Goal: Task Accomplishment & Management: Use online tool/utility

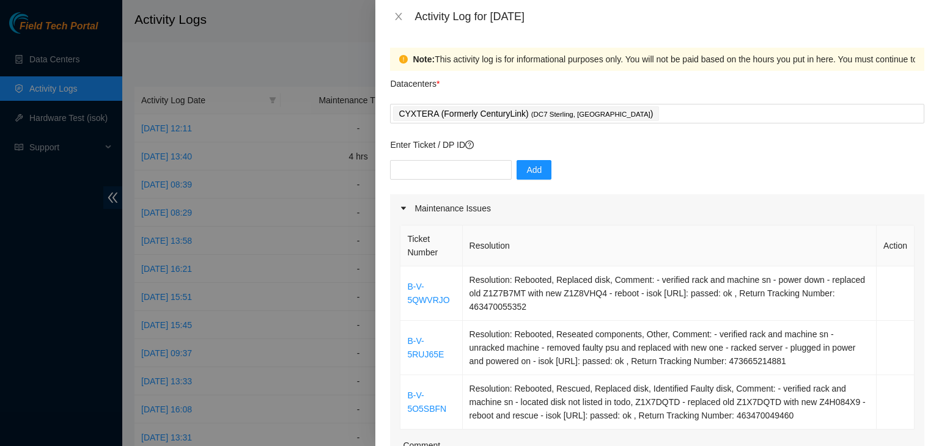
click at [1, 276] on div at bounding box center [469, 223] width 939 height 446
click at [398, 15] on icon "close" at bounding box center [398, 16] width 7 height 7
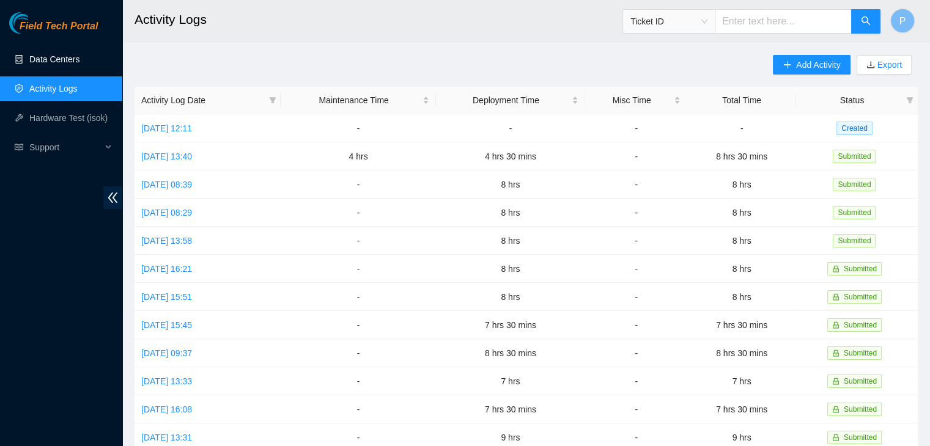
click at [74, 54] on link "Data Centers" at bounding box center [54, 59] width 50 height 10
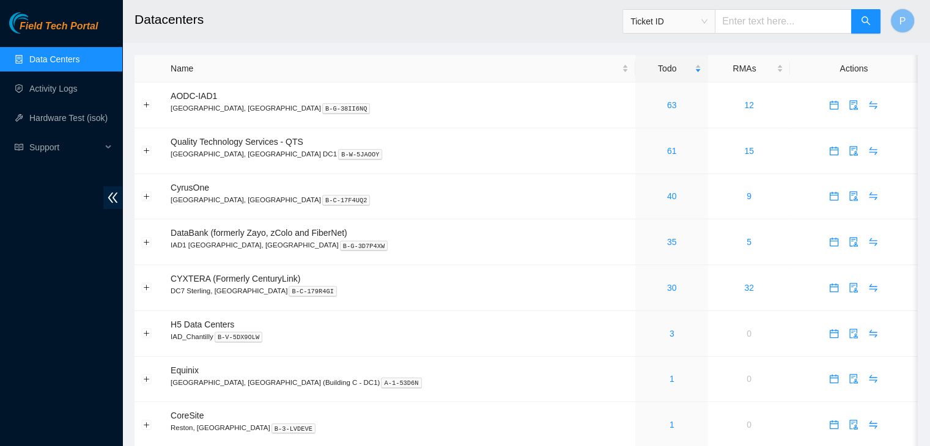
click at [99, 324] on div "Field Tech Portal Data Centers Activity Logs Hardware Test (isok) Support" at bounding box center [61, 229] width 122 height 434
click at [76, 91] on link "Activity Logs" at bounding box center [53, 89] width 48 height 10
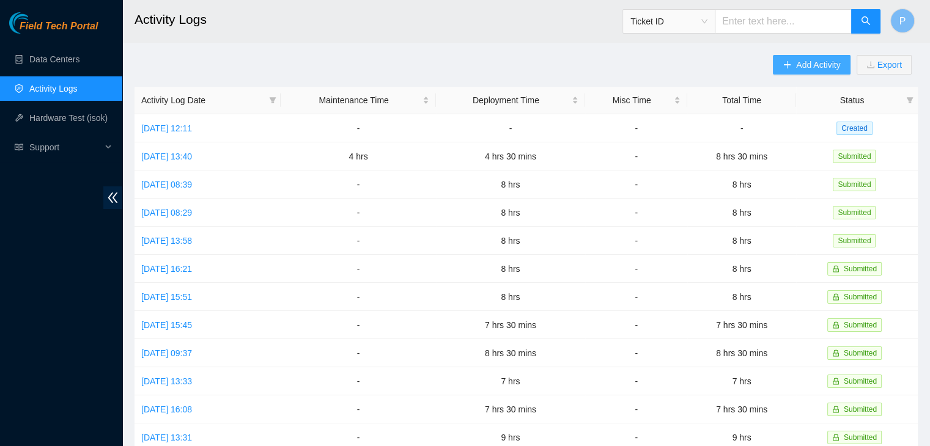
click at [797, 62] on span "Add Activity" at bounding box center [818, 64] width 44 height 13
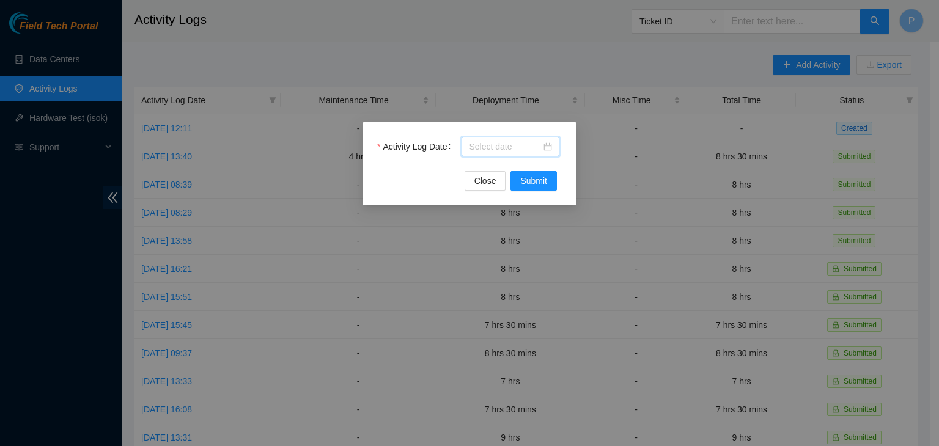
click at [490, 149] on input "Activity Log Date" at bounding box center [505, 146] width 72 height 13
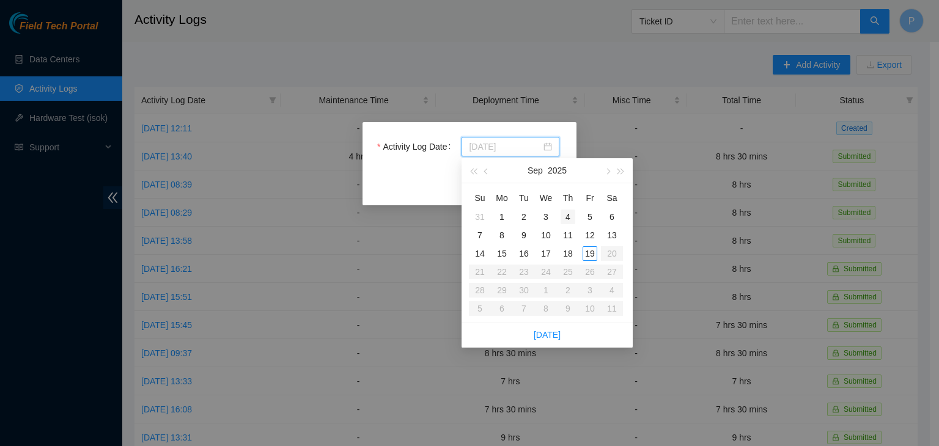
type input "2025-09-04"
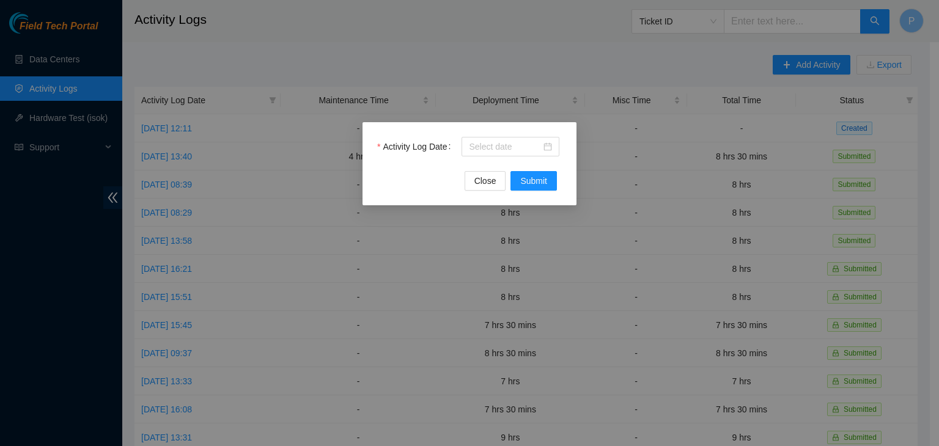
click at [587, 78] on div "Activity Log Date Close Submit" at bounding box center [469, 223] width 939 height 446
click at [496, 178] on span "Close" at bounding box center [485, 180] width 22 height 13
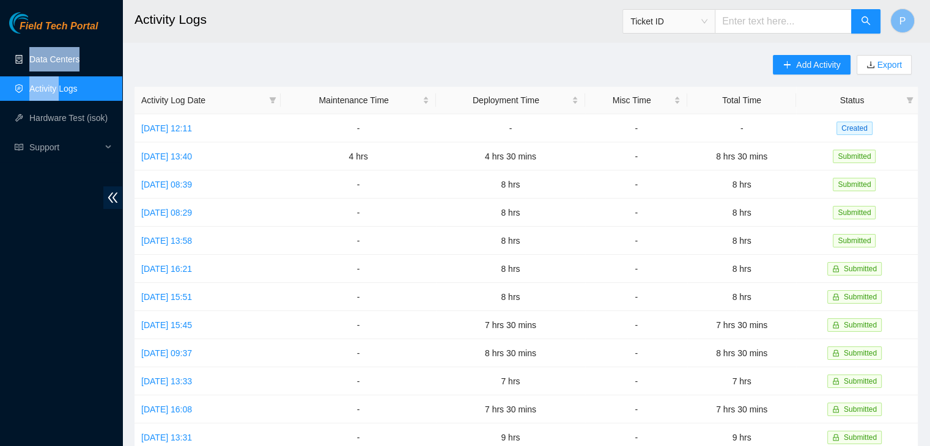
drag, startPoint x: 205, startPoint y: 130, endPoint x: 65, endPoint y: 64, distance: 155.5
click at [65, 64] on ul "Data Centers Activity Logs Hardware Test (isok) Support" at bounding box center [61, 103] width 122 height 117
click at [65, 64] on link "Data Centers" at bounding box center [54, 59] width 50 height 10
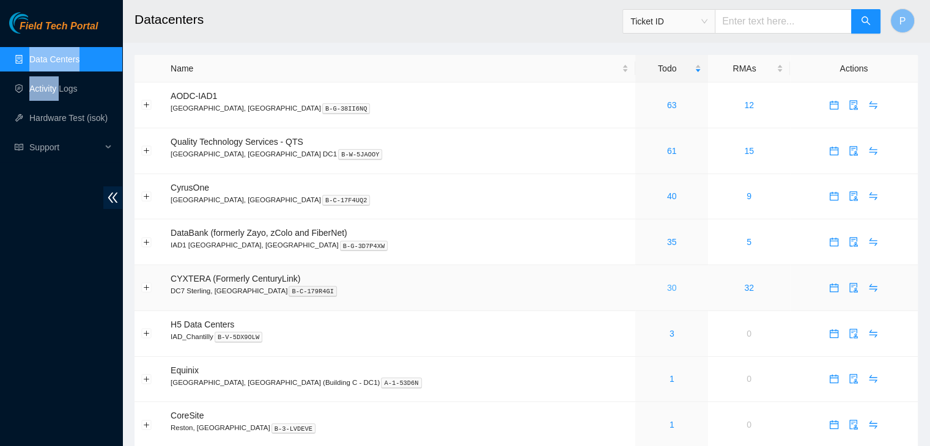
click at [667, 292] on link "30" at bounding box center [672, 288] width 10 height 10
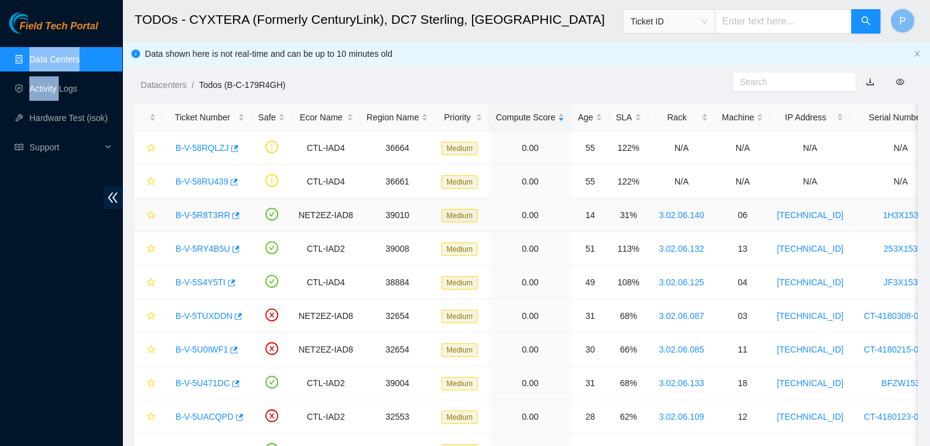
click at [205, 212] on link "B-V-5R8T3RR" at bounding box center [202, 215] width 54 height 10
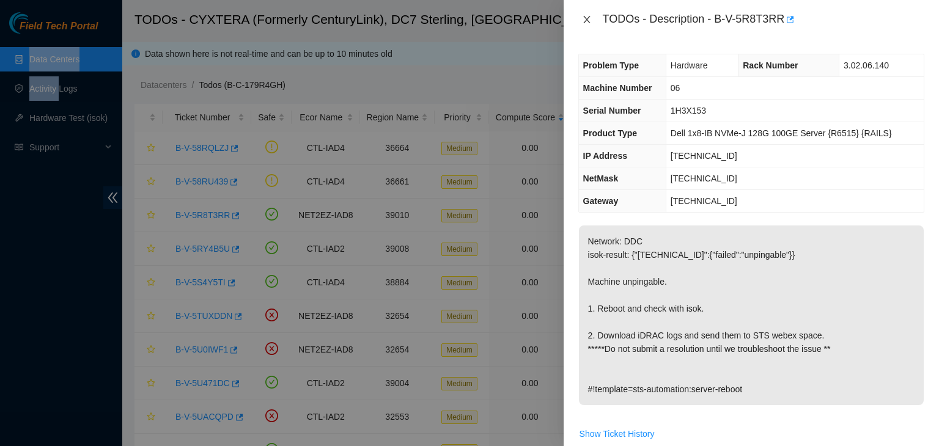
click at [588, 15] on icon "close" at bounding box center [587, 20] width 10 height 10
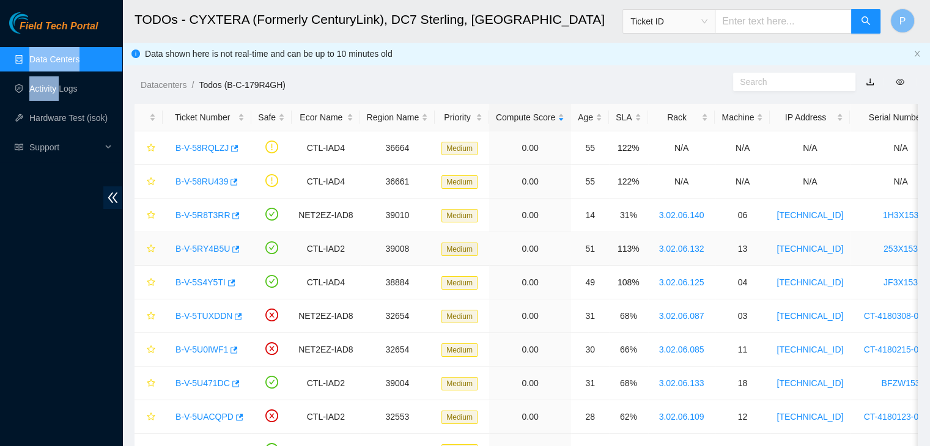
click at [200, 252] on link "B-V-5RY4B5U" at bounding box center [202, 249] width 54 height 10
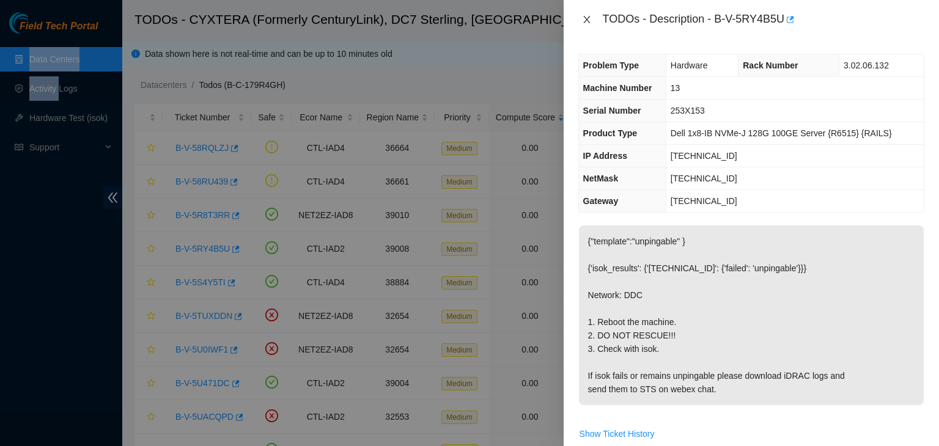
click at [589, 19] on icon "close" at bounding box center [587, 20] width 10 height 10
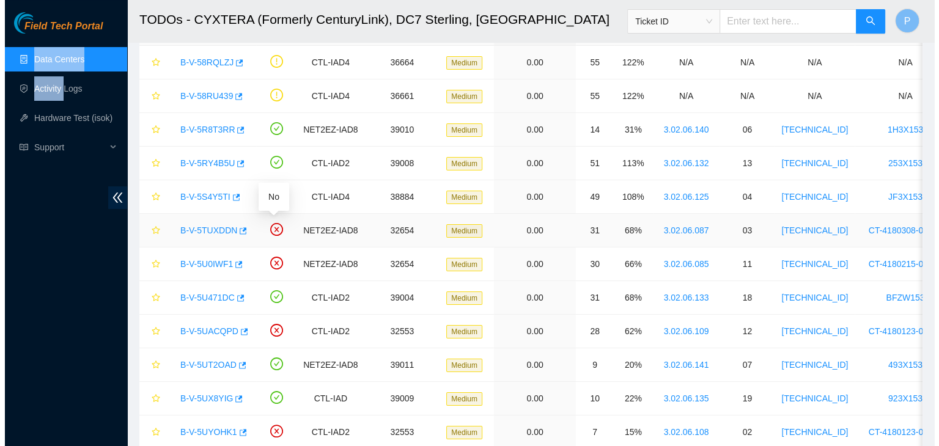
scroll to position [87, 0]
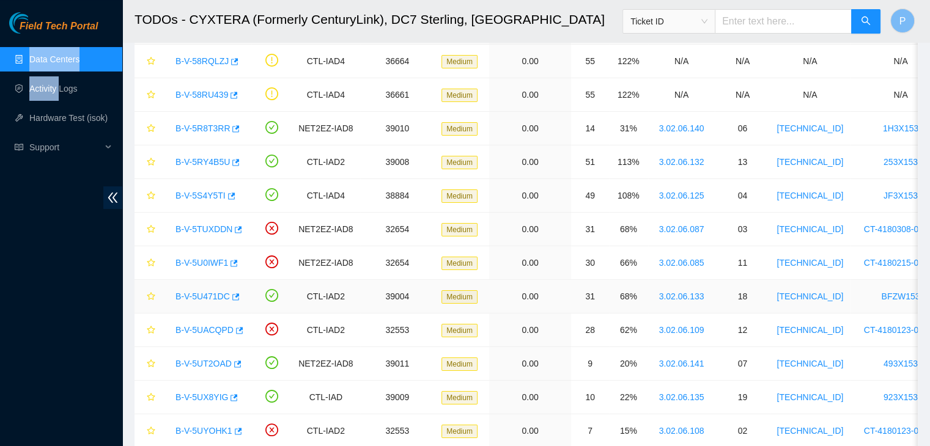
click at [206, 298] on link "B-V-5U471DC" at bounding box center [202, 297] width 54 height 10
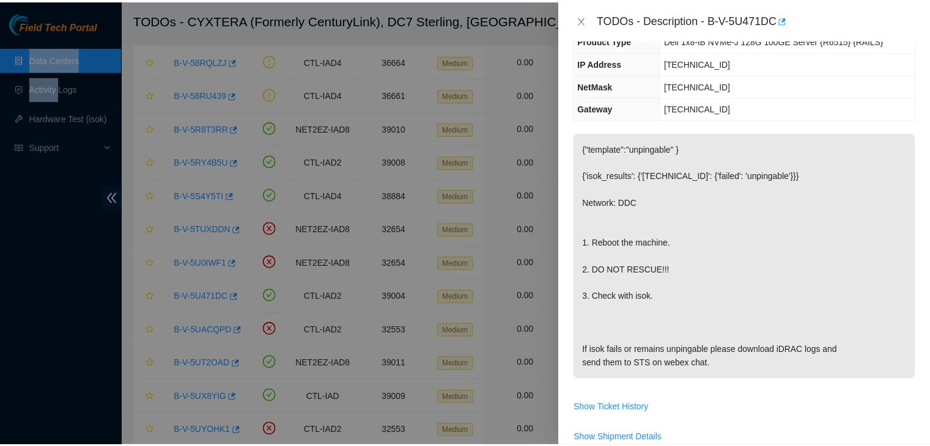
scroll to position [95, 0]
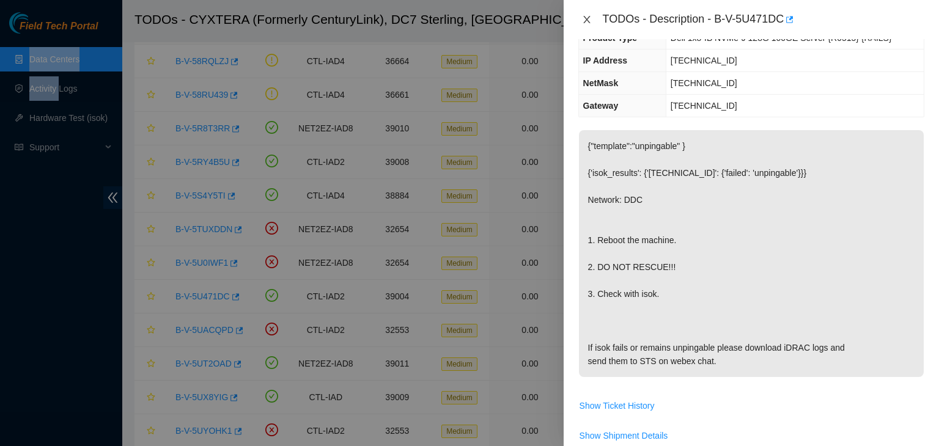
click at [586, 17] on icon "close" at bounding box center [587, 20] width 10 height 10
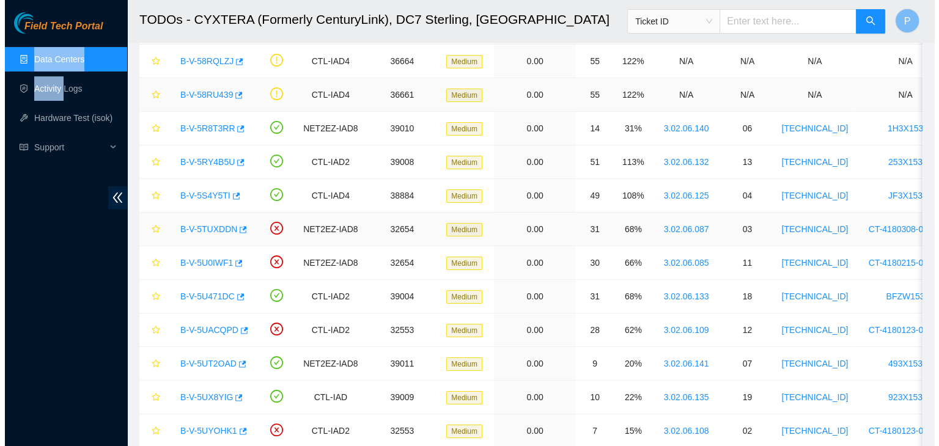
scroll to position [136, 0]
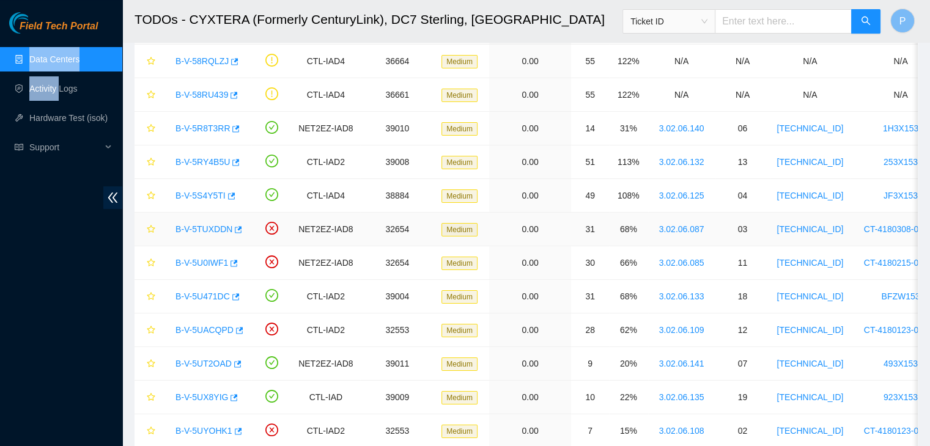
click at [208, 226] on link "B-V-5TUXDDN" at bounding box center [203, 229] width 57 height 10
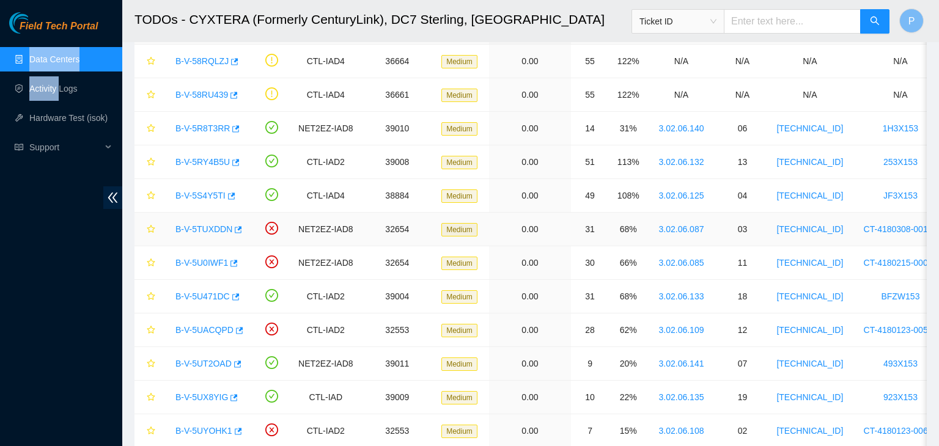
scroll to position [95, 0]
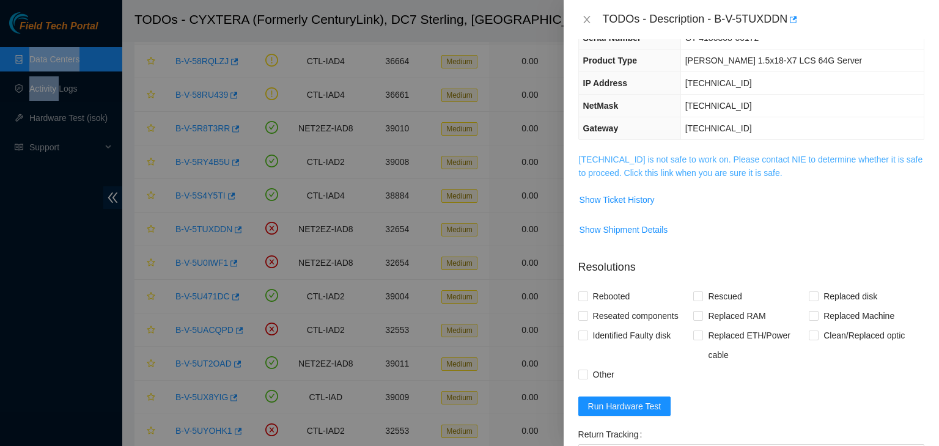
click at [710, 167] on link "23.62.6.127 is not safe to work on. Please contact NIE to determine whether it …" at bounding box center [751, 166] width 344 height 23
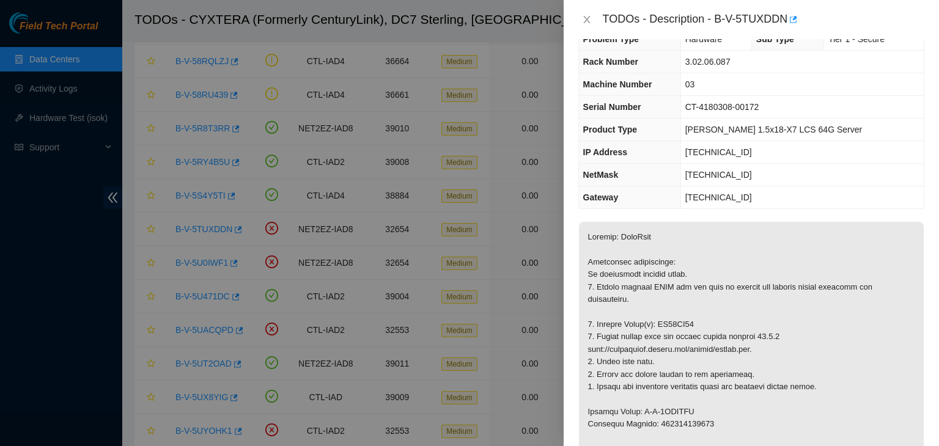
scroll to position [26, 0]
click at [587, 18] on icon "close" at bounding box center [586, 19] width 7 height 7
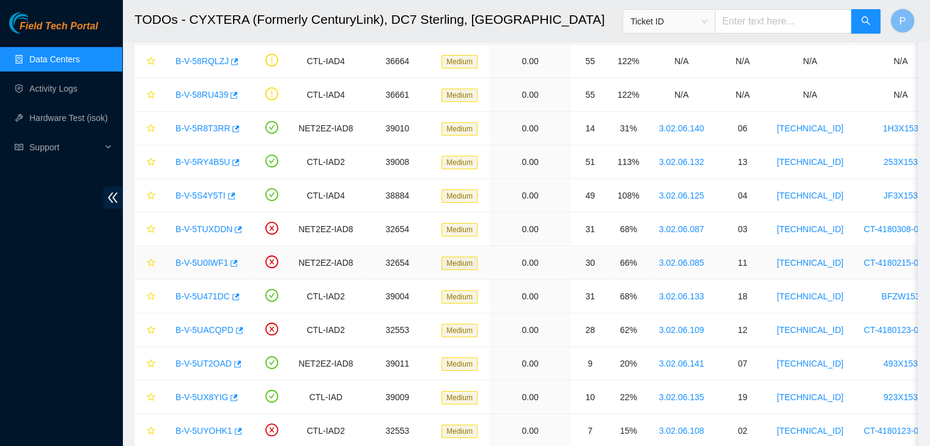
click at [202, 261] on link "B-V-5U0IWF1" at bounding box center [201, 263] width 53 height 10
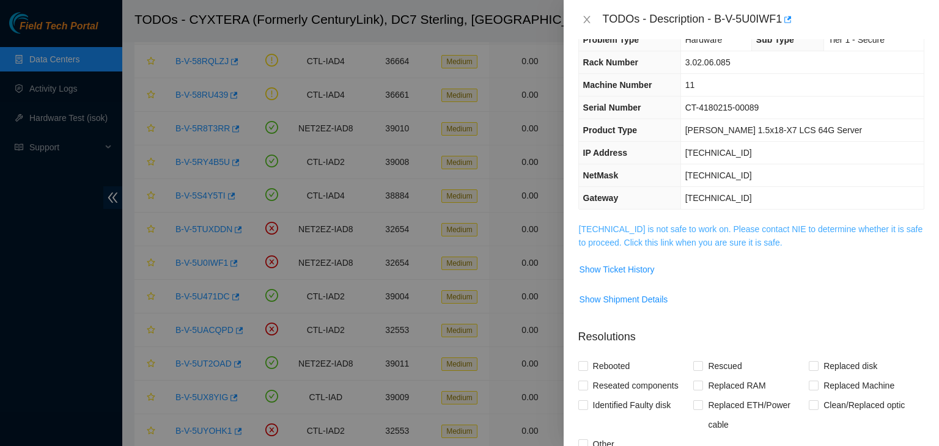
click at [655, 227] on link "23.62.6.85 is not safe to work on. Please contact NIE to determine whether it i…" at bounding box center [751, 235] width 344 height 23
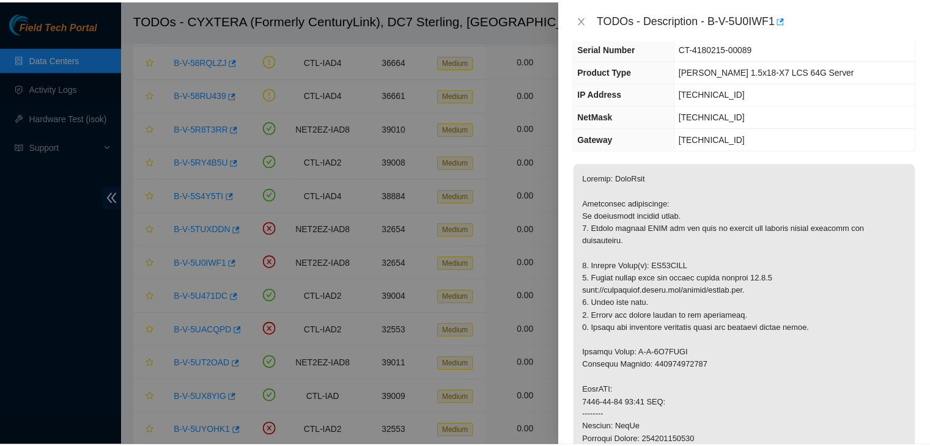
scroll to position [84, 0]
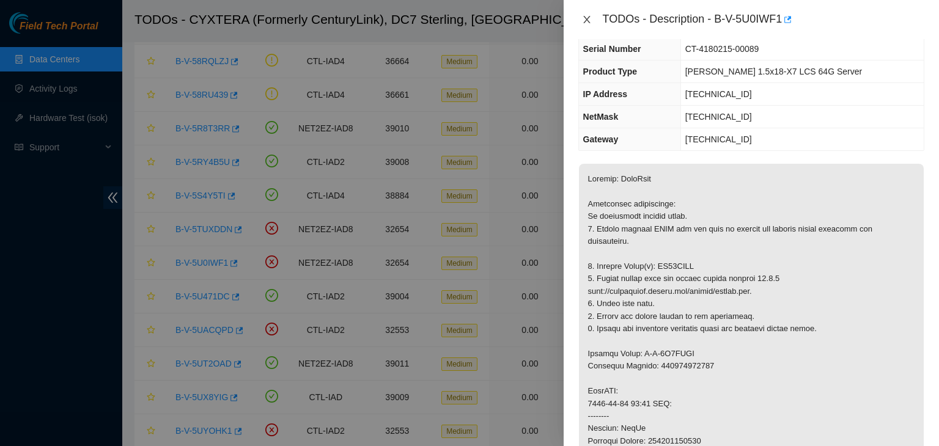
click at [589, 21] on icon "close" at bounding box center [587, 20] width 10 height 10
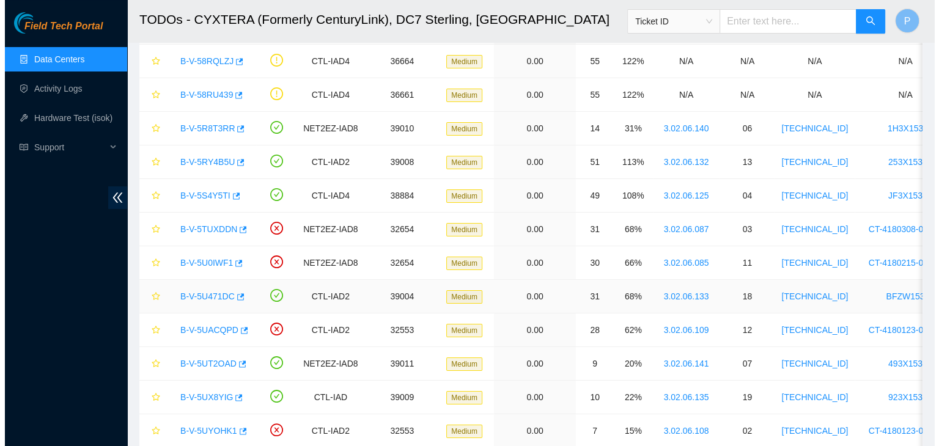
scroll to position [125, 0]
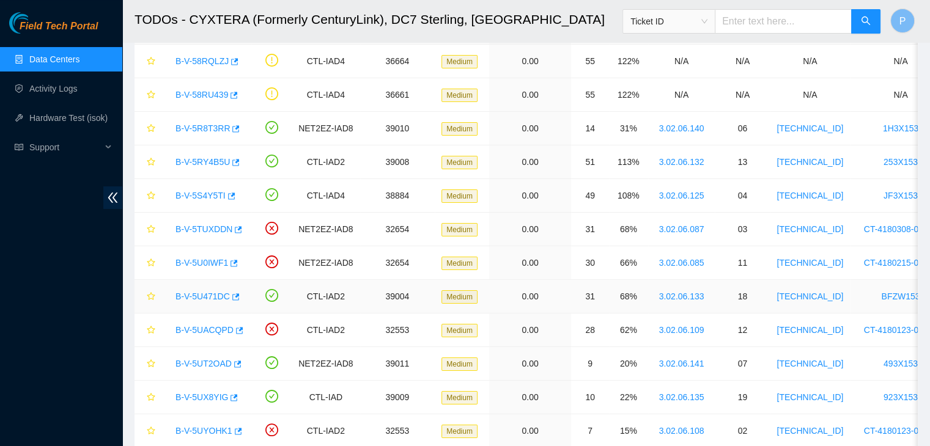
click at [204, 294] on link "B-V-5U471DC" at bounding box center [202, 297] width 54 height 10
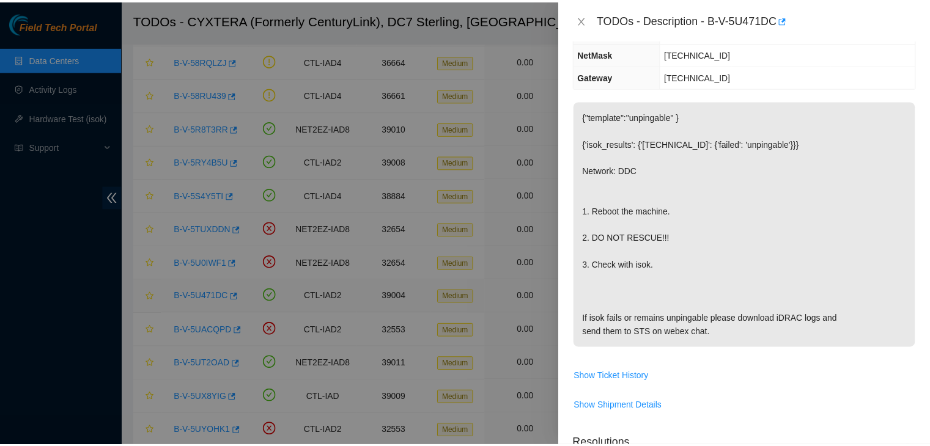
scroll to position [84, 0]
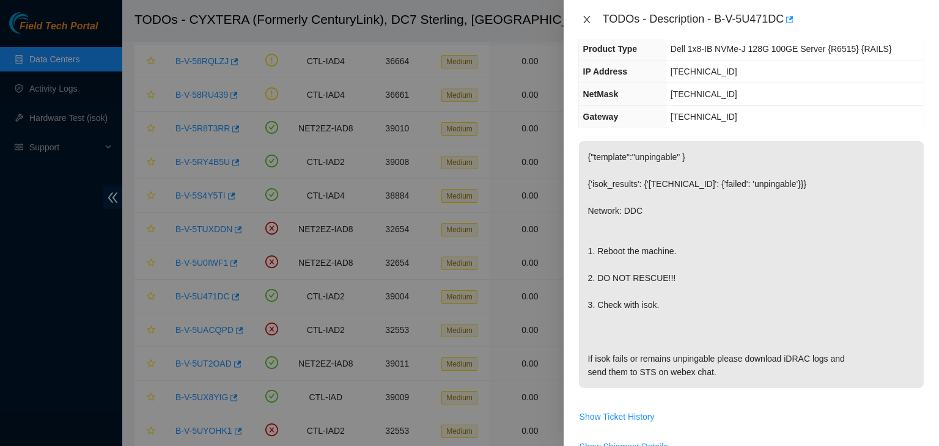
click at [587, 23] on icon "close" at bounding box center [587, 20] width 10 height 10
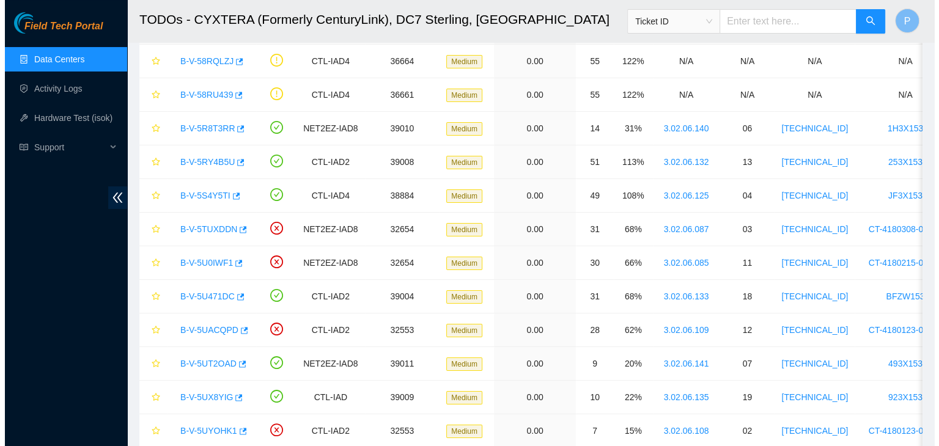
scroll to position [125, 0]
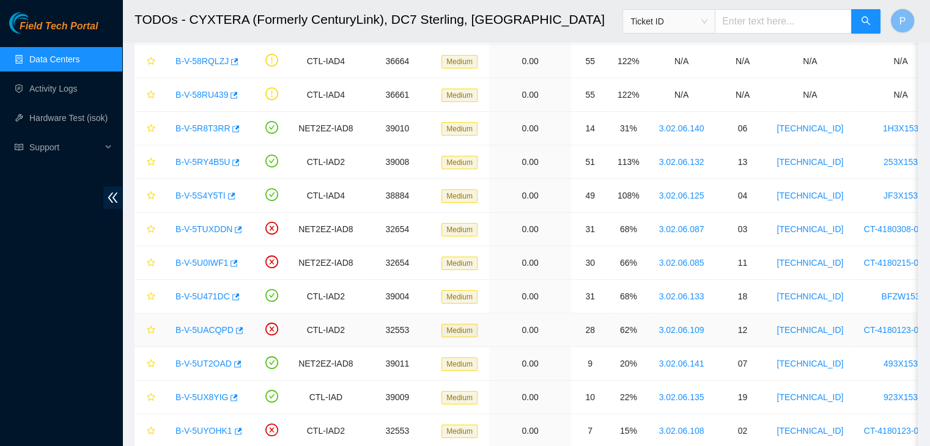
click at [202, 333] on link "B-V-5UACQPD" at bounding box center [204, 330] width 58 height 10
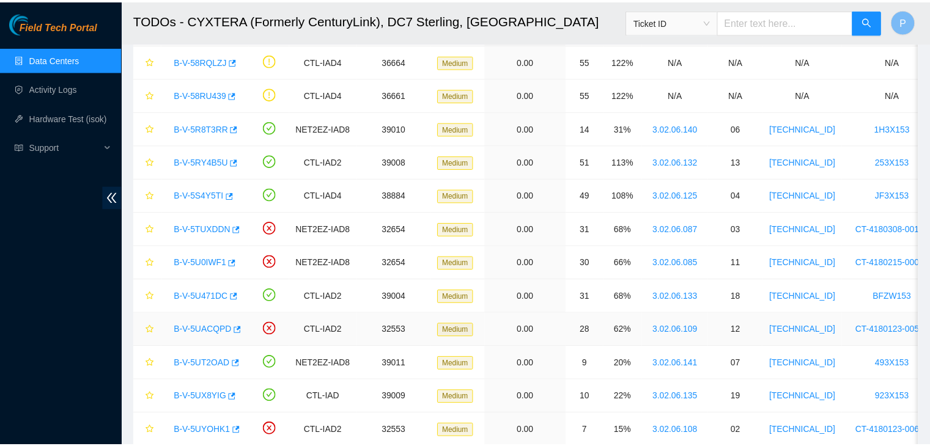
scroll to position [84, 0]
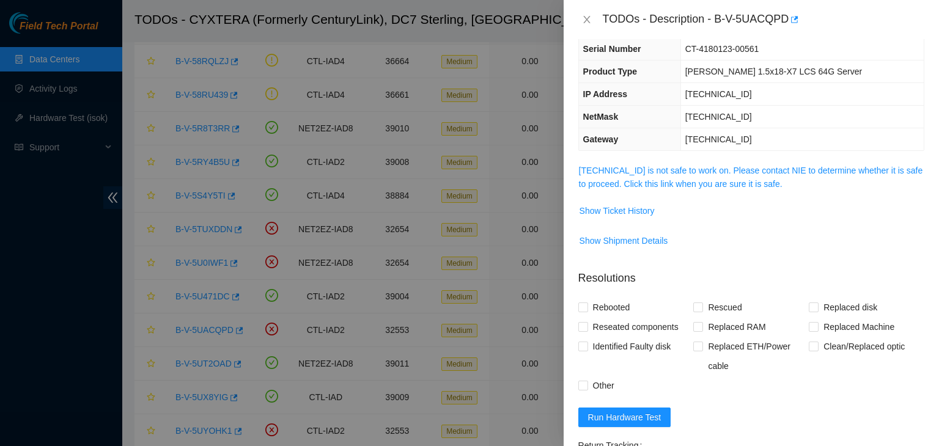
click at [699, 176] on span "23.217.116.54 is not safe to work on. Please contact NIE to determine whether i…" at bounding box center [751, 177] width 345 height 27
click at [701, 166] on link "23.217.116.54 is not safe to work on. Please contact NIE to determine whether i…" at bounding box center [751, 177] width 344 height 23
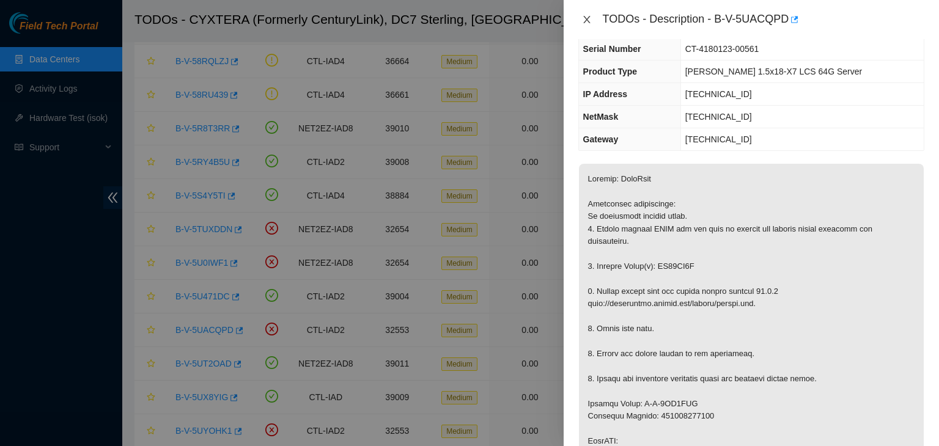
click at [585, 20] on icon "close" at bounding box center [586, 19] width 7 height 7
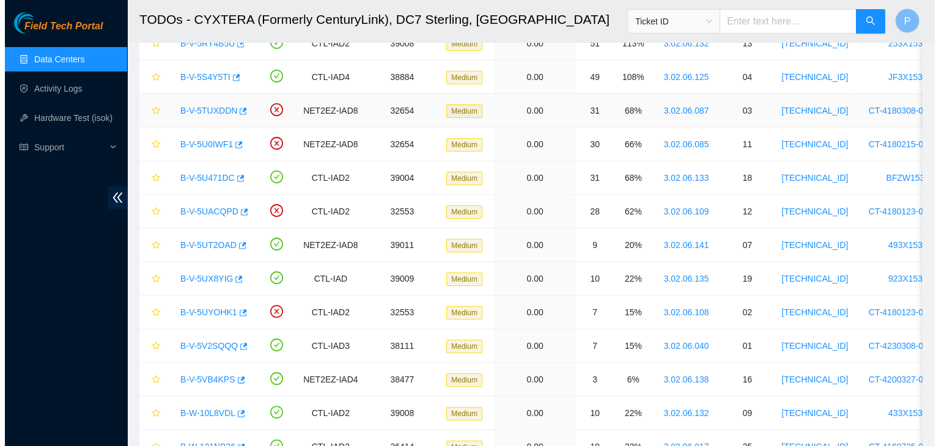
scroll to position [207, 0]
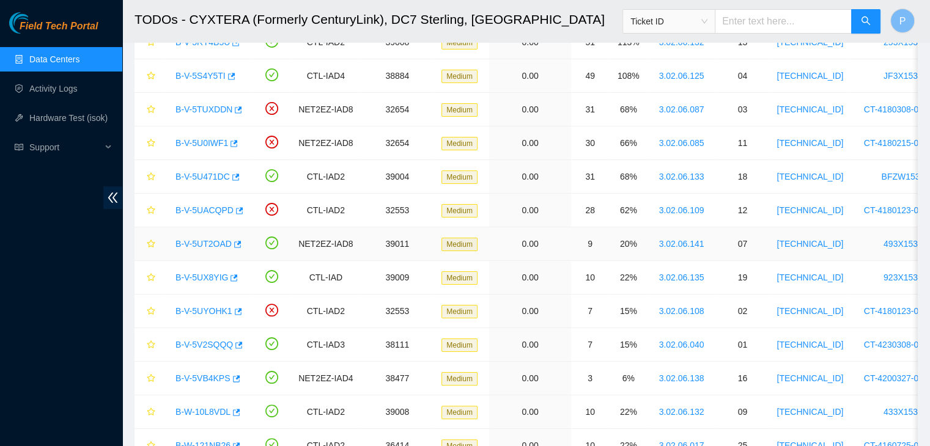
click at [208, 245] on link "B-V-5UT2OAD" at bounding box center [203, 244] width 56 height 10
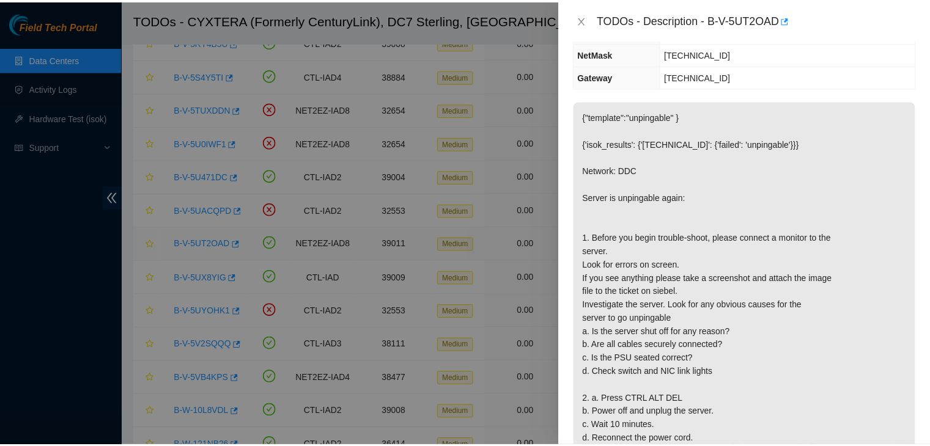
scroll to position [84, 0]
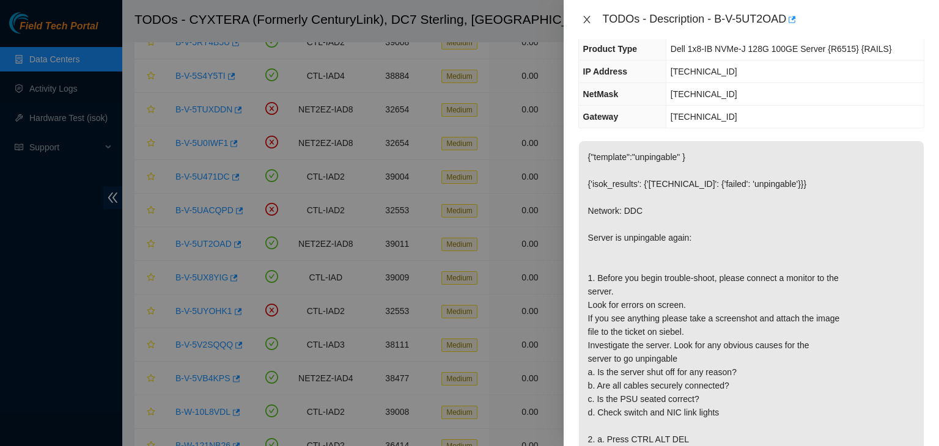
click at [585, 15] on icon "close" at bounding box center [587, 20] width 10 height 10
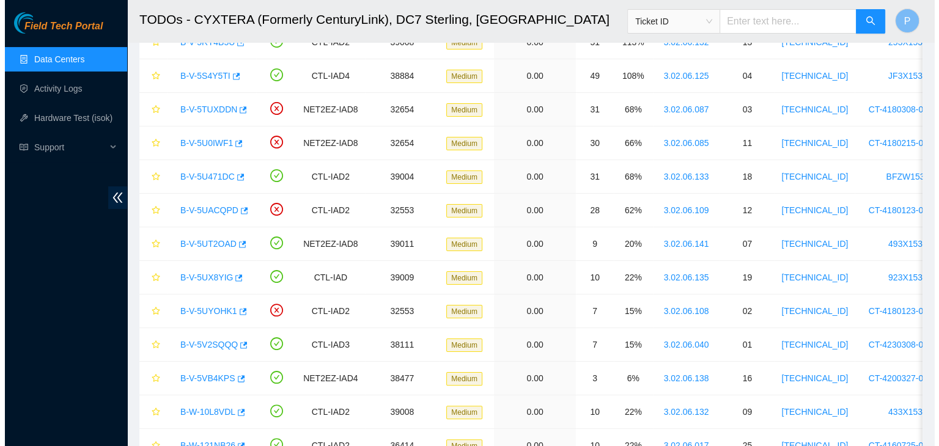
scroll to position [125, 0]
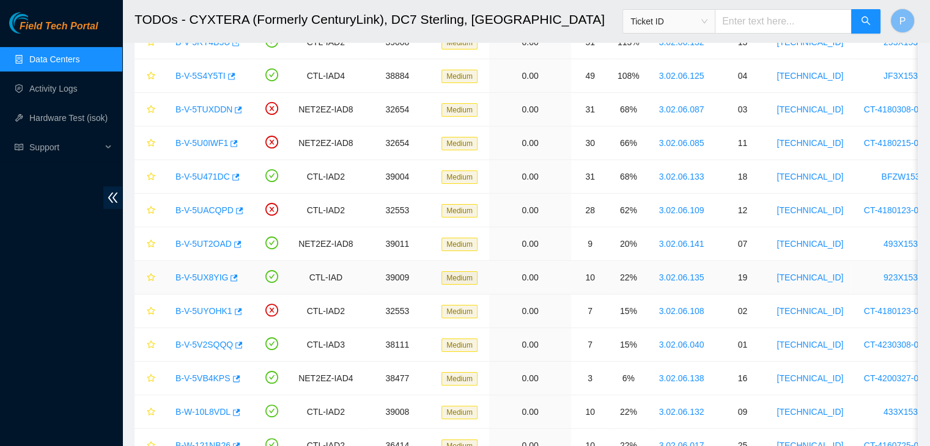
click at [206, 273] on link "B-V-5UX8YIG" at bounding box center [201, 278] width 53 height 10
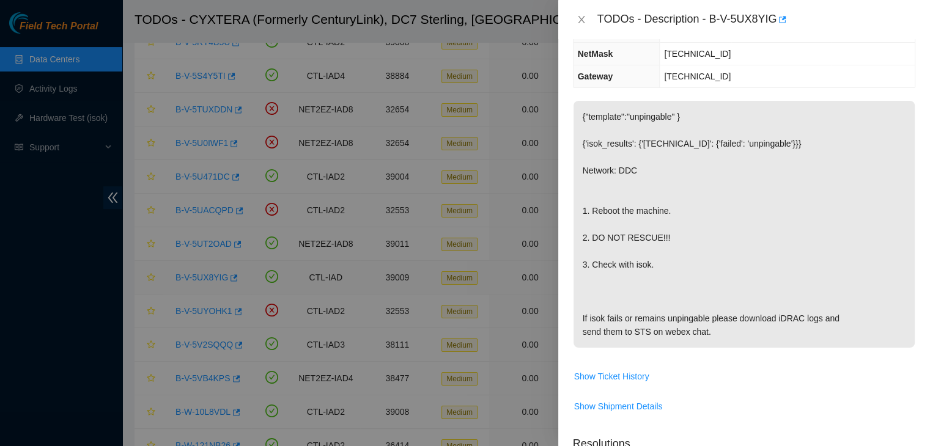
scroll to position [84, 0]
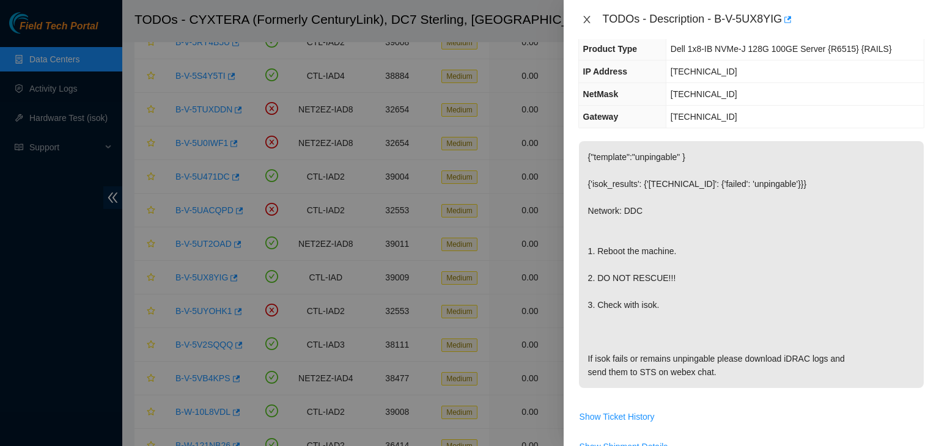
click at [582, 23] on icon "close" at bounding box center [587, 20] width 10 height 10
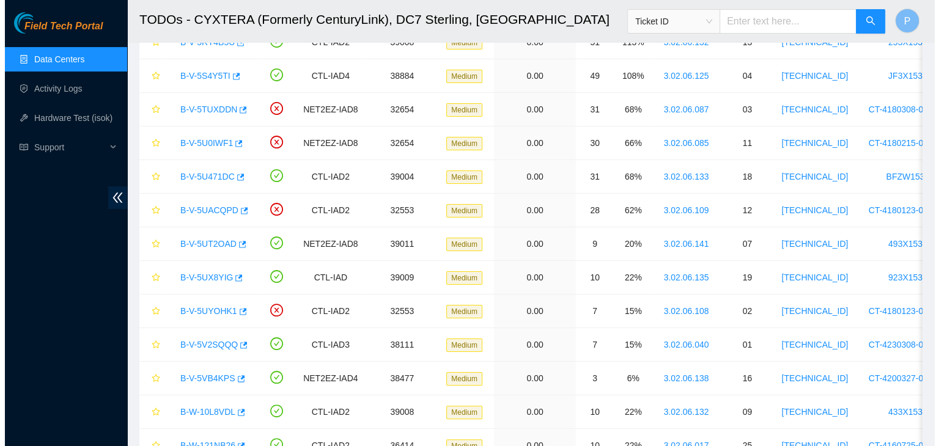
scroll to position [125, 0]
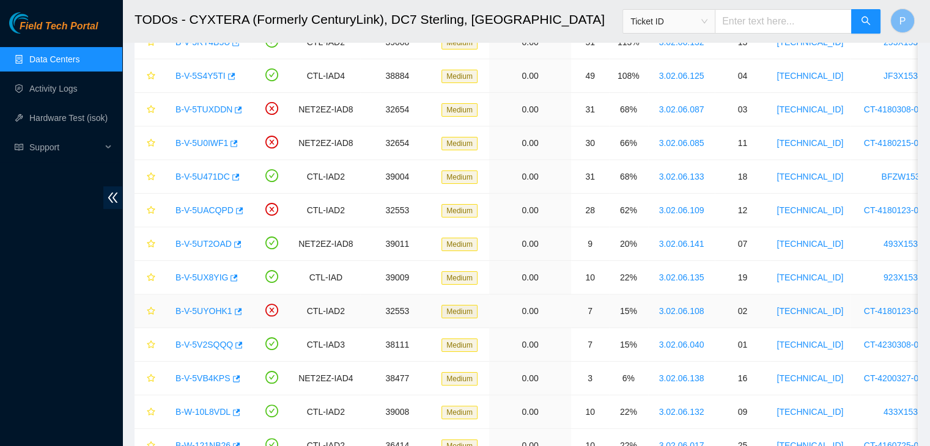
click at [215, 312] on link "B-V-5UYOHK1" at bounding box center [203, 311] width 57 height 10
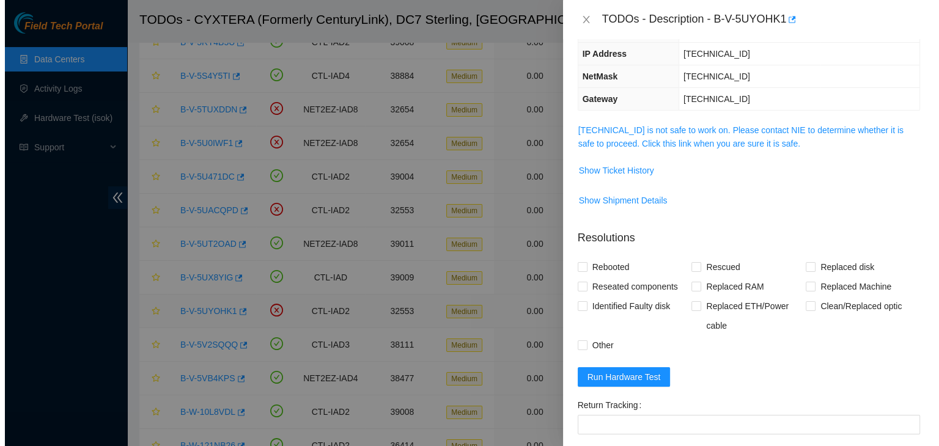
scroll to position [84, 0]
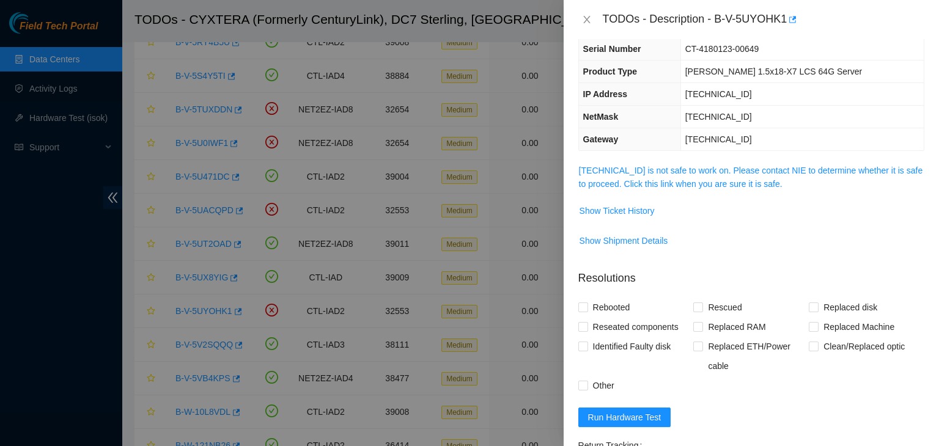
click at [700, 188] on span "23.217.116.5 is not safe to work on. Please contact NIE to determine whether it…" at bounding box center [751, 177] width 345 height 27
click at [700, 182] on link "23.217.116.5 is not safe to work on. Please contact NIE to determine whether it…" at bounding box center [751, 177] width 344 height 23
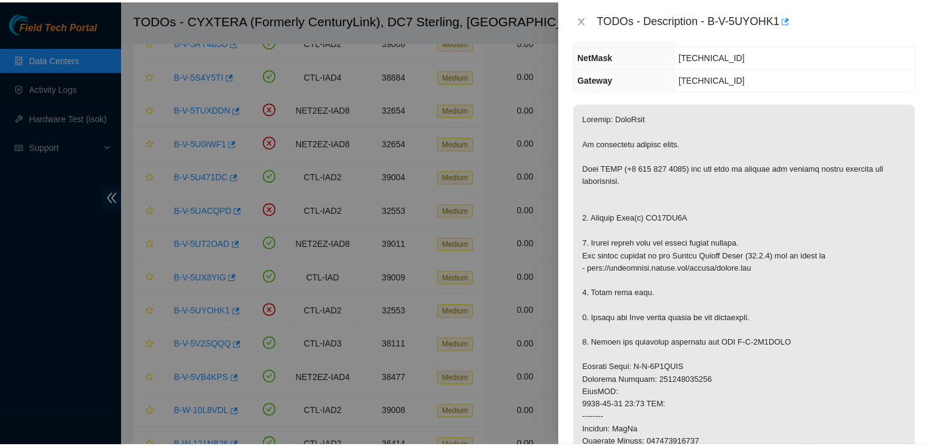
scroll to position [139, 0]
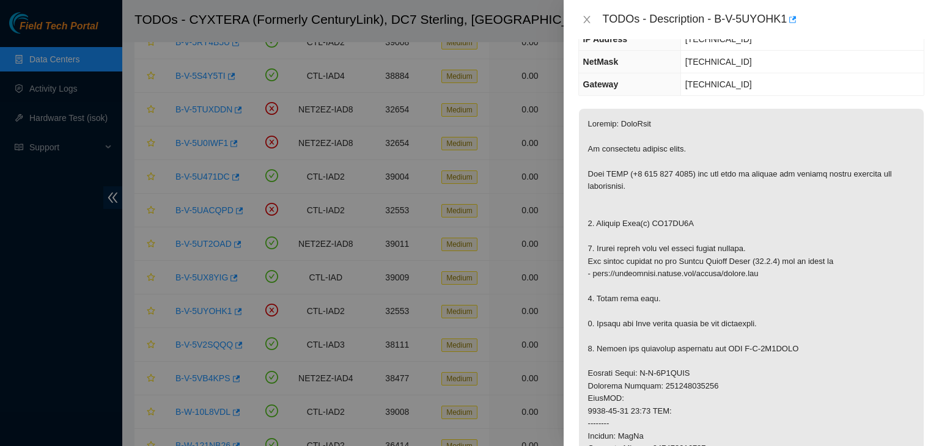
click at [666, 221] on p at bounding box center [751, 399] width 345 height 580
copy p "ZC14ZH7B"
drag, startPoint x: 718, startPoint y: 18, endPoint x: 785, endPoint y: 18, distance: 66.6
click at [785, 18] on div "TODOs - Description - B-V-5UYOHK1" at bounding box center [763, 20] width 321 height 20
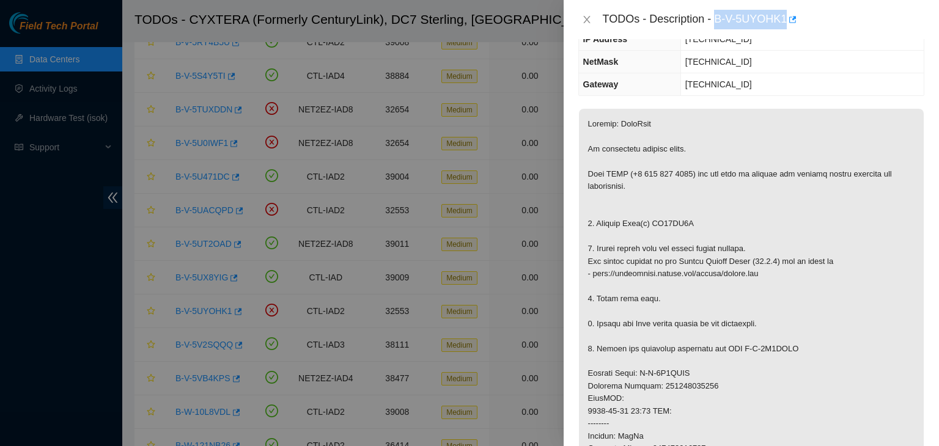
copy div "B-V-5UYOHK1"
click at [663, 221] on p at bounding box center [751, 399] width 345 height 580
click at [579, 21] on button "Close" at bounding box center [586, 20] width 17 height 12
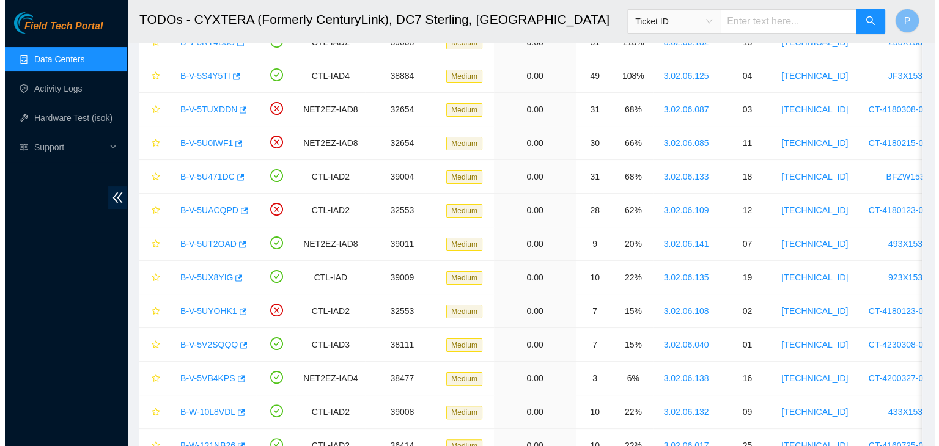
scroll to position [179, 0]
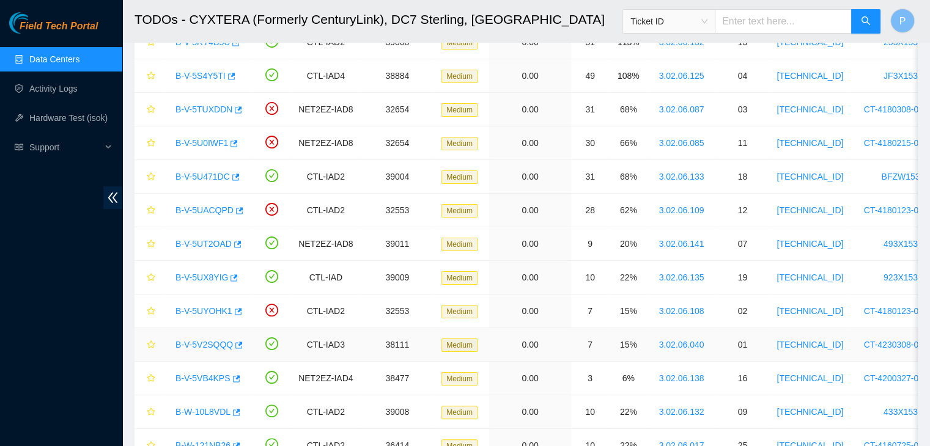
click at [207, 347] on link "B-V-5V2SQQQ" at bounding box center [203, 345] width 57 height 10
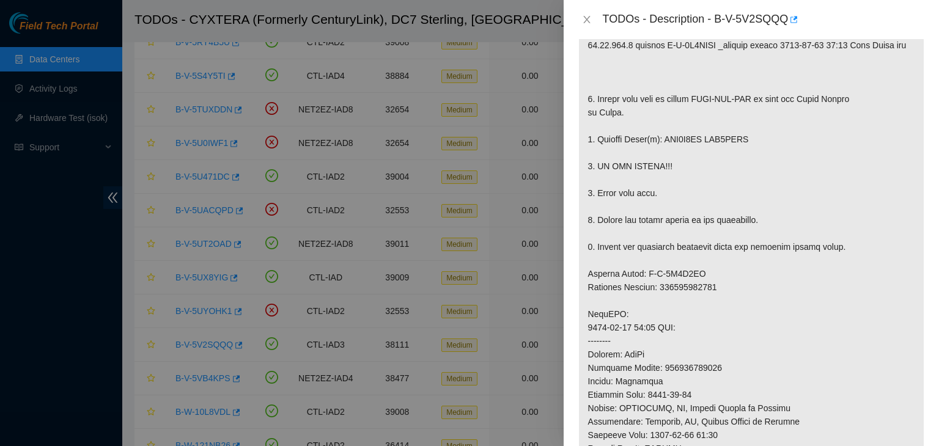
scroll to position [263, 0]
drag, startPoint x: 660, startPoint y: 164, endPoint x: 750, endPoint y: 169, distance: 90.6
click at [750, 169] on p at bounding box center [751, 308] width 345 height 691
copy p "WJG0R4JK WJG0CDED"
click at [801, 169] on p at bounding box center [751, 308] width 345 height 691
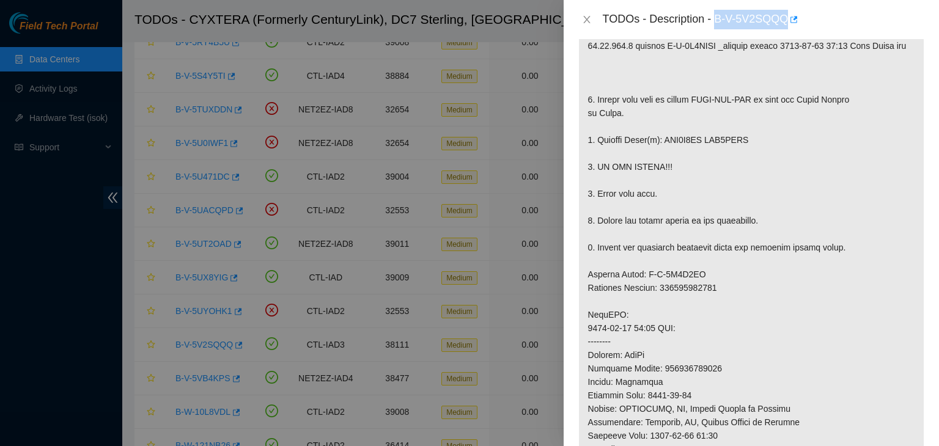
drag, startPoint x: 716, startPoint y: 20, endPoint x: 785, endPoint y: 20, distance: 69.1
click at [785, 20] on div "TODOs - Description - B-V-5V2SQQQ" at bounding box center [763, 20] width 321 height 20
copy div "B-V-5V2SQQQ"
click at [873, 167] on p at bounding box center [751, 308] width 345 height 691
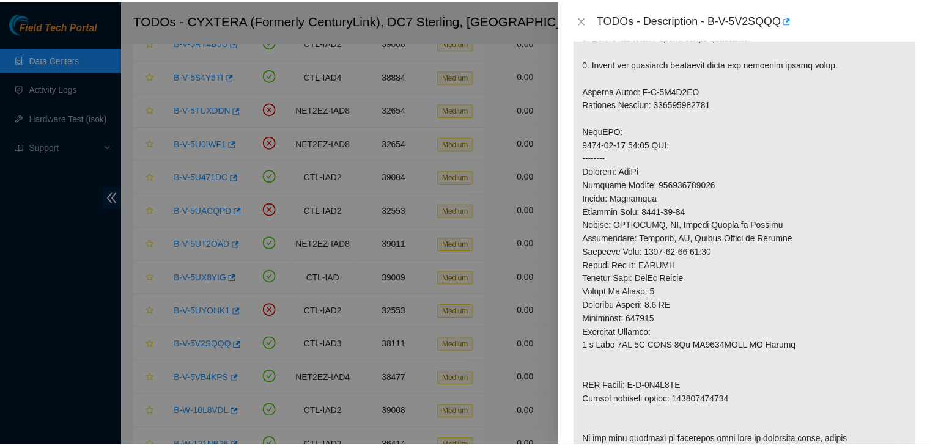
scroll to position [492, 0]
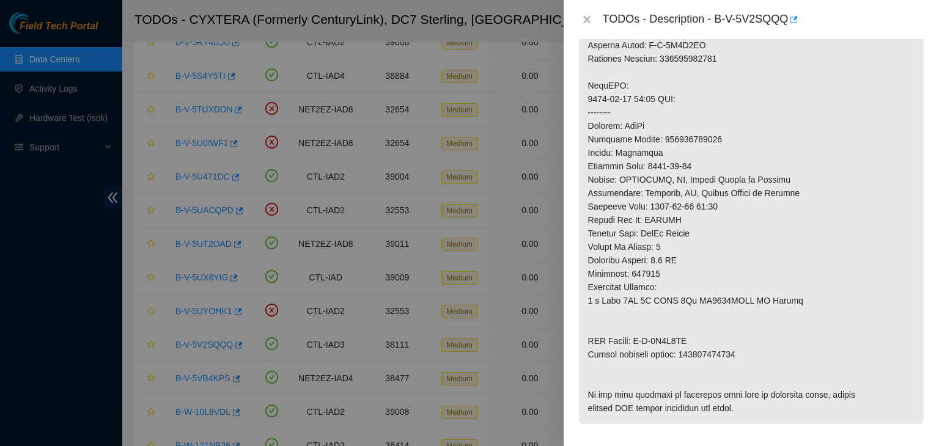
click at [763, 345] on p at bounding box center [751, 79] width 345 height 691
click at [586, 20] on icon "close" at bounding box center [586, 19] width 7 height 7
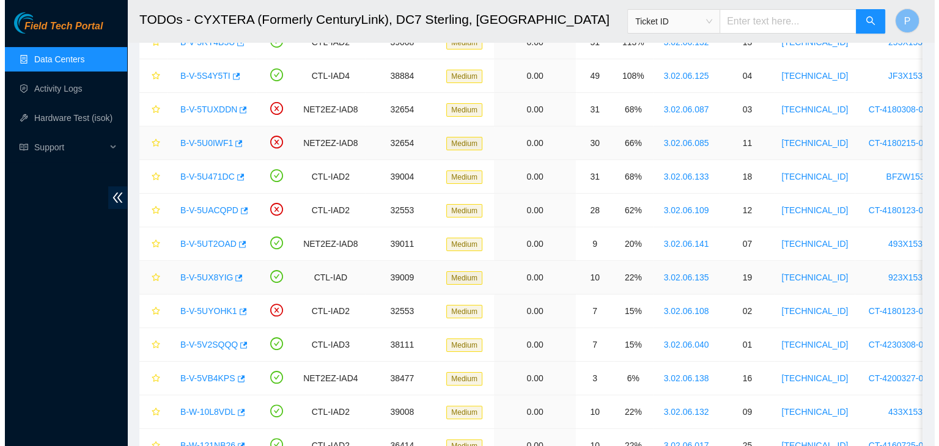
scroll to position [359, 0]
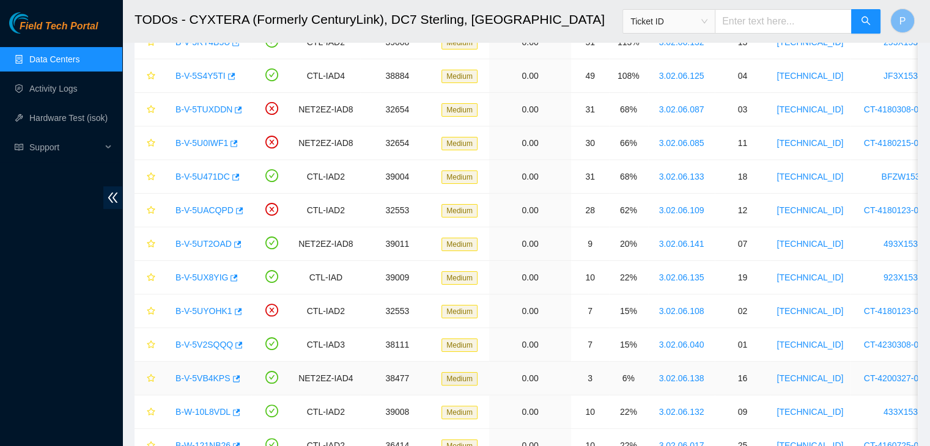
click at [210, 380] on link "B-V-5VB4KPS" at bounding box center [202, 378] width 55 height 10
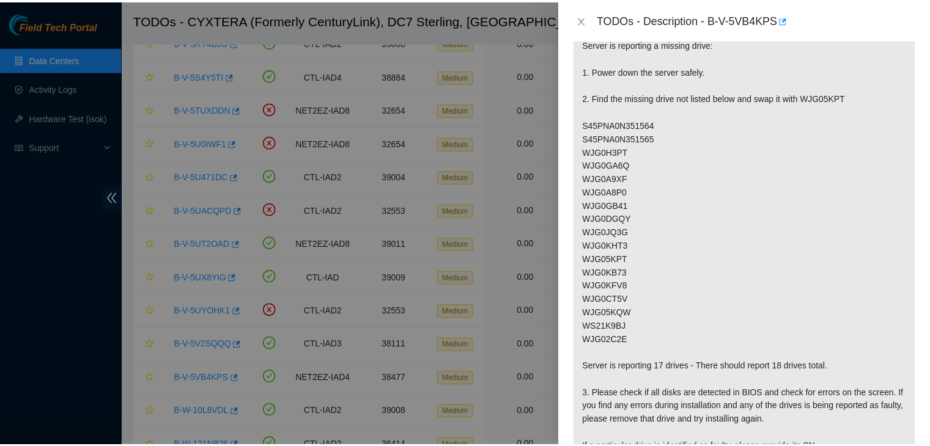
scroll to position [199, 0]
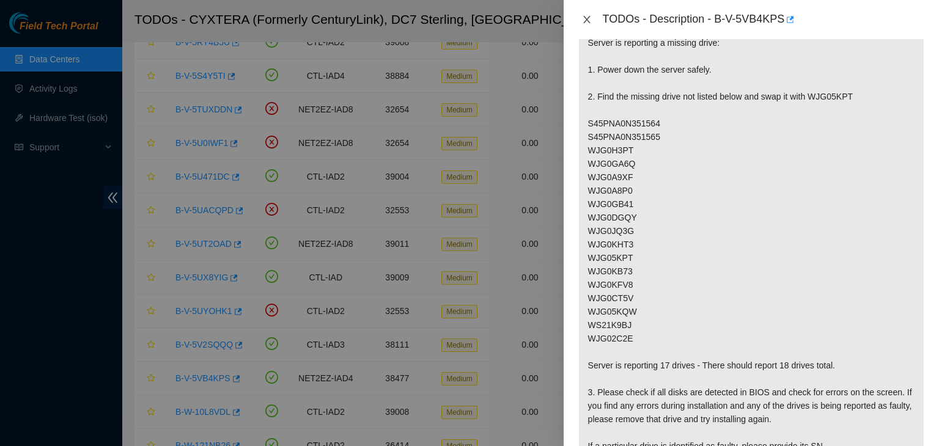
click at [585, 23] on icon "close" at bounding box center [587, 20] width 10 height 10
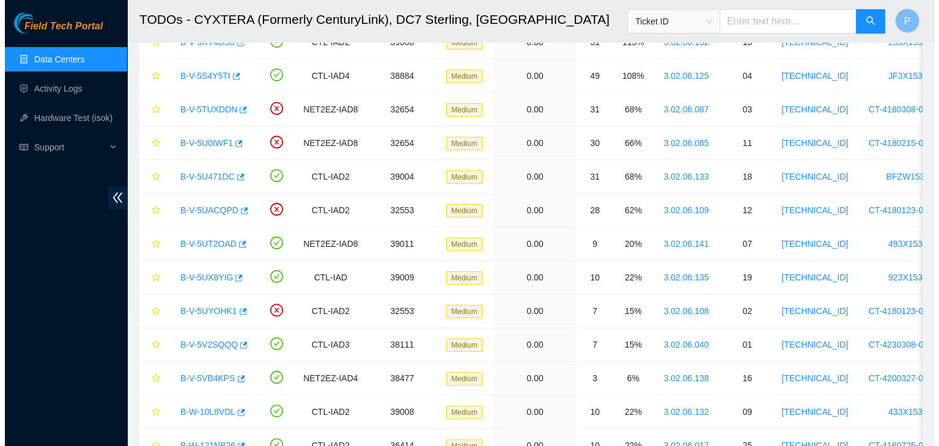
scroll to position [240, 0]
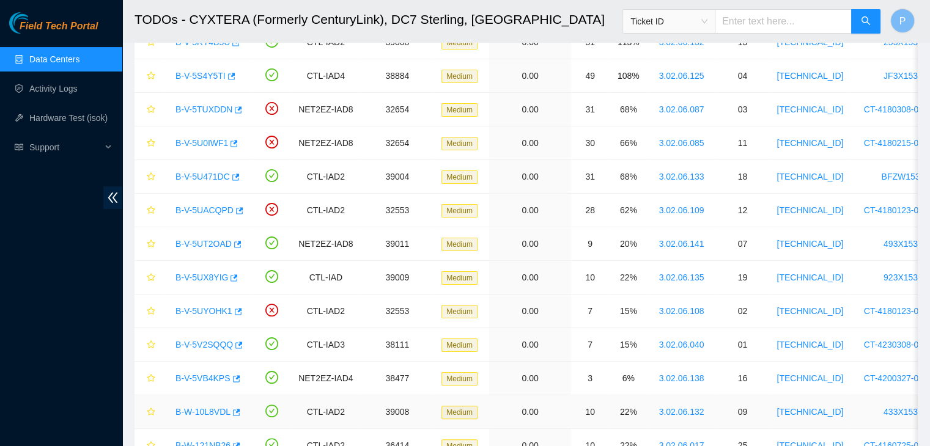
click at [201, 414] on link "B-W-10L8VDL" at bounding box center [202, 412] width 55 height 10
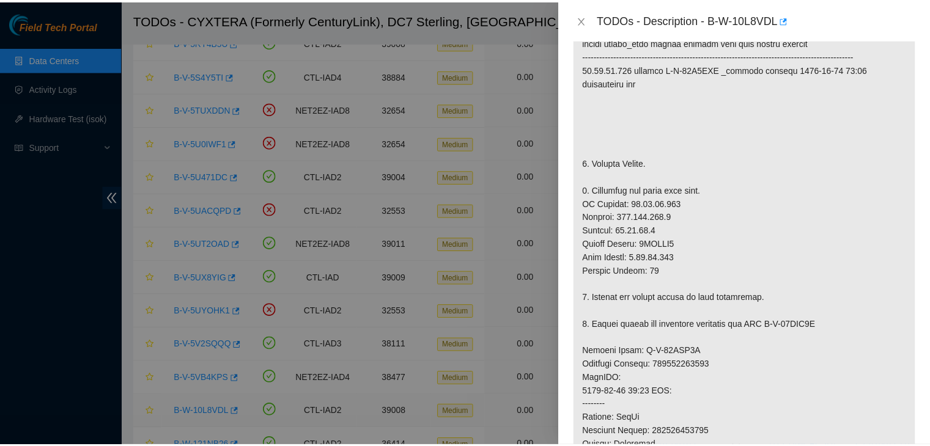
scroll to position [199, 0]
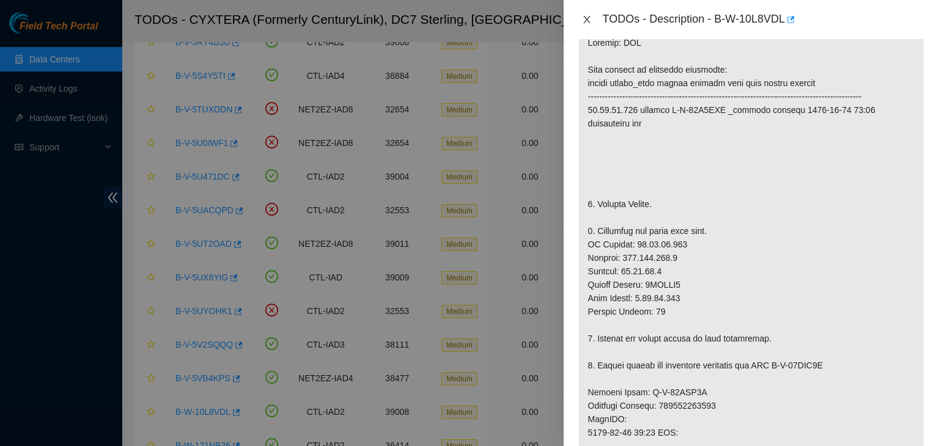
click at [582, 19] on icon "close" at bounding box center [587, 20] width 10 height 10
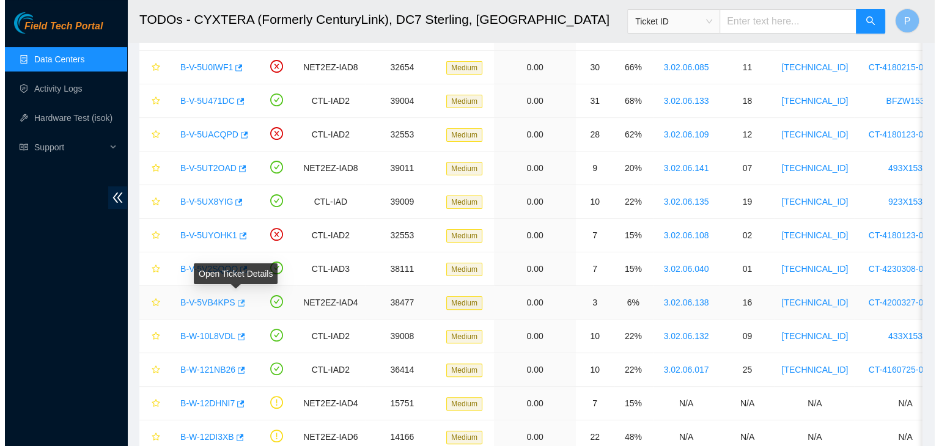
scroll to position [284, 0]
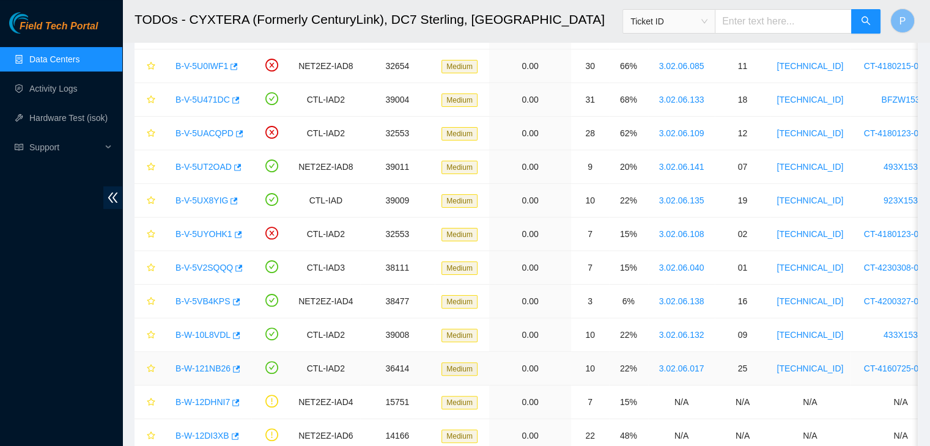
click at [208, 367] on link "B-W-121NB26" at bounding box center [202, 369] width 55 height 10
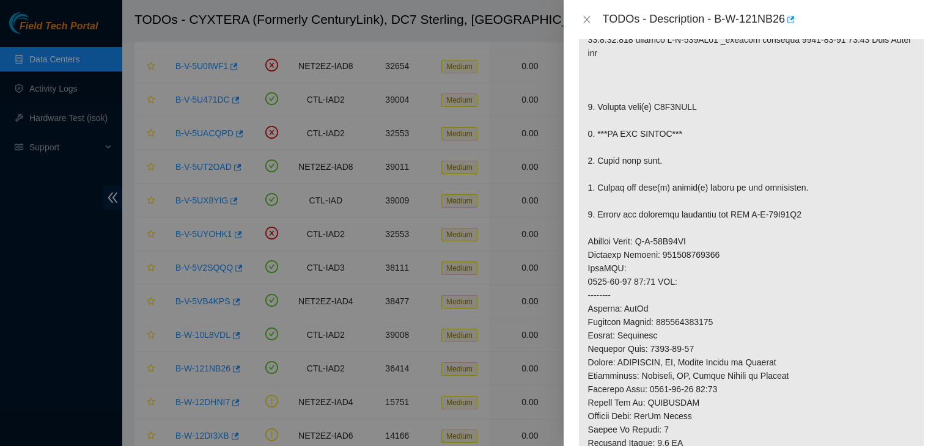
scroll to position [227, 0]
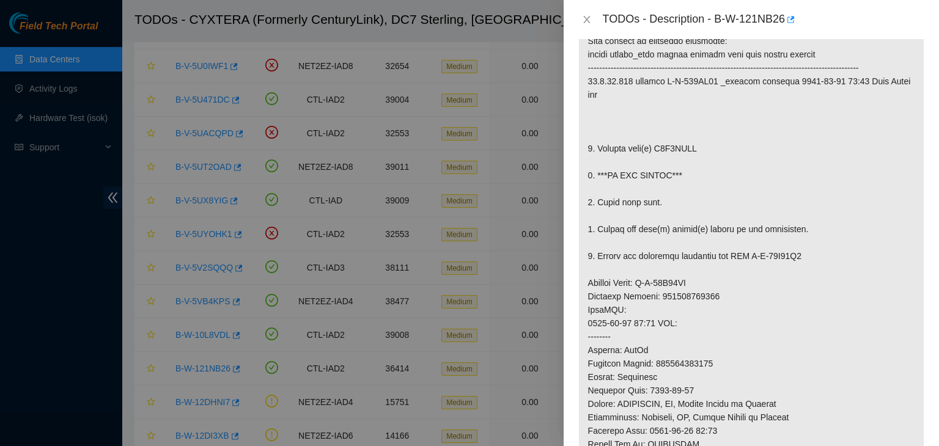
click at [670, 158] on p at bounding box center [751, 309] width 345 height 623
copy p "Z1X7DBQF"
click at [783, 219] on p at bounding box center [751, 309] width 345 height 623
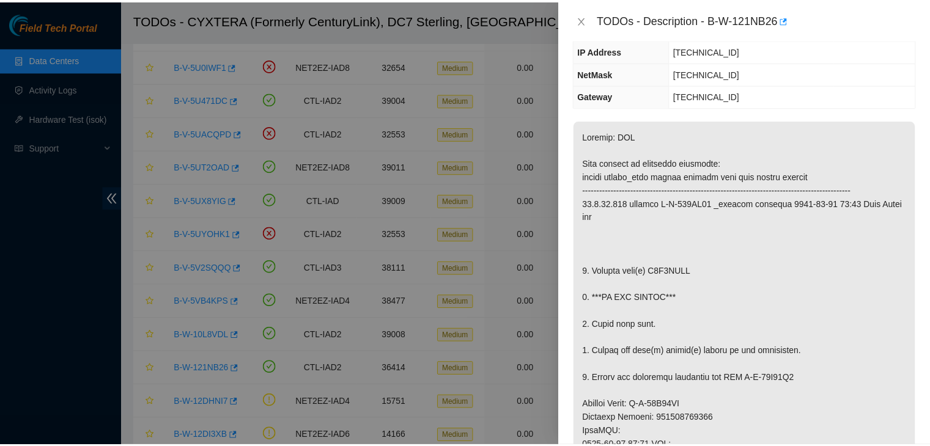
scroll to position [79, 0]
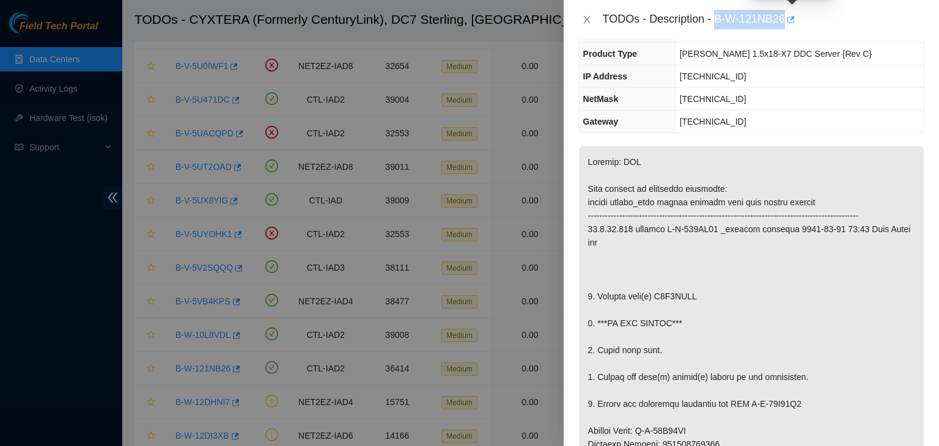
drag, startPoint x: 715, startPoint y: 18, endPoint x: 788, endPoint y: 18, distance: 73.3
click at [788, 18] on div "TODOs - Description - B-W-121NB26" at bounding box center [763, 20] width 321 height 20
copy div "B-W-121NB26"
click at [585, 22] on icon "close" at bounding box center [587, 20] width 10 height 10
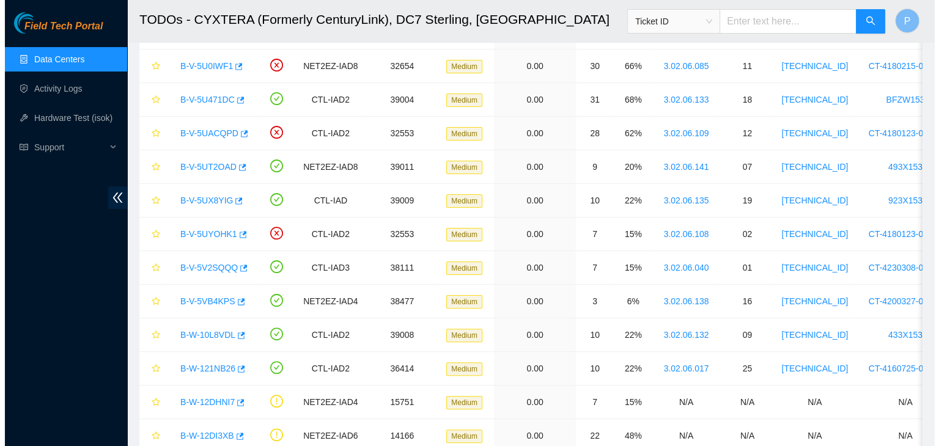
scroll to position [106, 0]
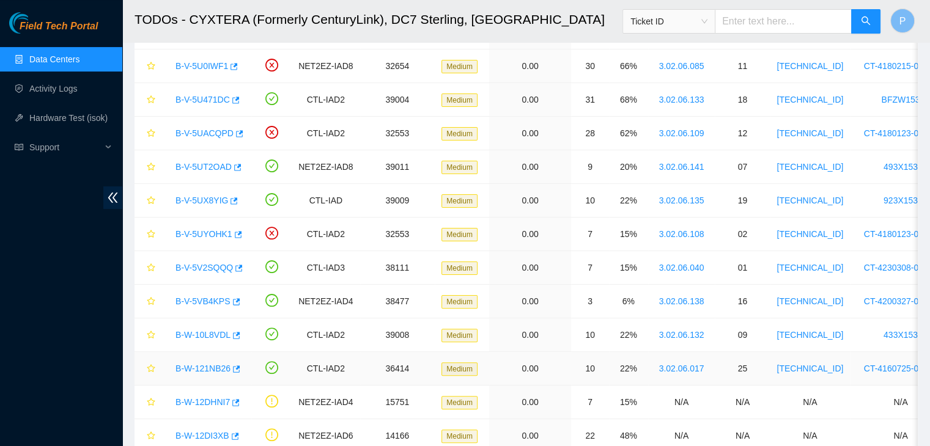
click at [631, 366] on td "22%" at bounding box center [628, 369] width 39 height 34
click at [208, 364] on link "B-W-121NB26" at bounding box center [202, 369] width 55 height 10
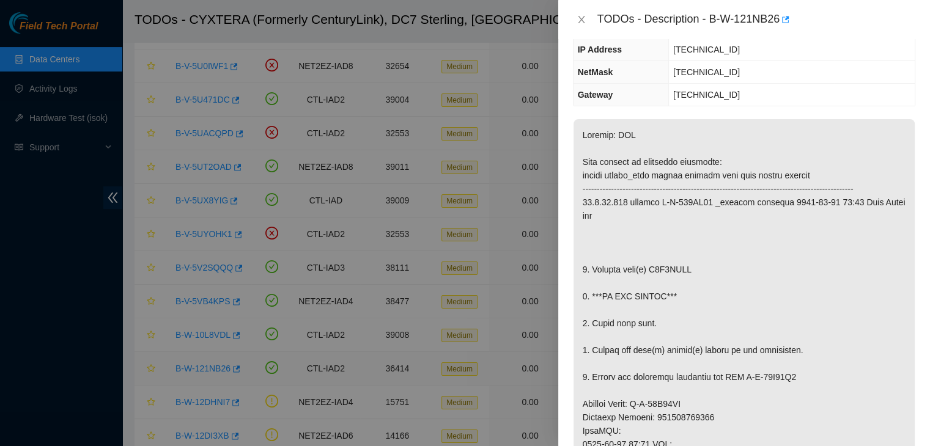
scroll to position [79, 0]
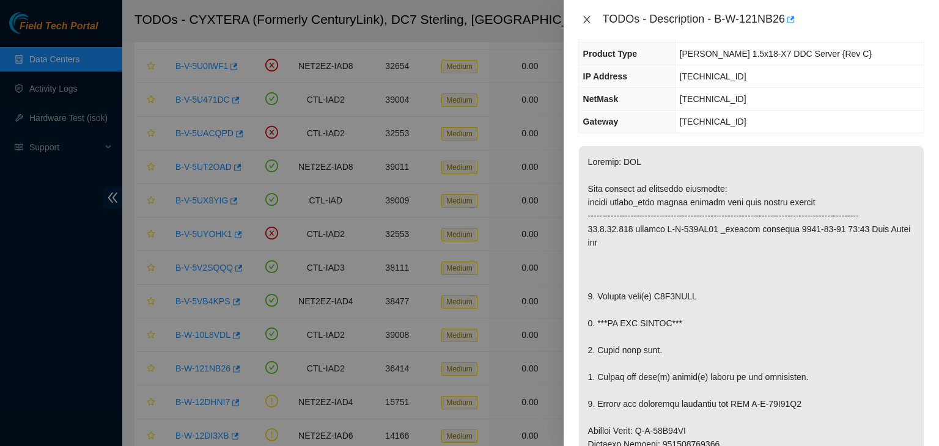
click at [585, 15] on icon "close" at bounding box center [587, 20] width 10 height 10
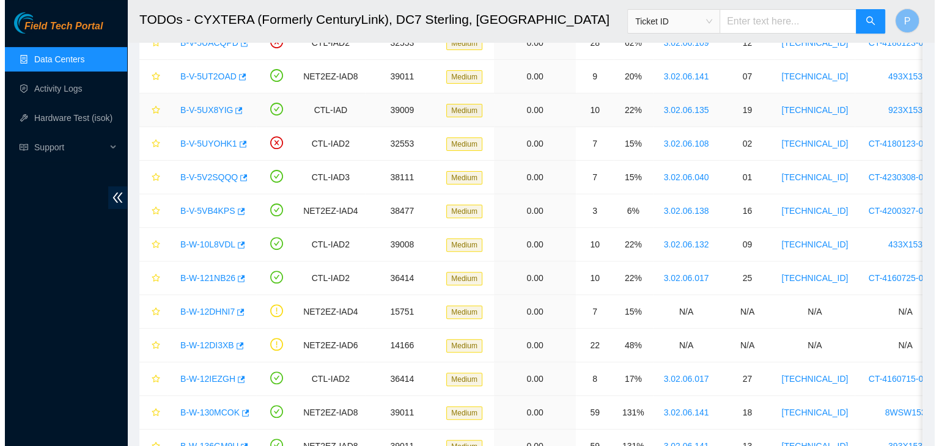
scroll to position [374, 0]
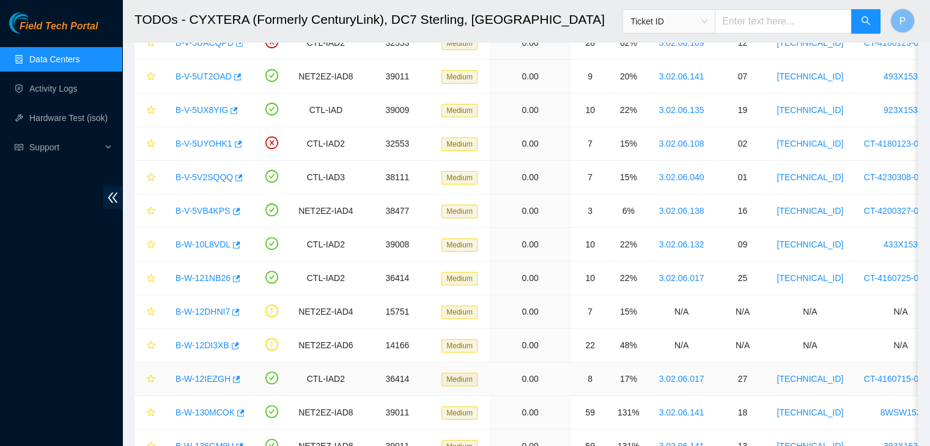
click at [211, 376] on link "B-W-12IEZGH" at bounding box center [202, 379] width 55 height 10
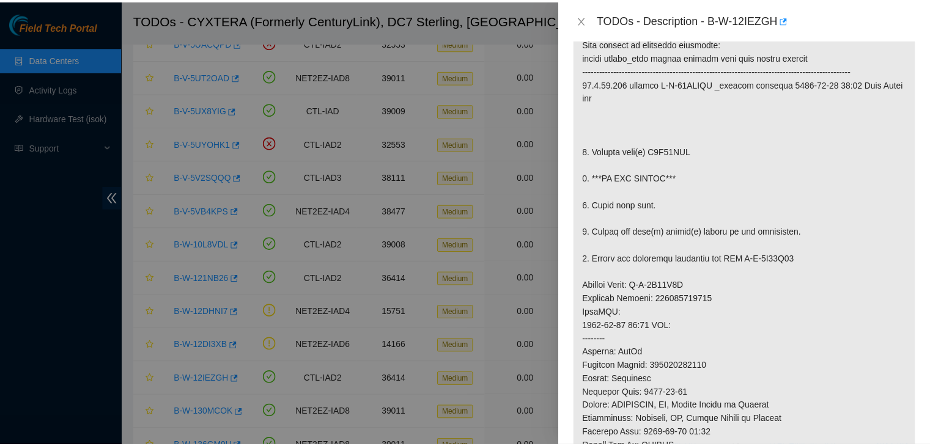
scroll to position [248, 0]
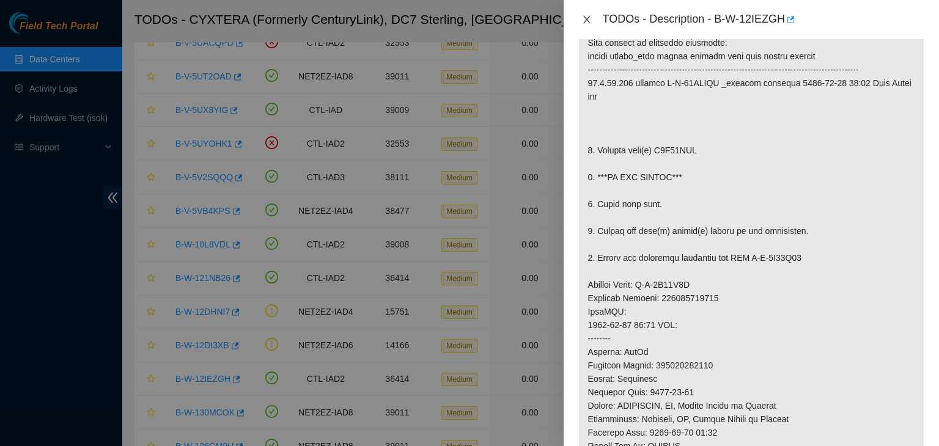
click at [585, 21] on icon "close" at bounding box center [587, 20] width 10 height 10
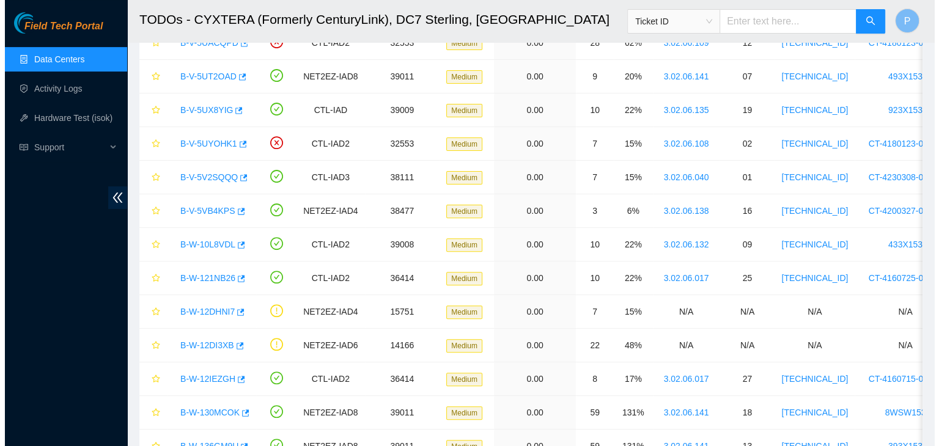
scroll to position [266, 0]
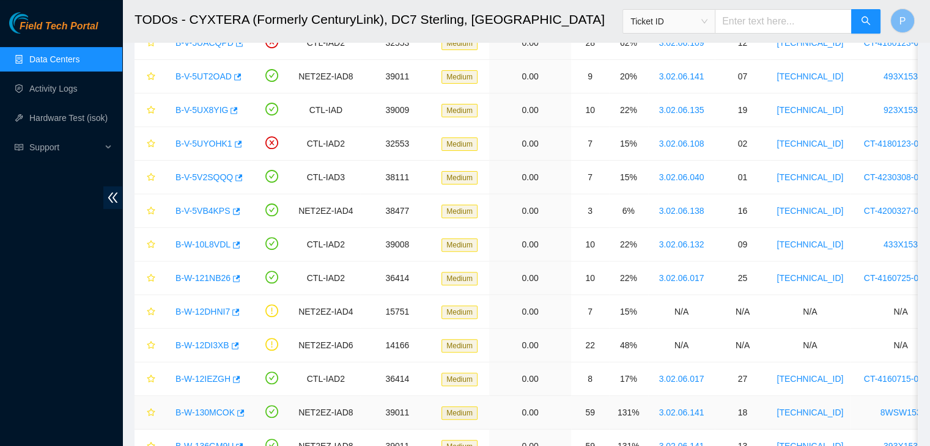
click at [200, 411] on link "B-W-130MCOK" at bounding box center [204, 413] width 59 height 10
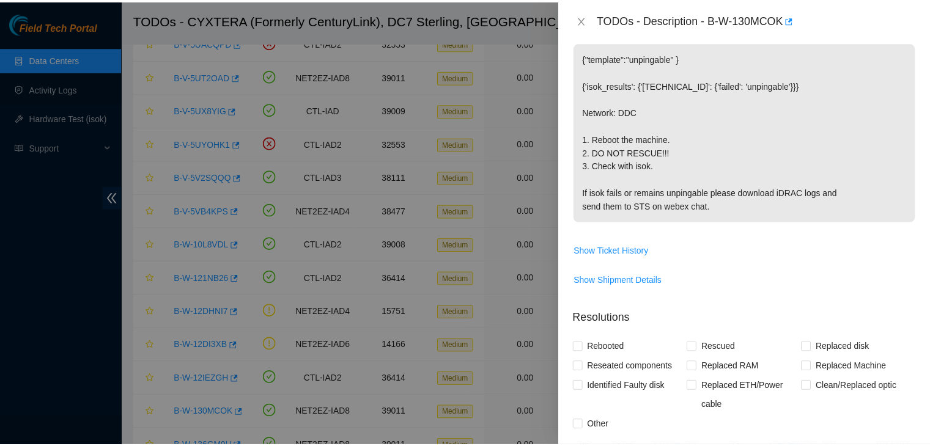
scroll to position [182, 0]
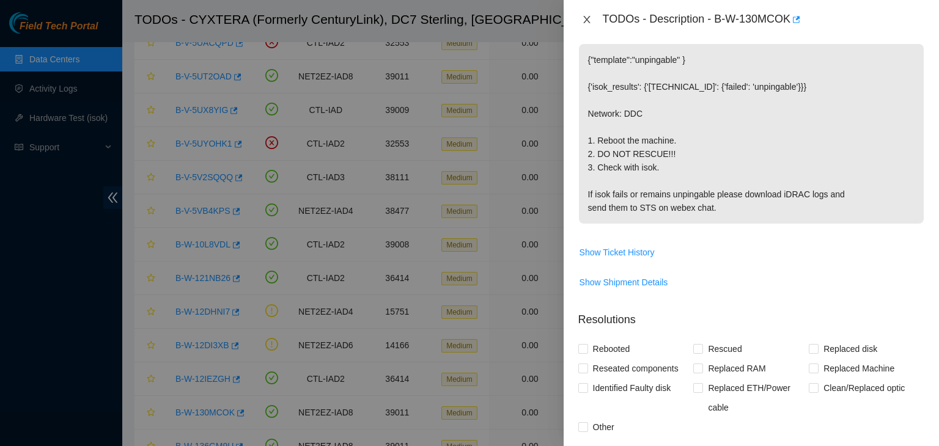
click at [582, 20] on icon "close" at bounding box center [587, 20] width 10 height 10
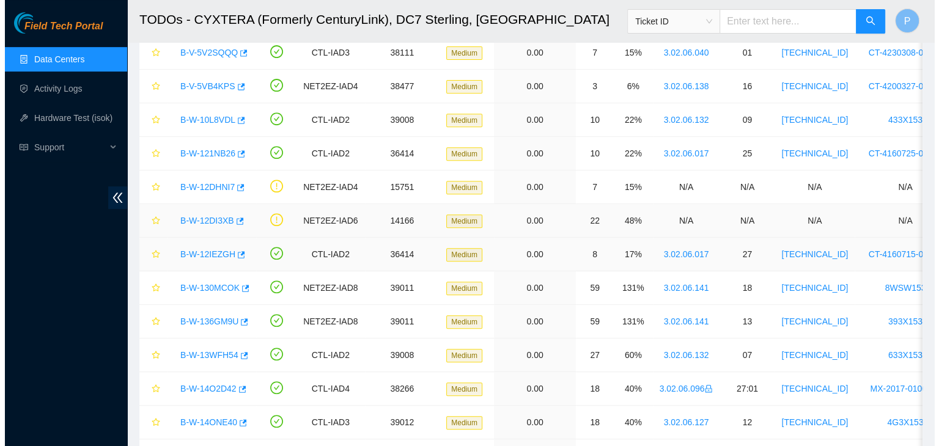
scroll to position [501, 0]
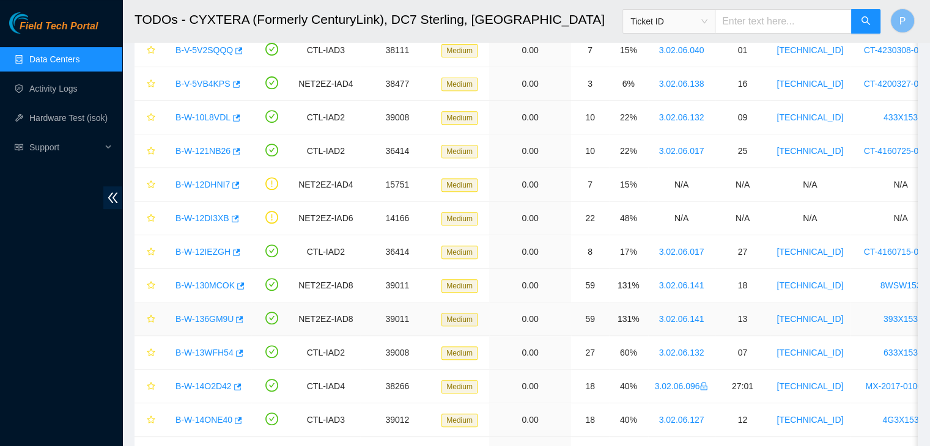
click at [213, 317] on link "B-W-136GM9U" at bounding box center [204, 319] width 58 height 10
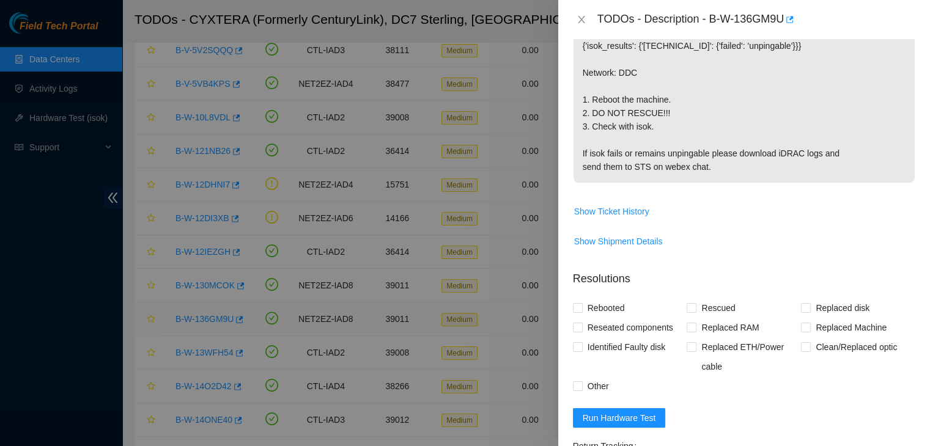
scroll to position [182, 0]
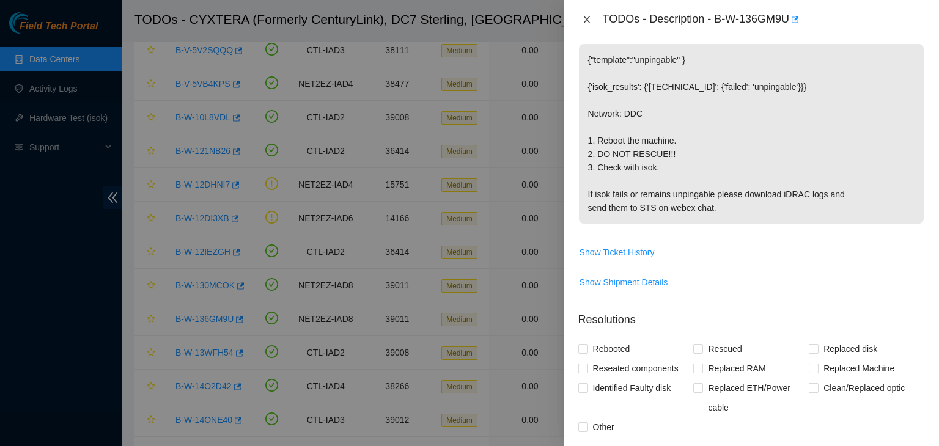
click at [583, 23] on icon "close" at bounding box center [586, 19] width 7 height 7
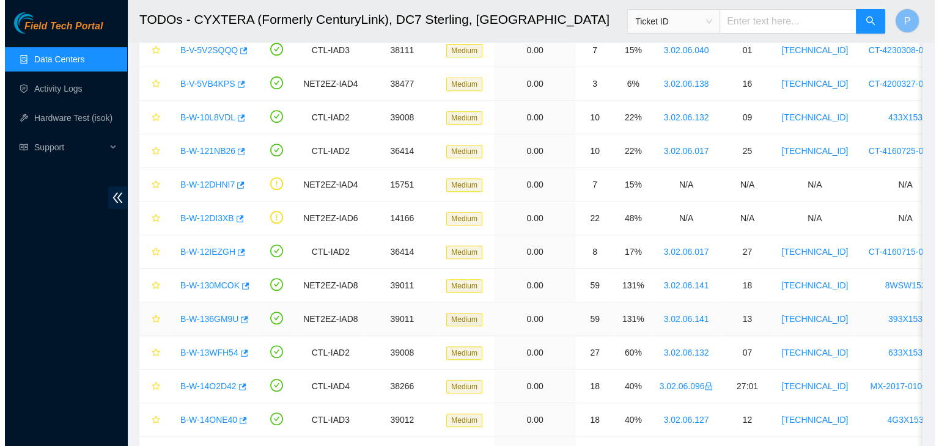
scroll to position [222, 0]
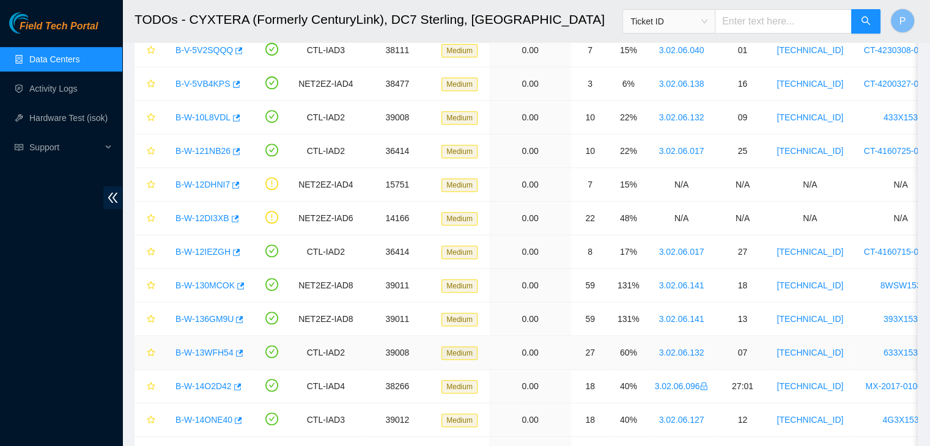
click at [210, 351] on link "B-W-13WFH54" at bounding box center [204, 353] width 58 height 10
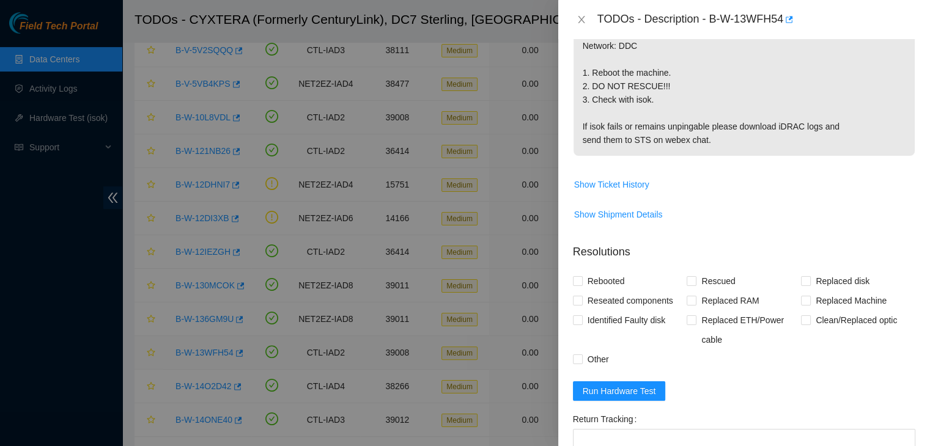
scroll to position [182, 0]
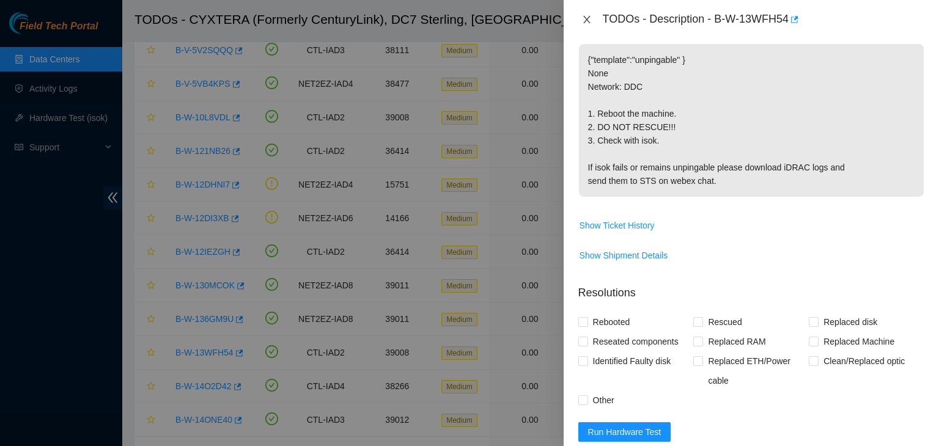
click at [585, 20] on icon "close" at bounding box center [586, 19] width 7 height 7
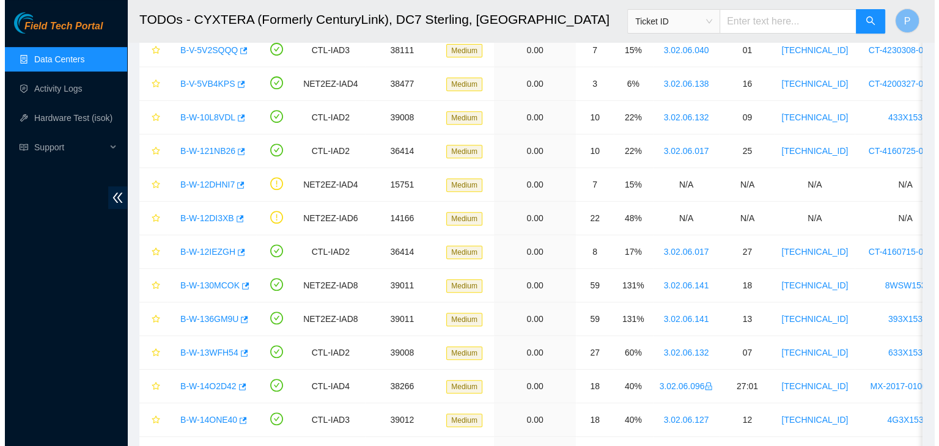
scroll to position [222, 0]
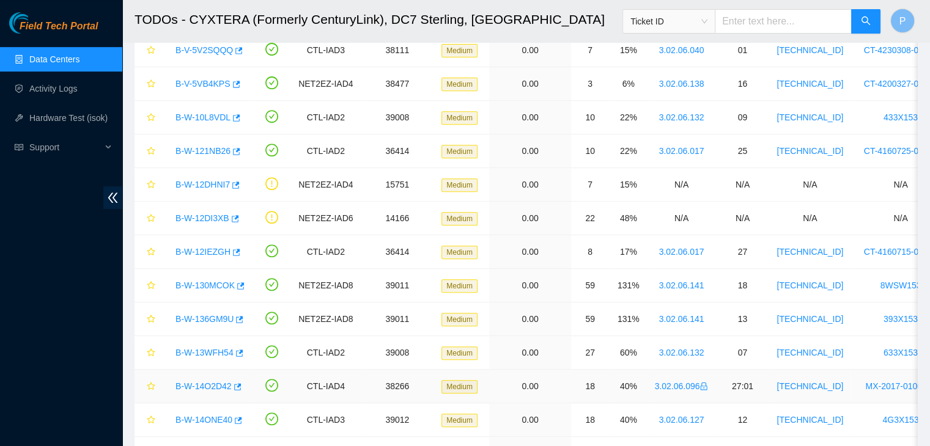
click at [216, 389] on link "B-W-14O2D42" at bounding box center [203, 386] width 56 height 10
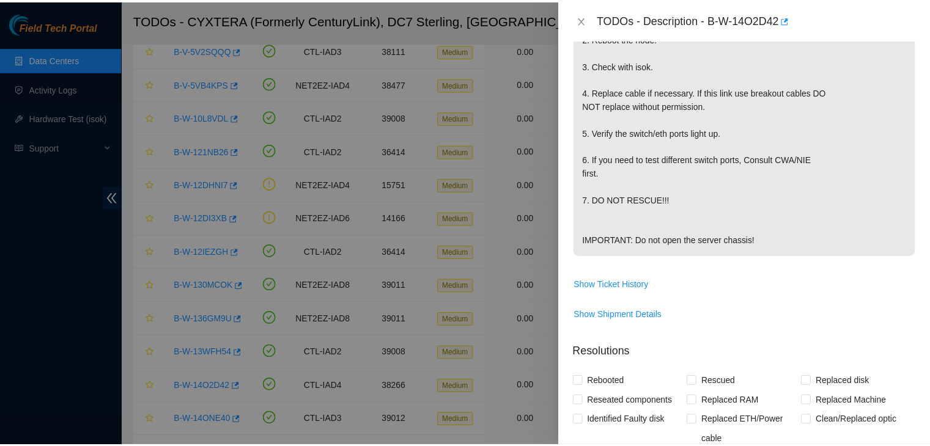
scroll to position [378, 0]
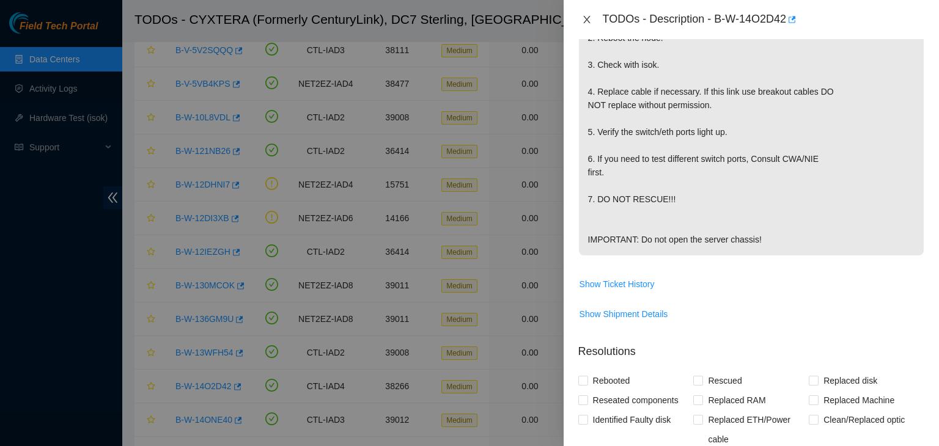
click at [584, 21] on icon "close" at bounding box center [587, 20] width 10 height 10
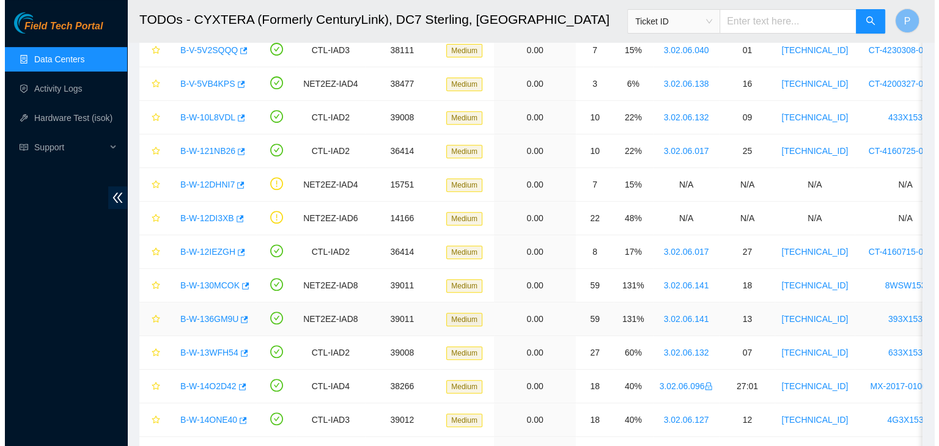
scroll to position [359, 0]
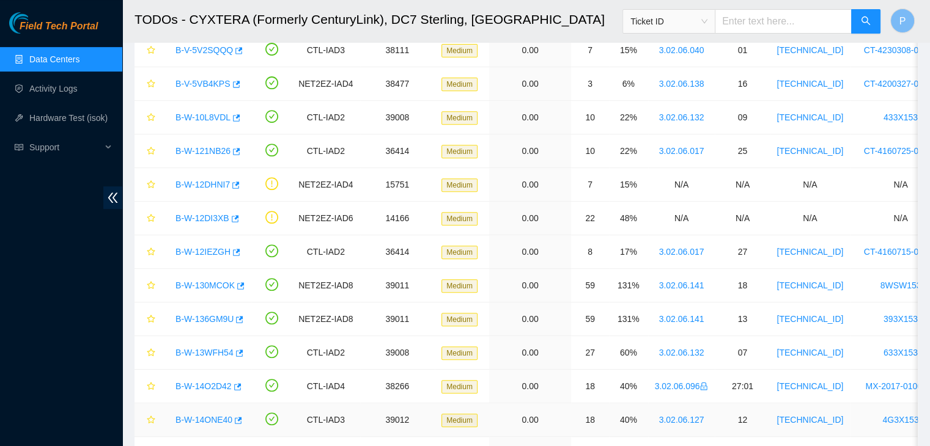
click at [196, 417] on link "B-W-14ONE40" at bounding box center [203, 420] width 57 height 10
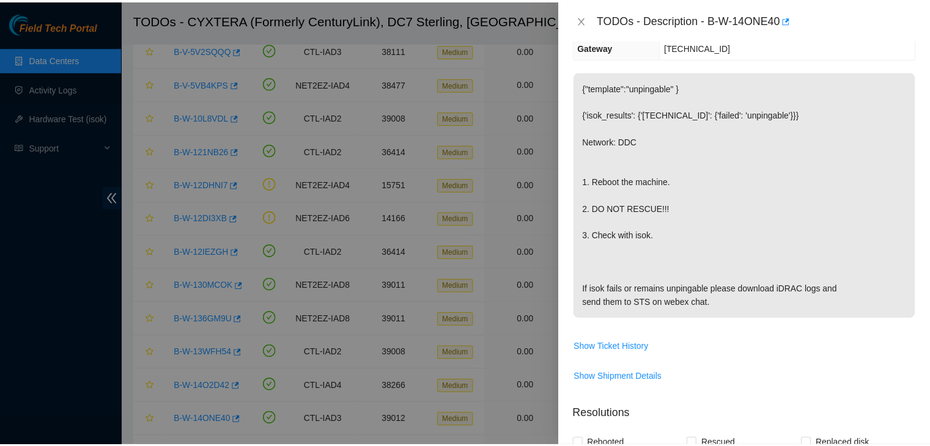
scroll to position [112, 0]
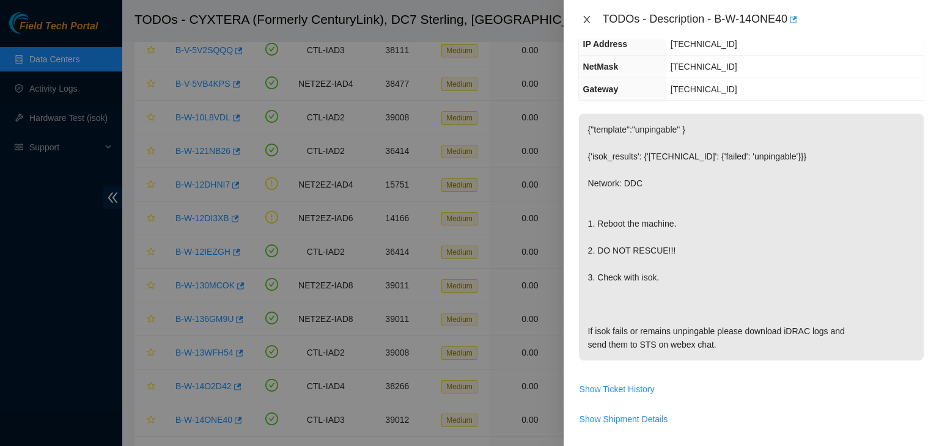
click at [589, 18] on icon "close" at bounding box center [587, 20] width 10 height 10
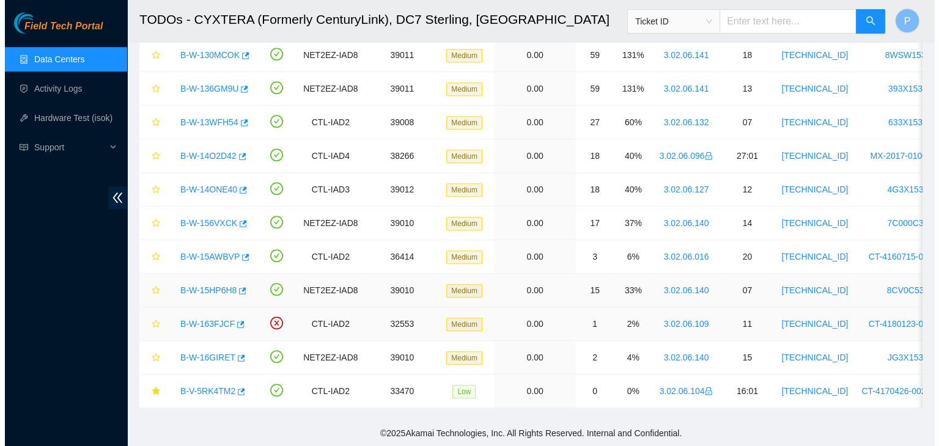
scroll to position [736, 0]
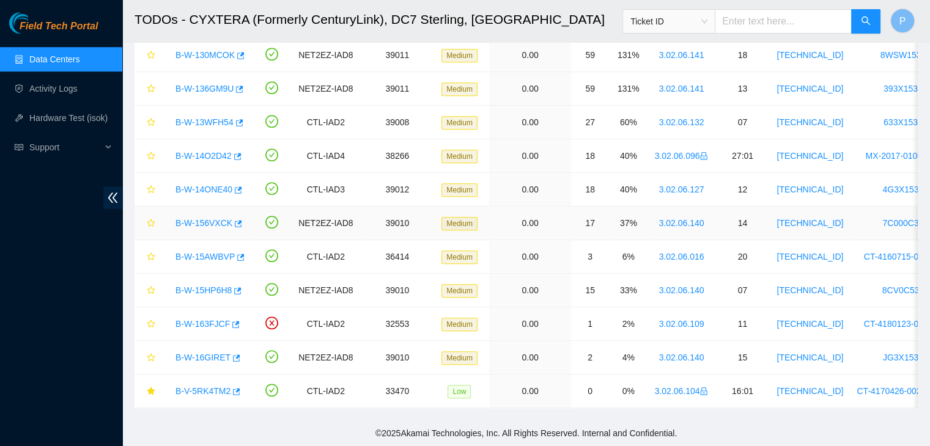
click at [200, 222] on div "B-W-156VXCK" at bounding box center [206, 223] width 75 height 20
click at [200, 218] on link "B-W-156VXCK" at bounding box center [203, 223] width 57 height 10
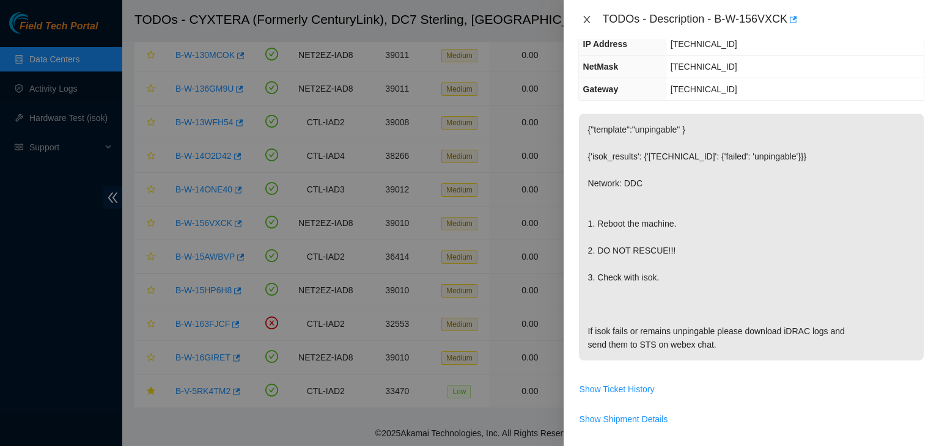
click at [590, 20] on icon "close" at bounding box center [587, 20] width 10 height 10
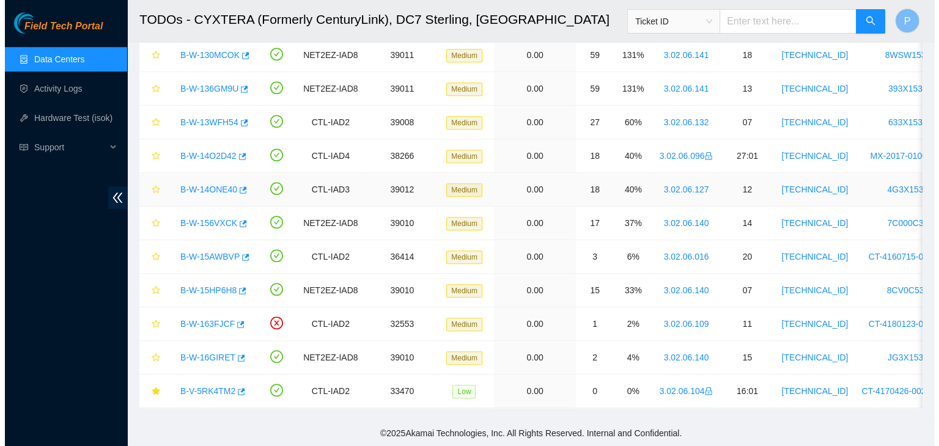
scroll to position [152, 0]
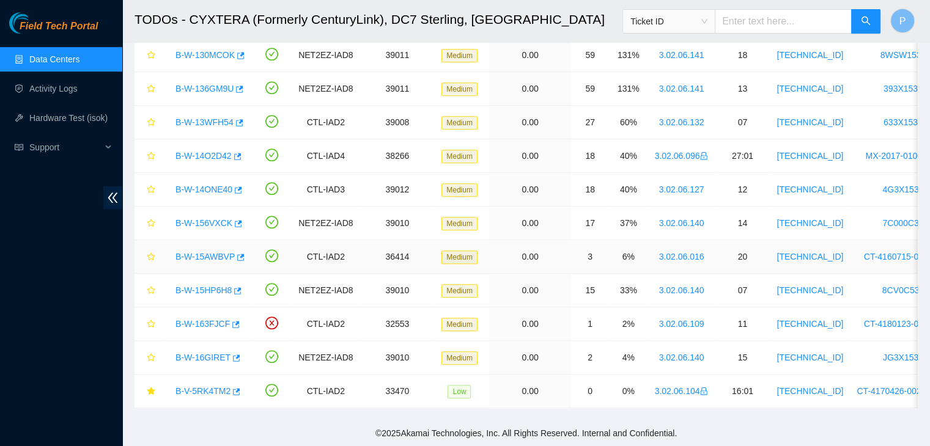
click at [193, 252] on link "B-W-15AWBVP" at bounding box center [204, 257] width 59 height 10
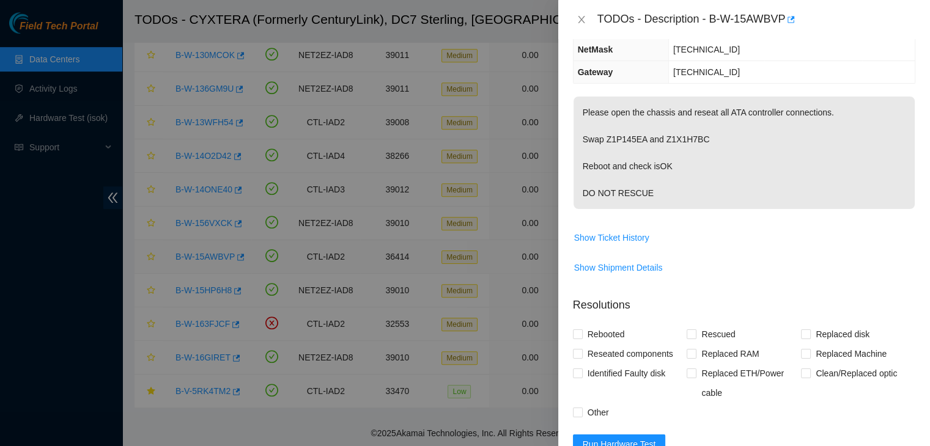
scroll to position [112, 0]
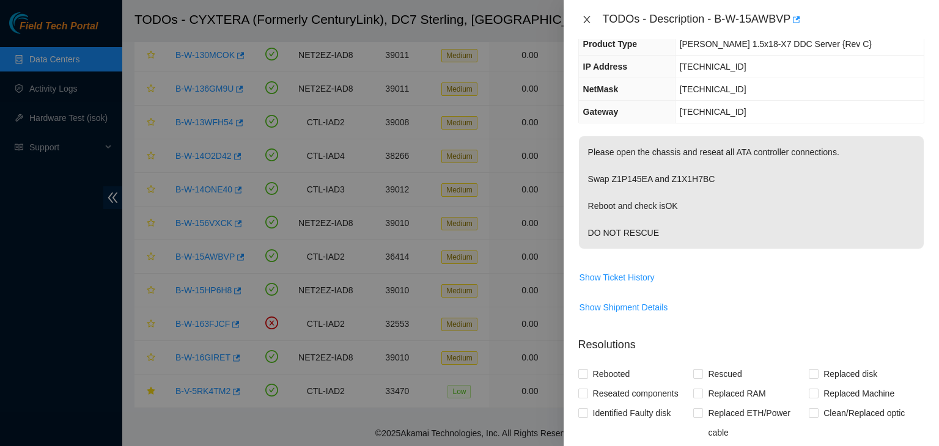
click at [589, 17] on icon "close" at bounding box center [586, 19] width 7 height 7
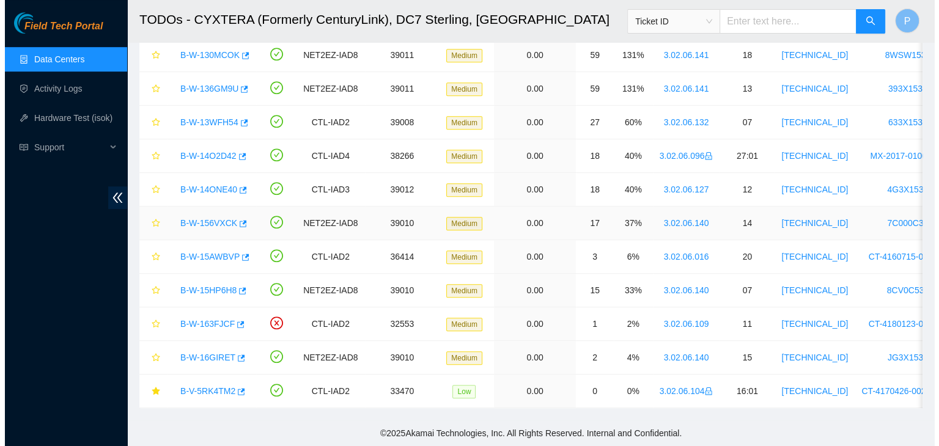
scroll to position [152, 0]
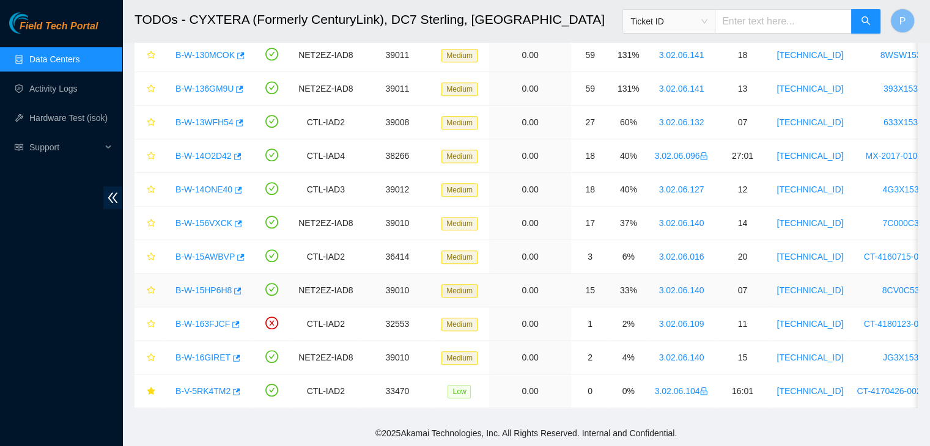
click at [197, 285] on link "B-W-15HP6H8" at bounding box center [203, 290] width 56 height 10
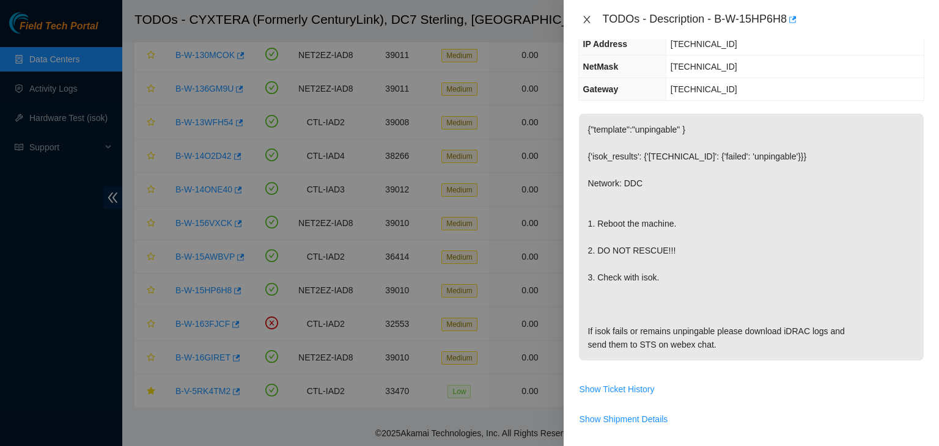
click at [580, 21] on button "Close" at bounding box center [586, 20] width 17 height 12
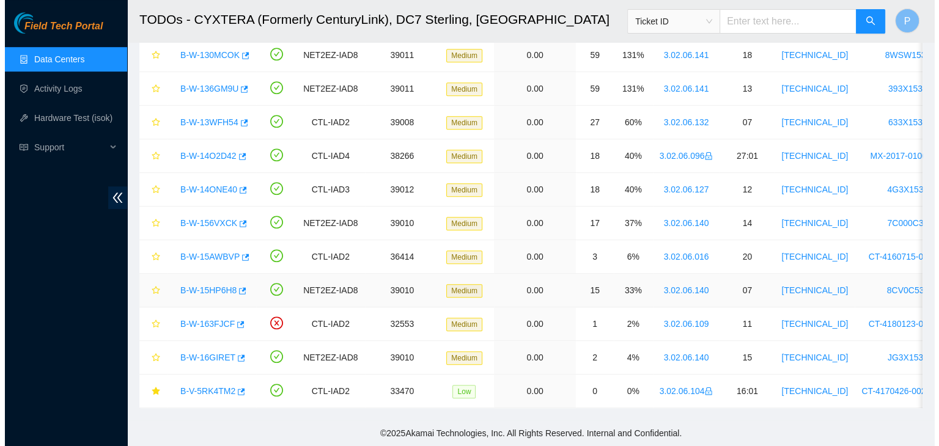
scroll to position [152, 0]
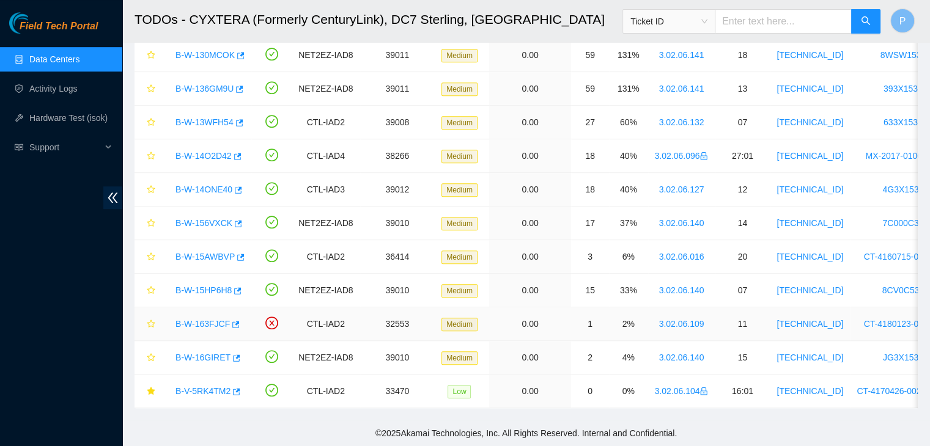
click at [198, 319] on link "B-W-163FJCF" at bounding box center [202, 324] width 54 height 10
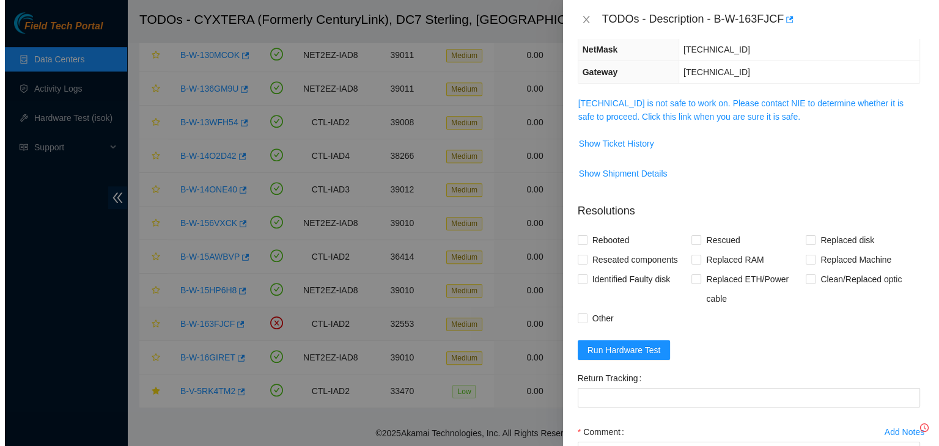
scroll to position [112, 0]
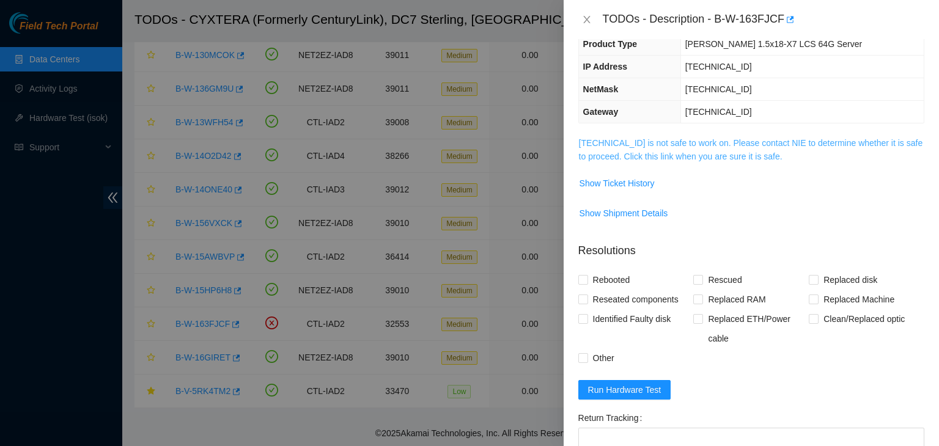
click at [741, 154] on link "23.217.116.53 is not safe to work on. Please contact NIE to determine whether i…" at bounding box center [751, 149] width 344 height 23
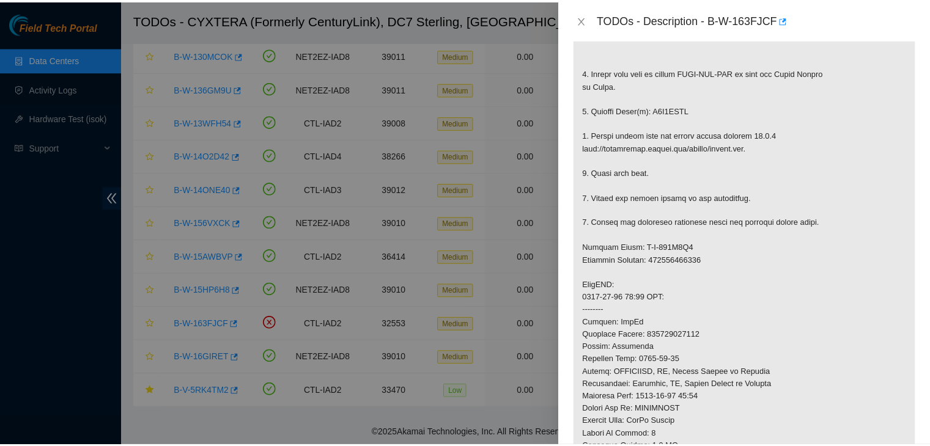
scroll to position [293, 0]
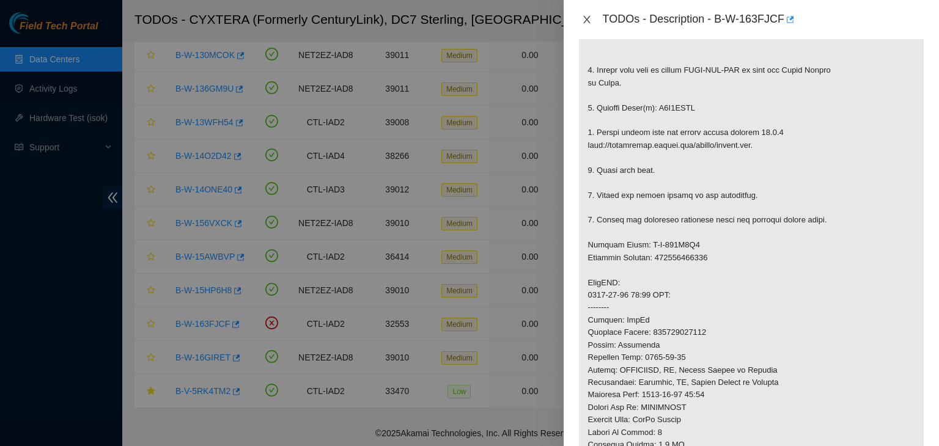
click at [583, 16] on icon "close" at bounding box center [586, 19] width 7 height 7
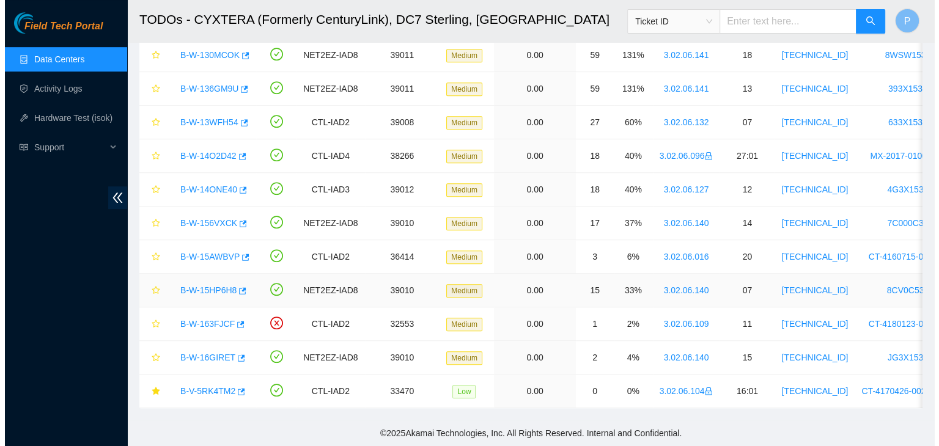
scroll to position [256, 0]
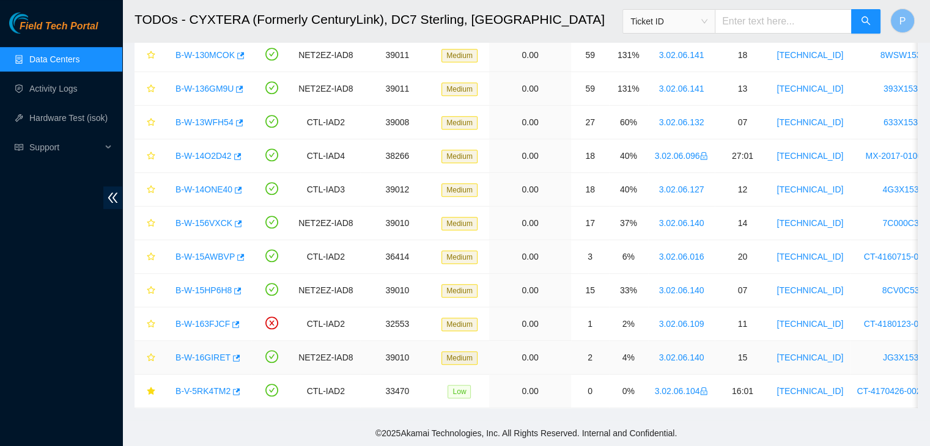
click at [208, 353] on link "B-W-16GIRET" at bounding box center [202, 358] width 55 height 10
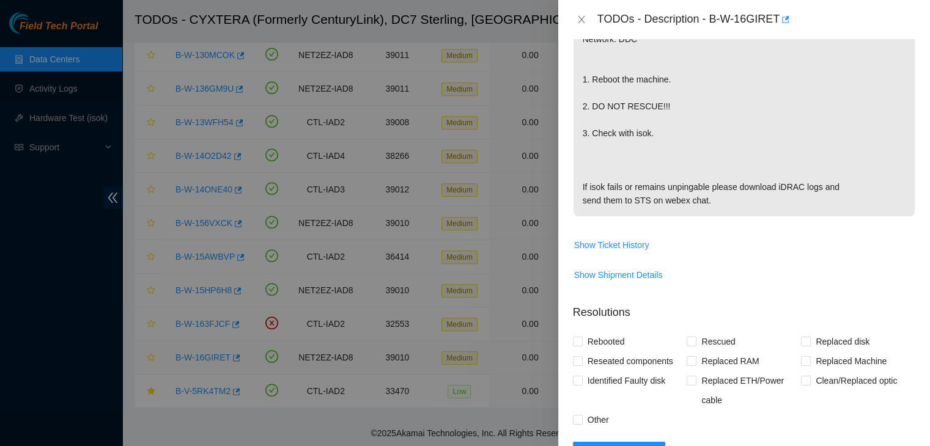
scroll to position [215, 0]
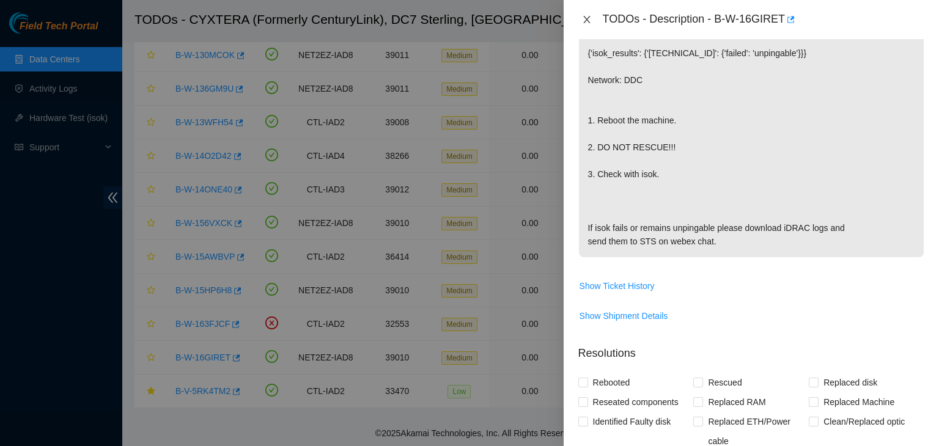
click at [590, 18] on icon "close" at bounding box center [587, 20] width 10 height 10
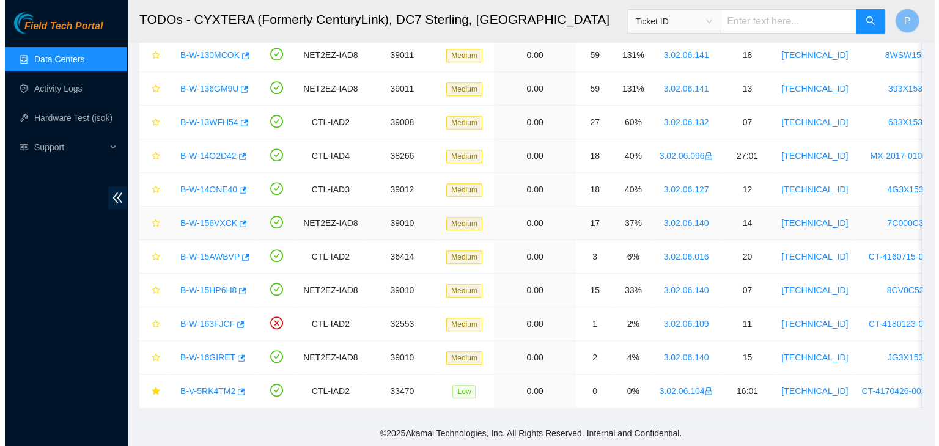
scroll to position [256, 0]
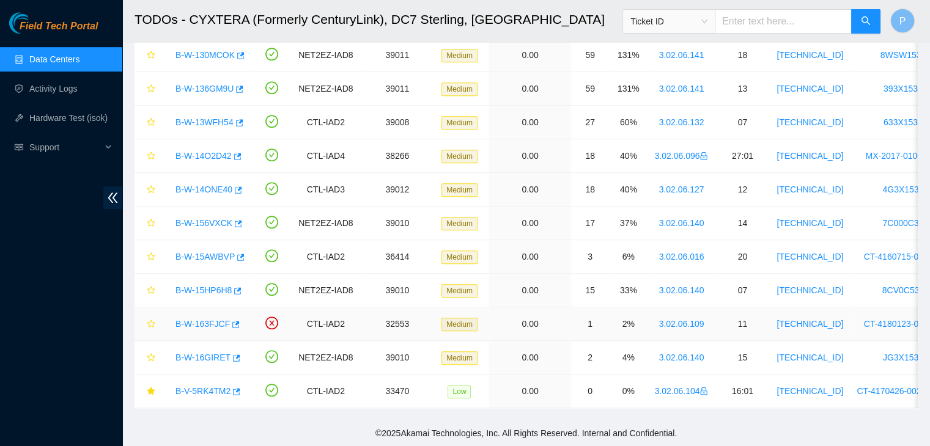
click at [205, 319] on link "B-W-163FJCF" at bounding box center [202, 324] width 54 height 10
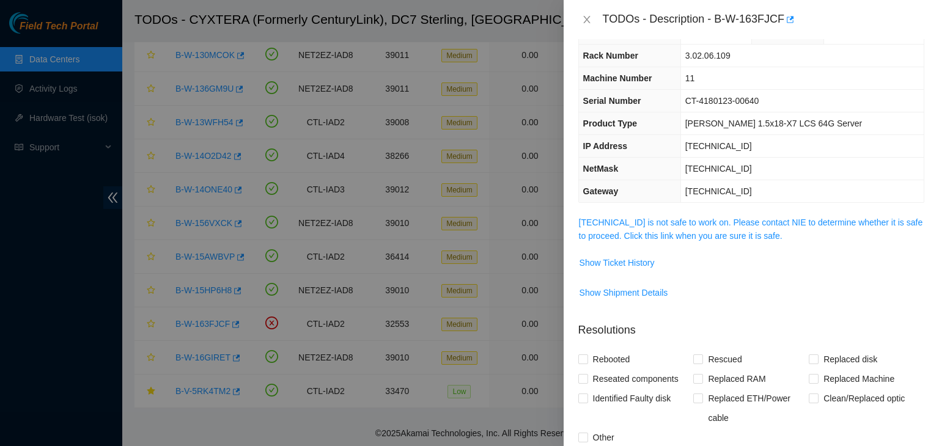
scroll to position [24, 0]
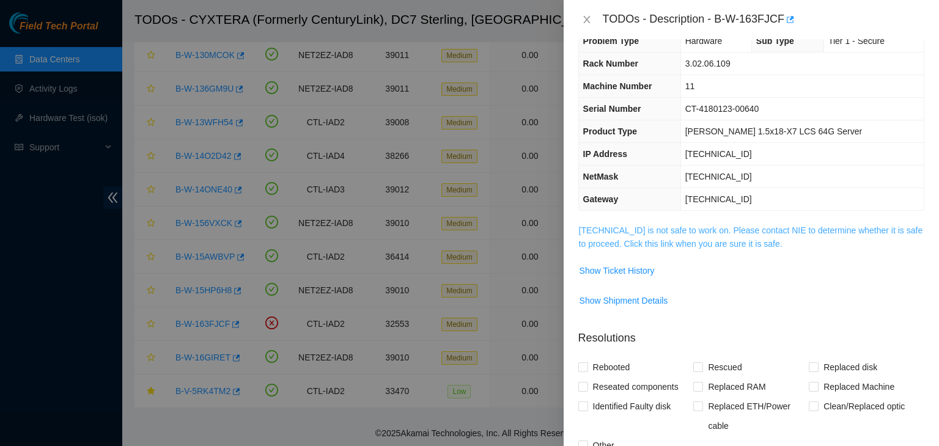
click at [713, 232] on link "23.217.116.53 is not safe to work on. Please contact NIE to determine whether i…" at bounding box center [751, 237] width 344 height 23
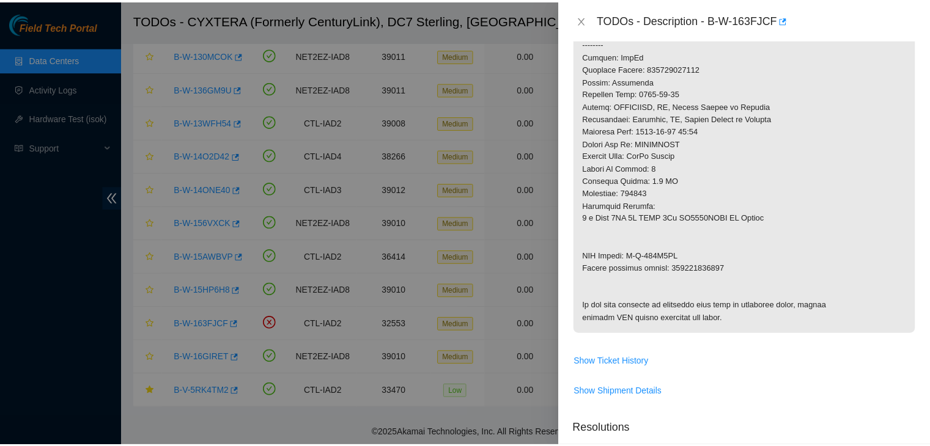
scroll to position [557, 0]
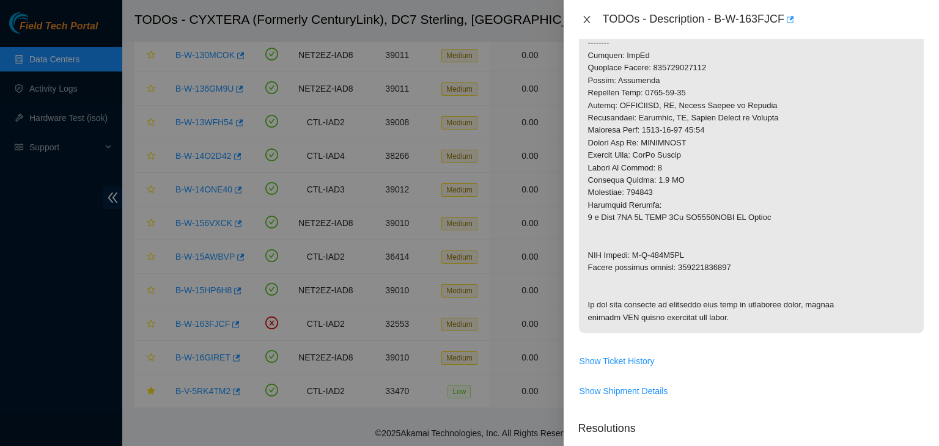
click at [588, 21] on icon "close" at bounding box center [586, 19] width 7 height 7
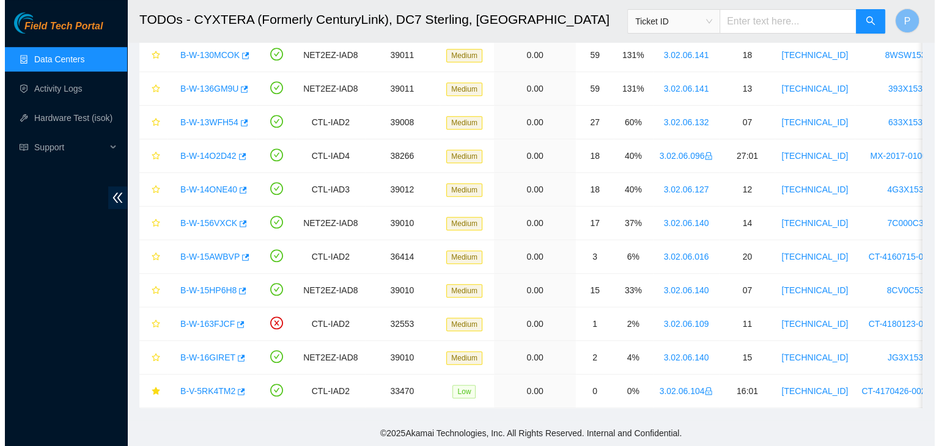
scroll to position [256, 0]
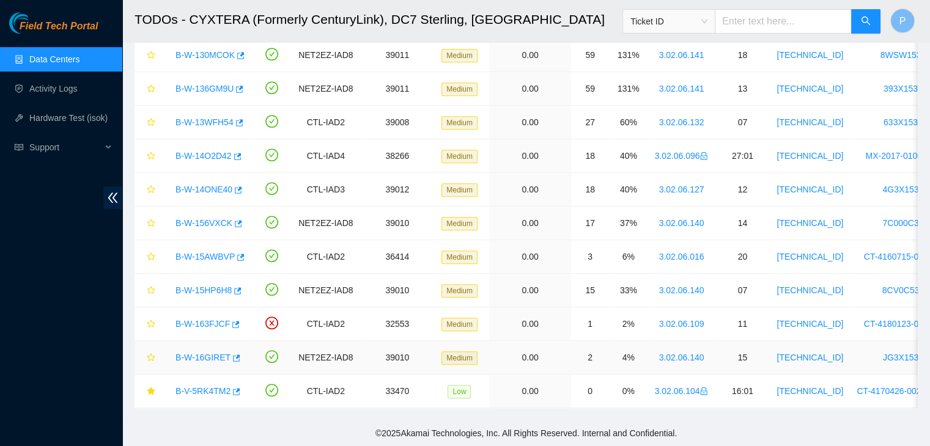
click at [196, 353] on link "B-W-16GIRET" at bounding box center [202, 358] width 55 height 10
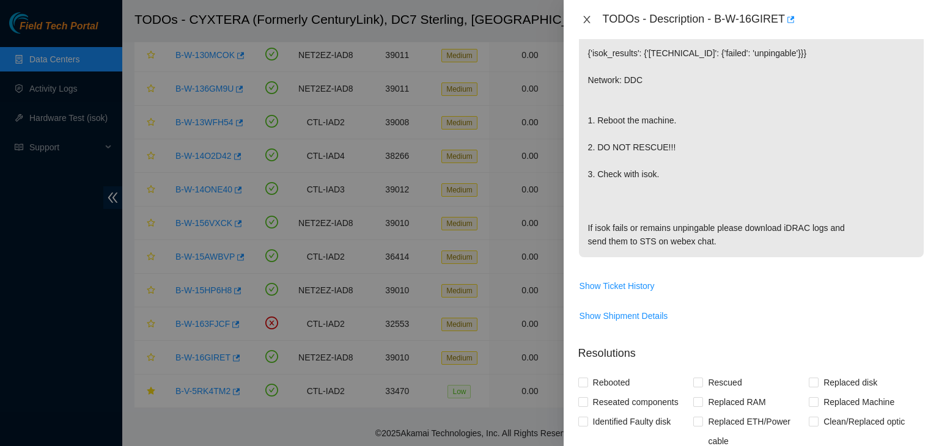
click at [591, 17] on icon "close" at bounding box center [587, 20] width 10 height 10
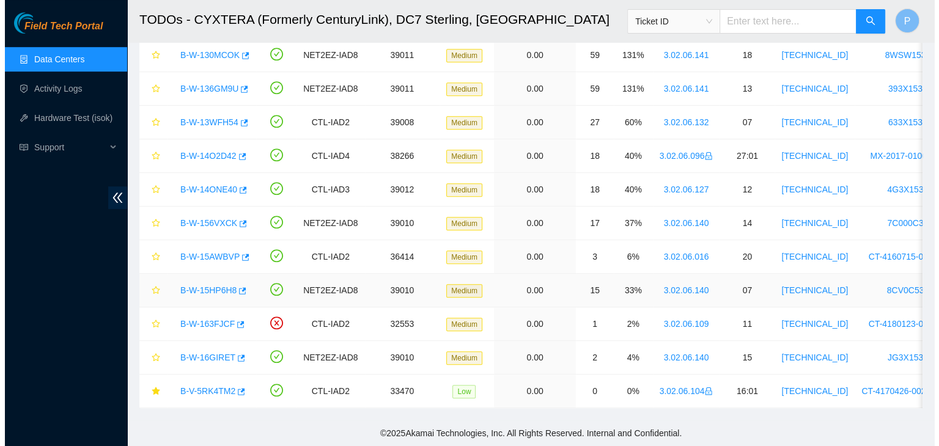
scroll to position [256, 0]
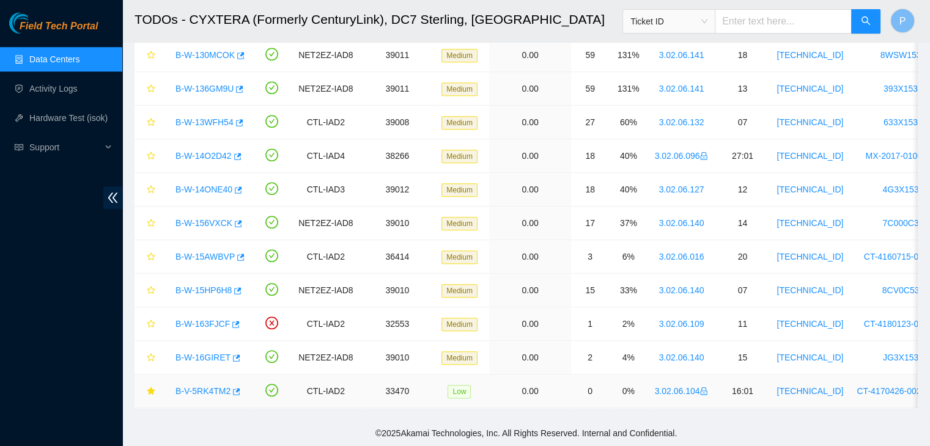
click at [198, 386] on link "B-V-5RK4TM2" at bounding box center [202, 391] width 55 height 10
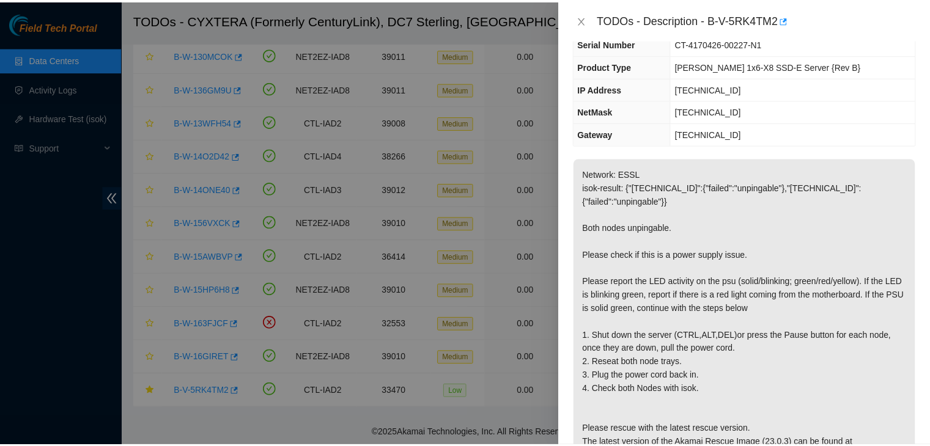
scroll to position [90, 0]
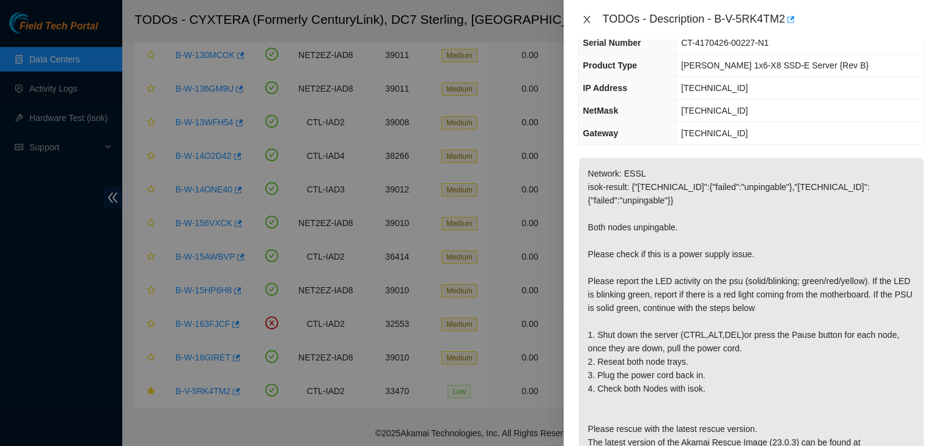
click at [592, 17] on button "Close" at bounding box center [586, 20] width 17 height 12
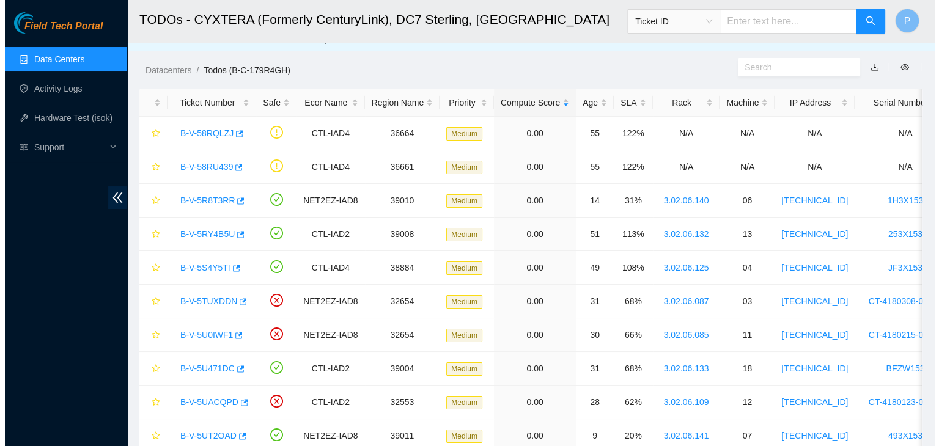
scroll to position [0, 0]
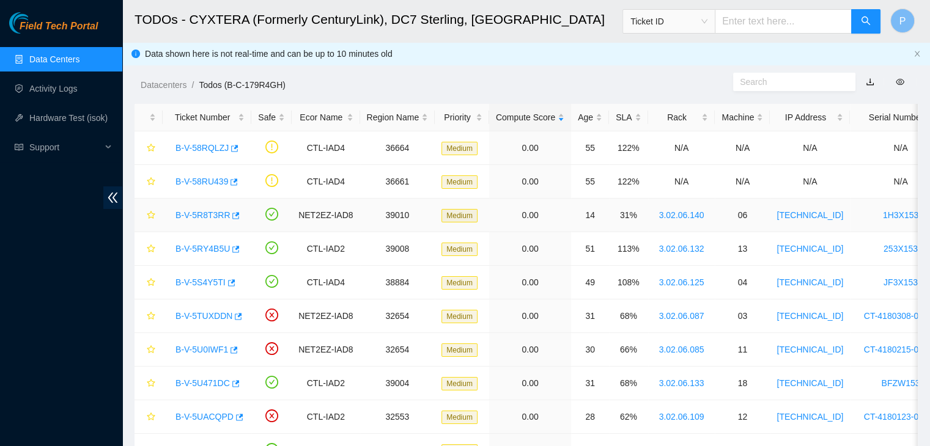
click at [191, 211] on link "B-V-5R8T3RR" at bounding box center [202, 215] width 54 height 10
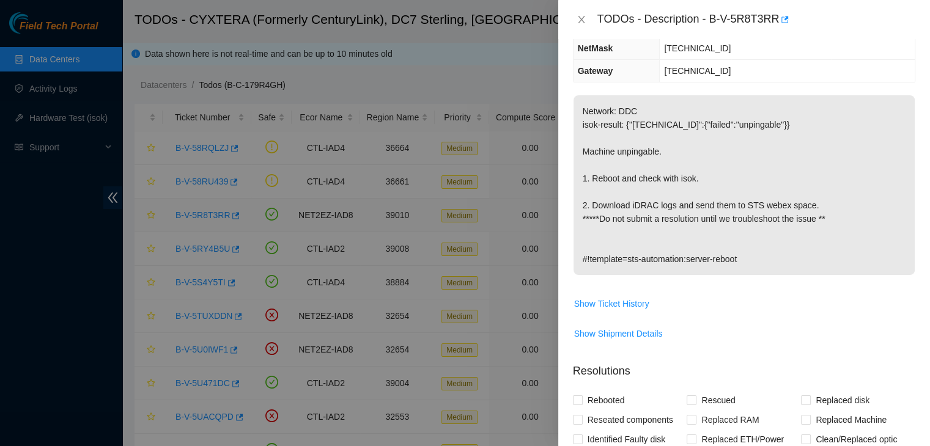
scroll to position [90, 0]
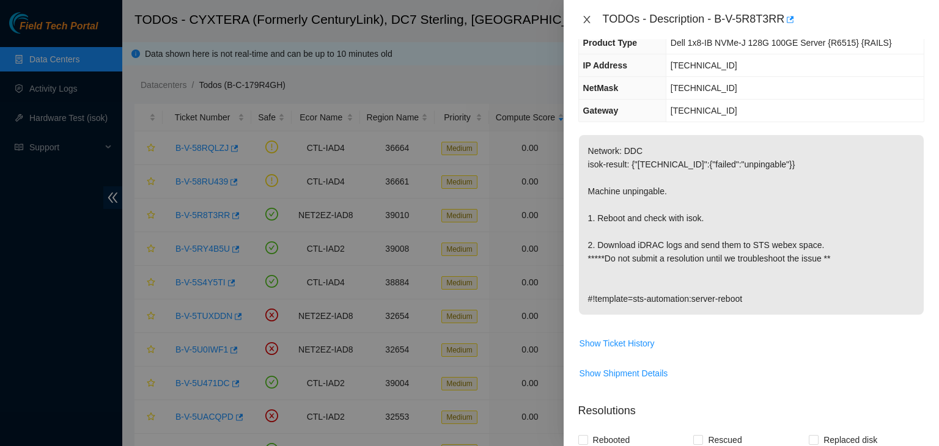
click at [586, 20] on icon "close" at bounding box center [587, 20] width 10 height 10
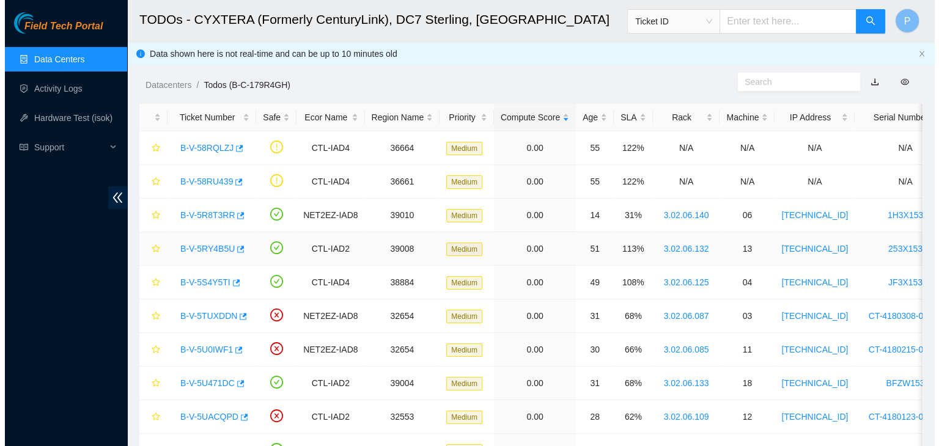
scroll to position [130, 0]
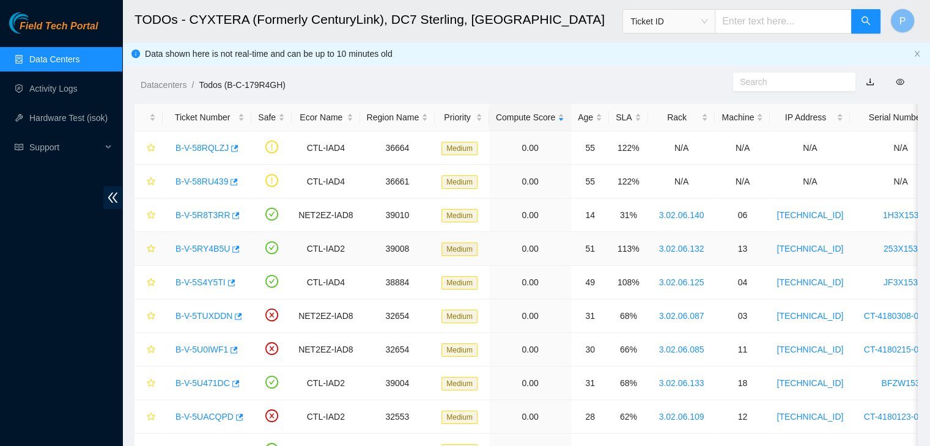
click at [201, 253] on link "B-V-5RY4B5U" at bounding box center [202, 249] width 54 height 10
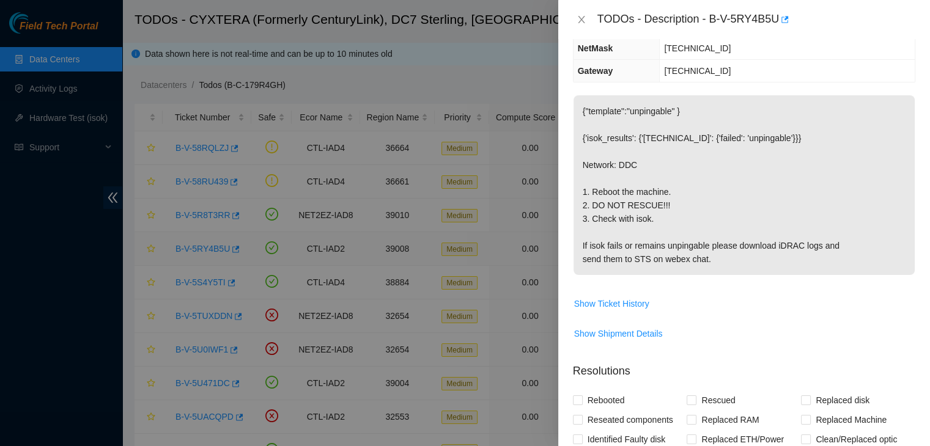
scroll to position [90, 0]
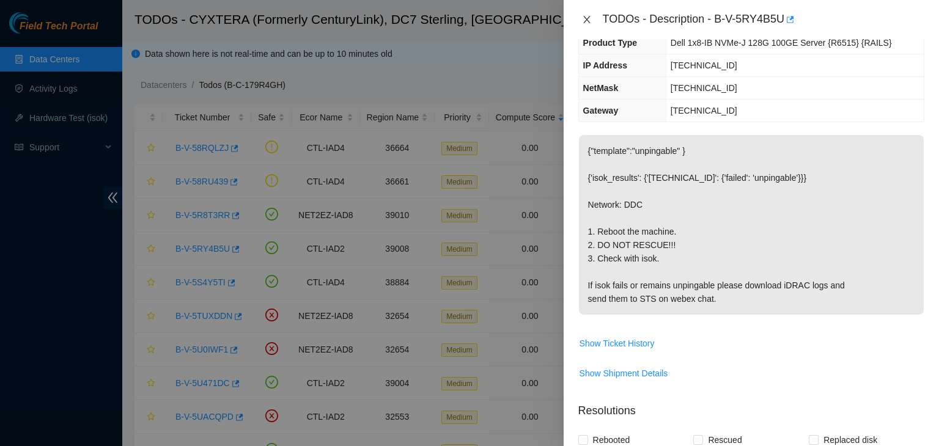
click at [585, 21] on icon "close" at bounding box center [586, 19] width 7 height 7
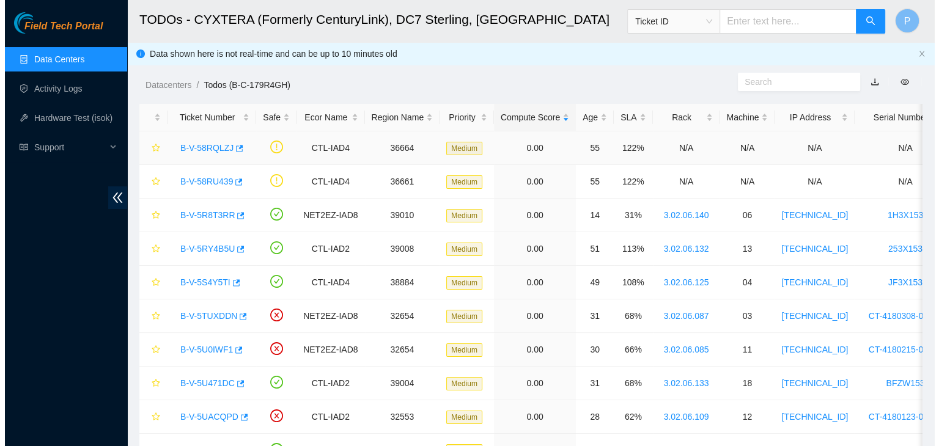
scroll to position [130, 0]
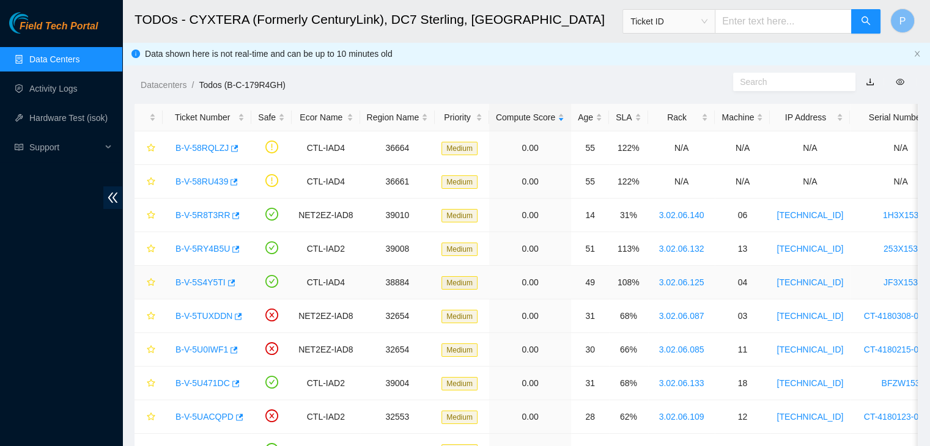
click at [191, 284] on link "B-V-5S4Y5TI" at bounding box center [200, 282] width 50 height 10
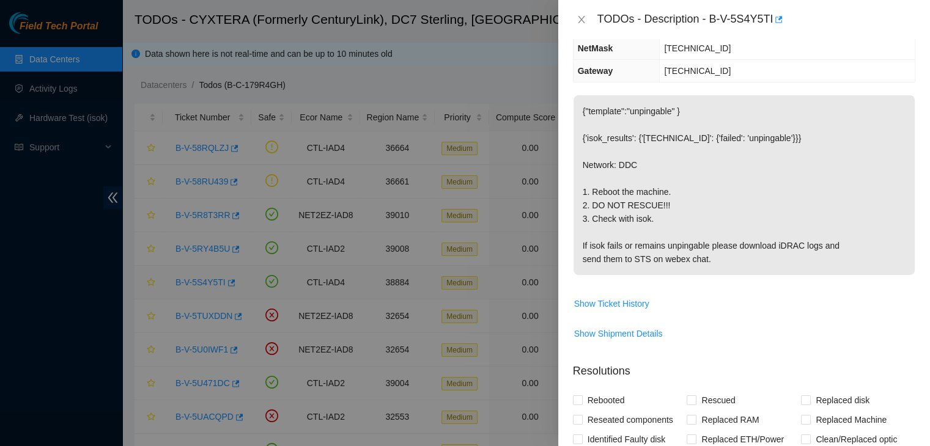
scroll to position [90, 0]
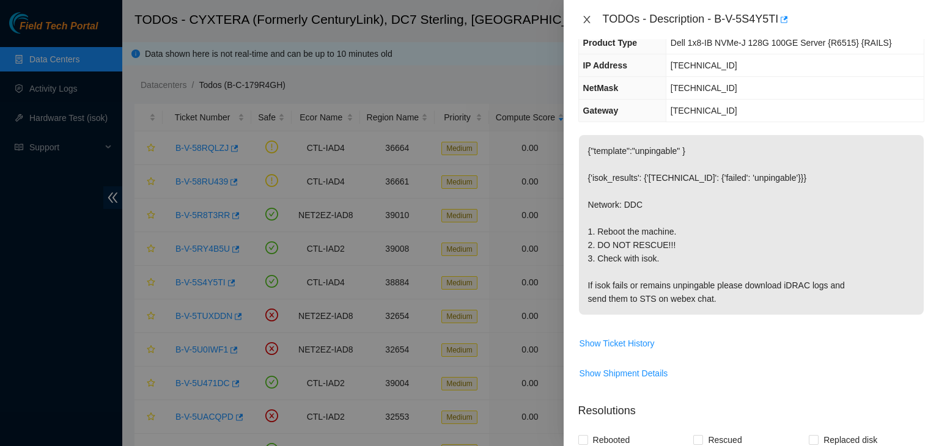
click at [587, 14] on button "Close" at bounding box center [586, 20] width 17 height 12
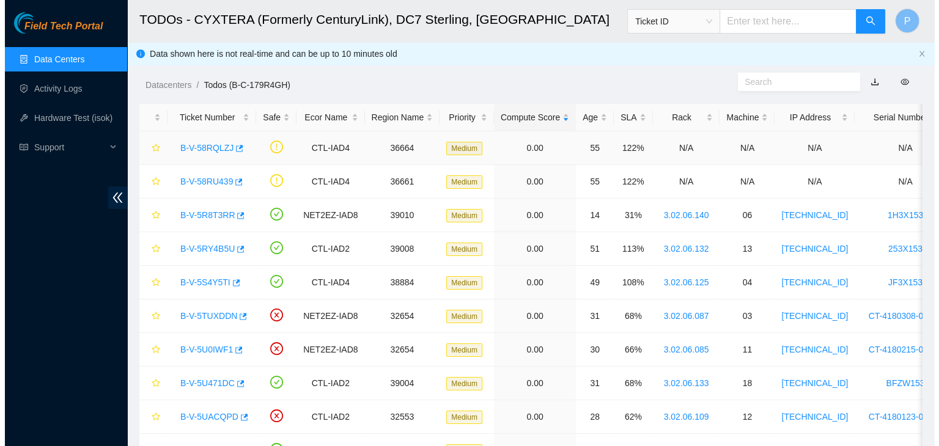
scroll to position [130, 0]
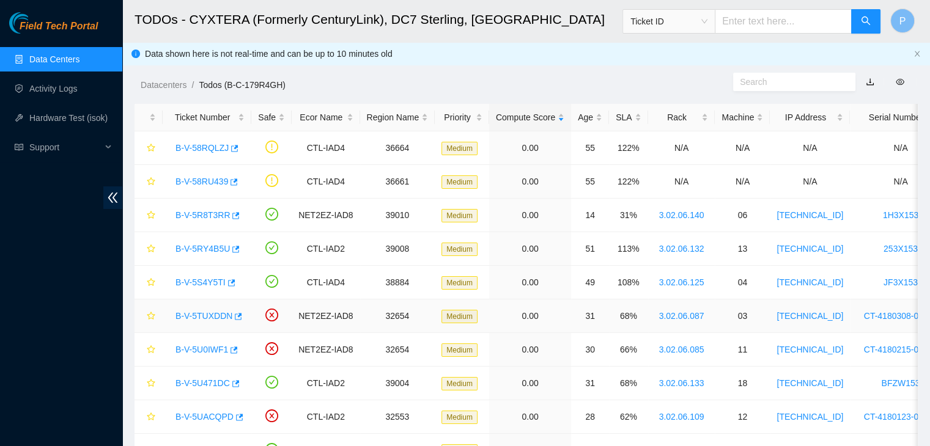
click at [207, 314] on link "B-V-5TUXDDN" at bounding box center [203, 316] width 57 height 10
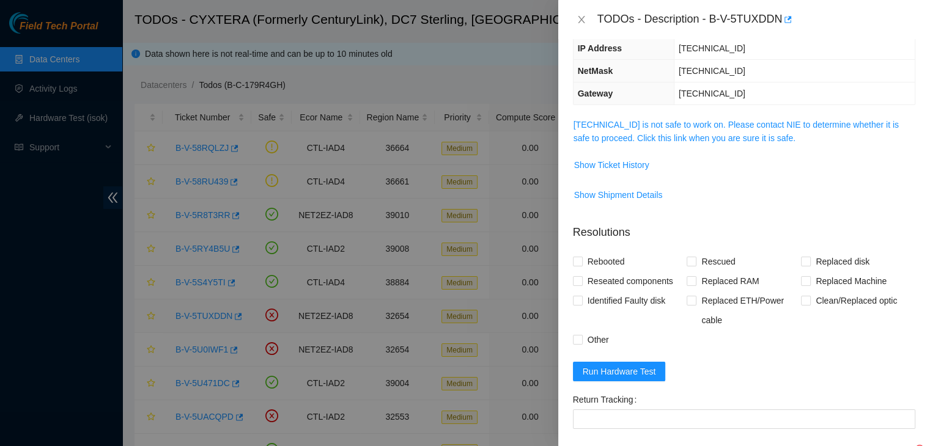
scroll to position [90, 0]
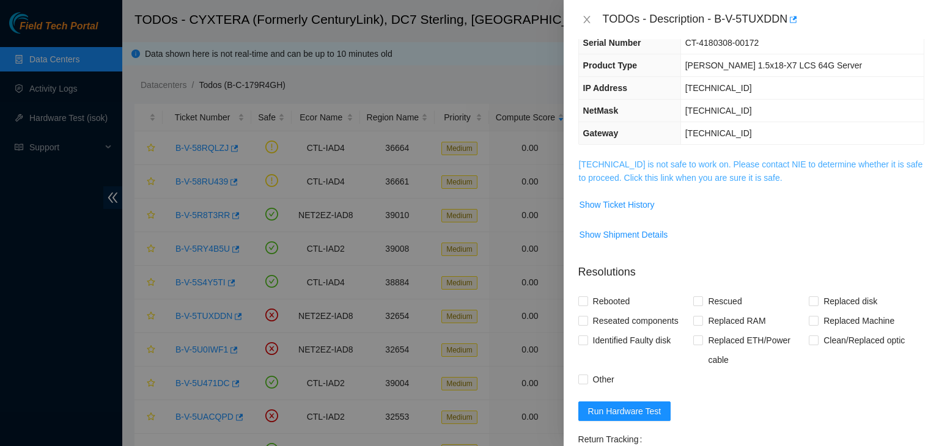
click at [678, 182] on link "23.62.6.127 is not safe to work on. Please contact NIE to determine whether it …" at bounding box center [751, 171] width 344 height 23
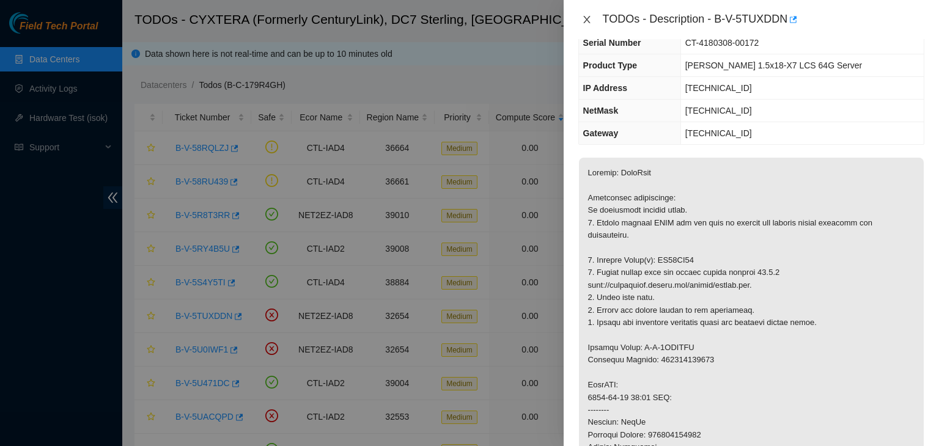
click at [585, 22] on icon "close" at bounding box center [587, 20] width 10 height 10
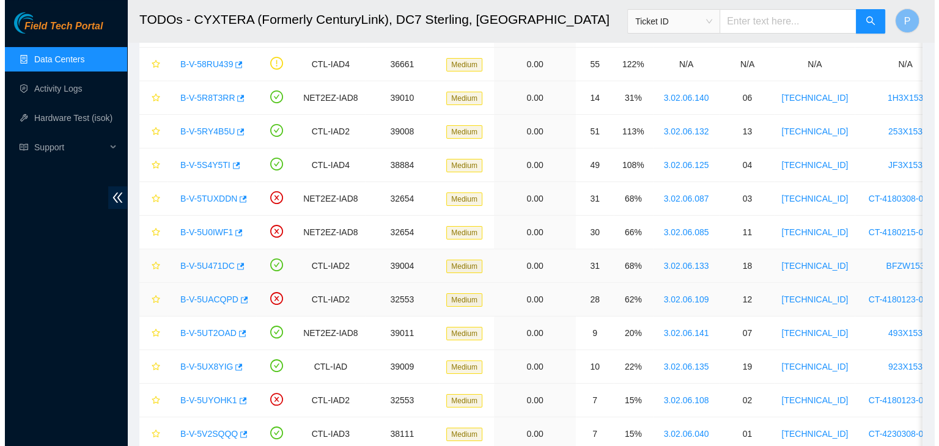
scroll to position [117, 0]
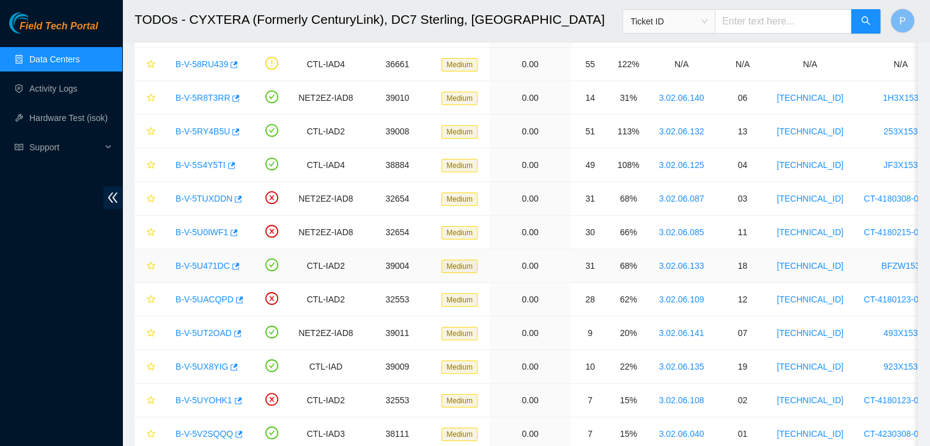
click at [205, 270] on div "B-V-5U471DC" at bounding box center [206, 266] width 75 height 20
click at [205, 270] on link "B-V-5U471DC" at bounding box center [202, 266] width 54 height 10
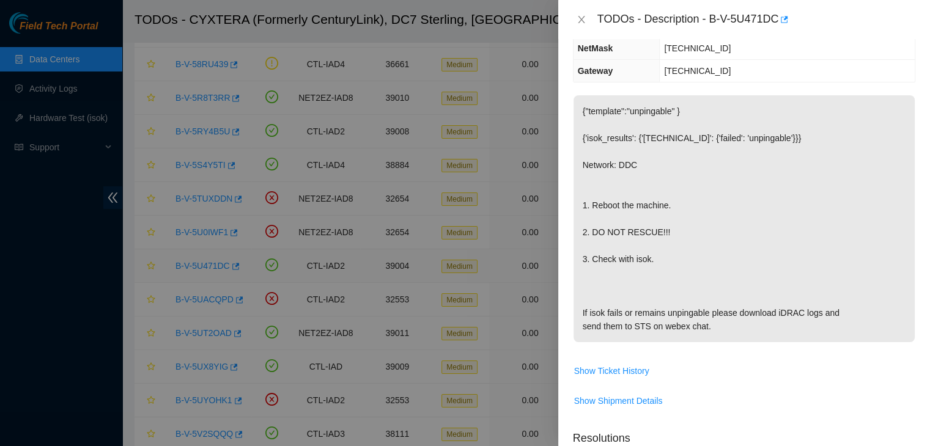
scroll to position [90, 0]
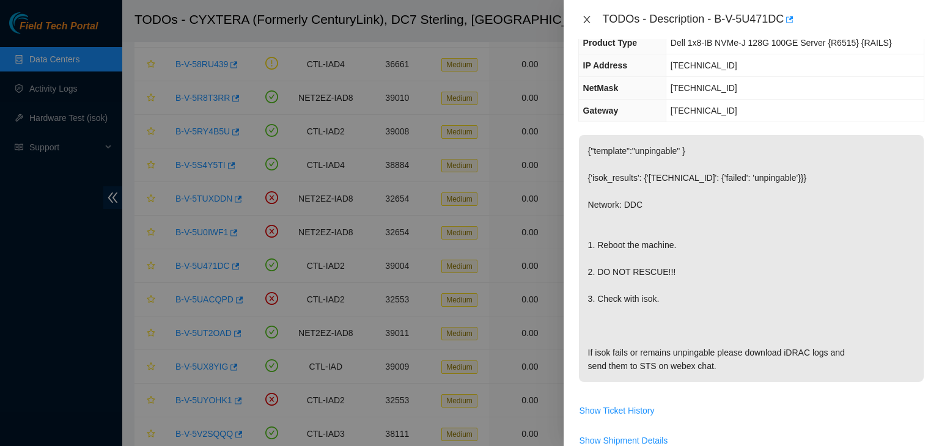
click at [587, 20] on icon "close" at bounding box center [586, 19] width 7 height 7
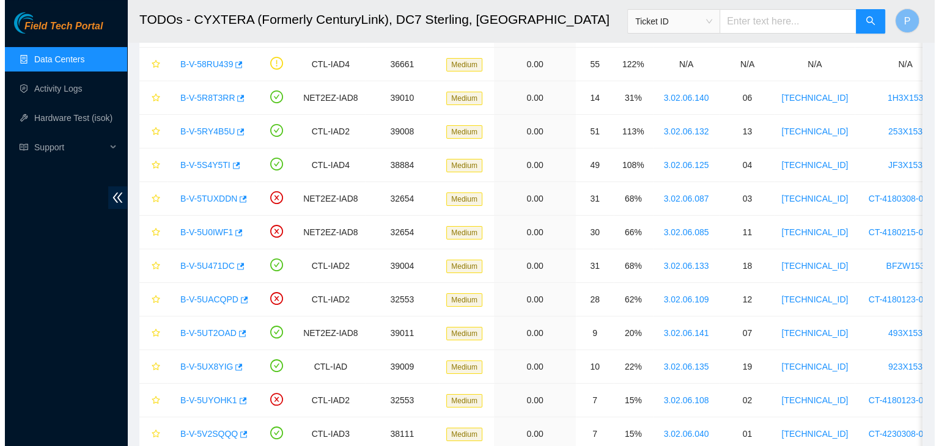
scroll to position [130, 0]
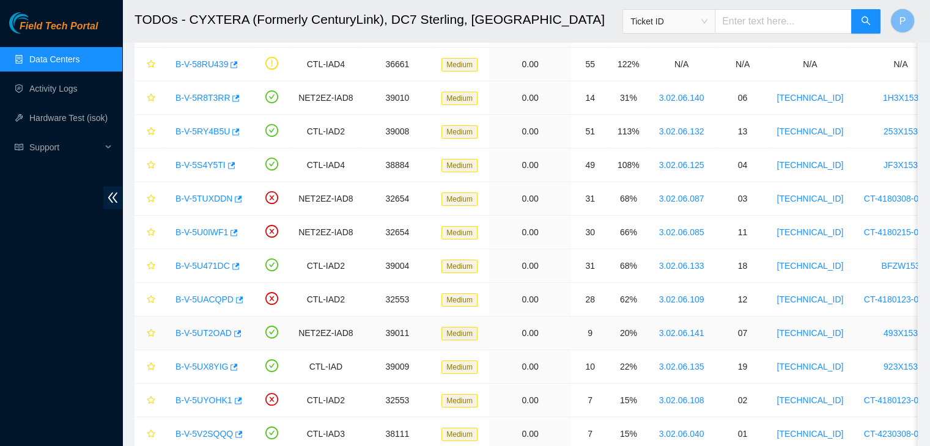
drag, startPoint x: 209, startPoint y: 323, endPoint x: 206, endPoint y: 337, distance: 14.4
click at [206, 337] on div "B-V-5UT2OAD" at bounding box center [206, 333] width 75 height 20
click at [213, 329] on link "B-V-5UT2OAD" at bounding box center [203, 333] width 56 height 10
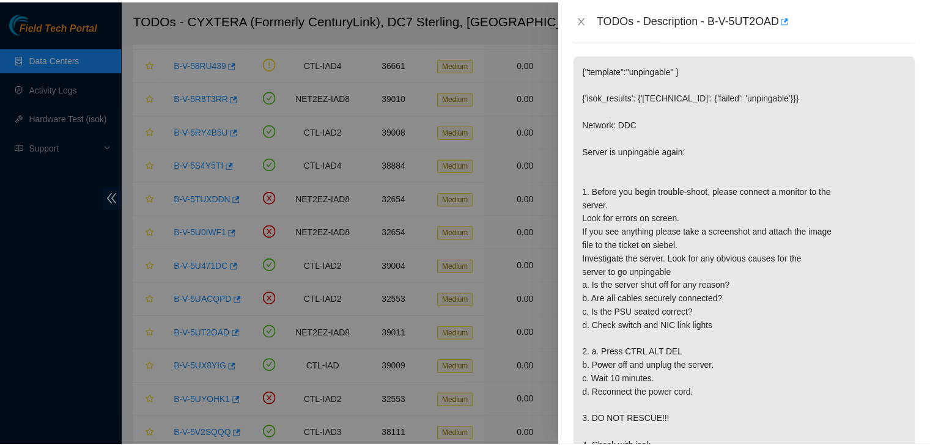
scroll to position [174, 0]
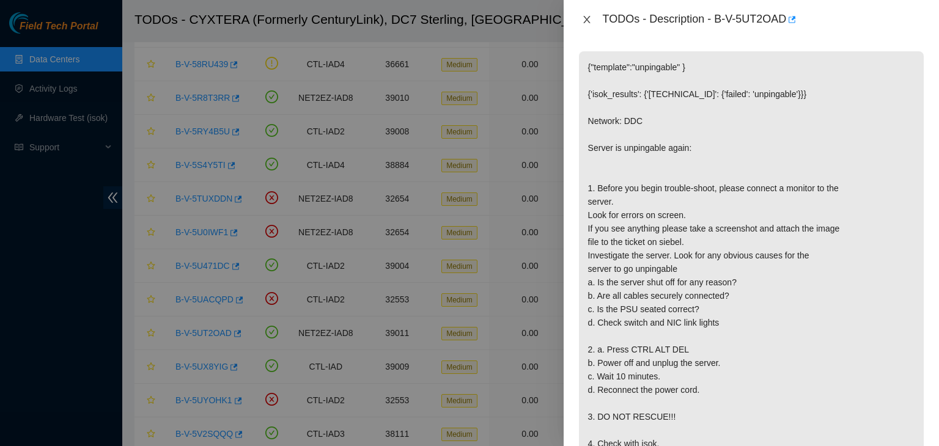
click at [584, 17] on icon "close" at bounding box center [586, 19] width 7 height 7
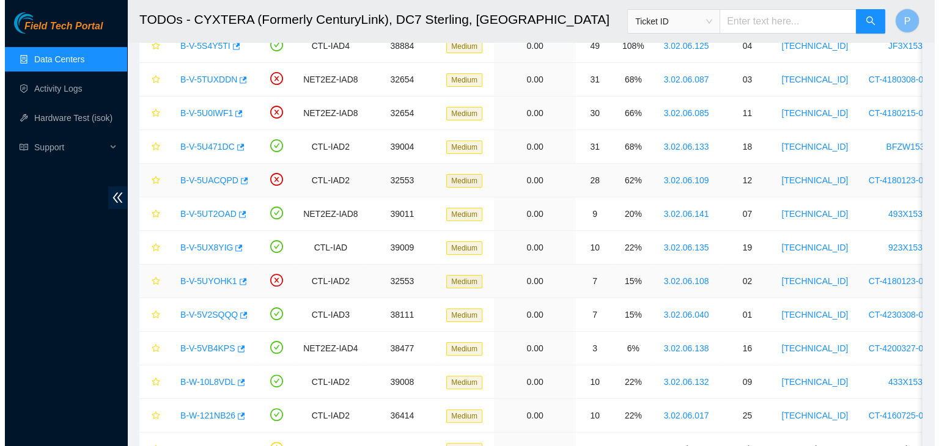
scroll to position [241, 0]
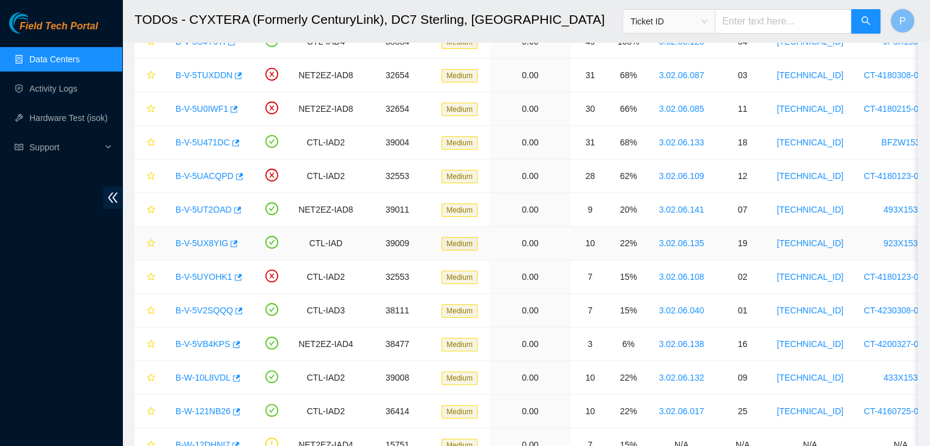
click at [207, 244] on link "B-V-5UX8YIG" at bounding box center [201, 243] width 53 height 10
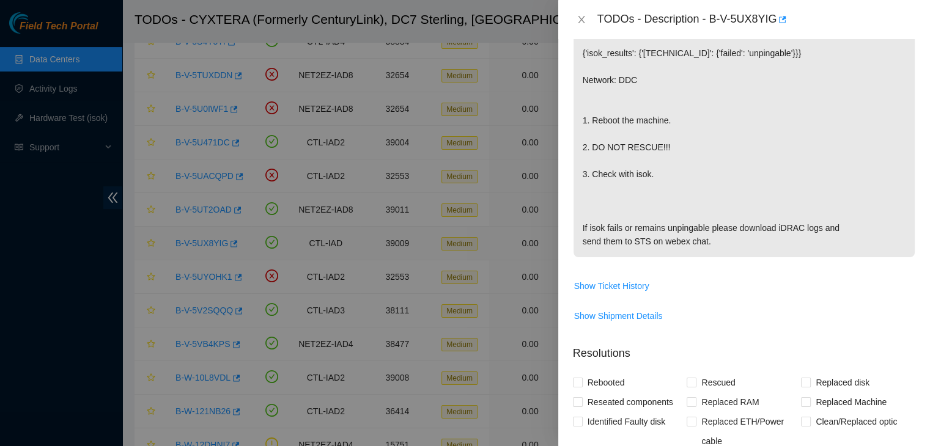
scroll to position [174, 0]
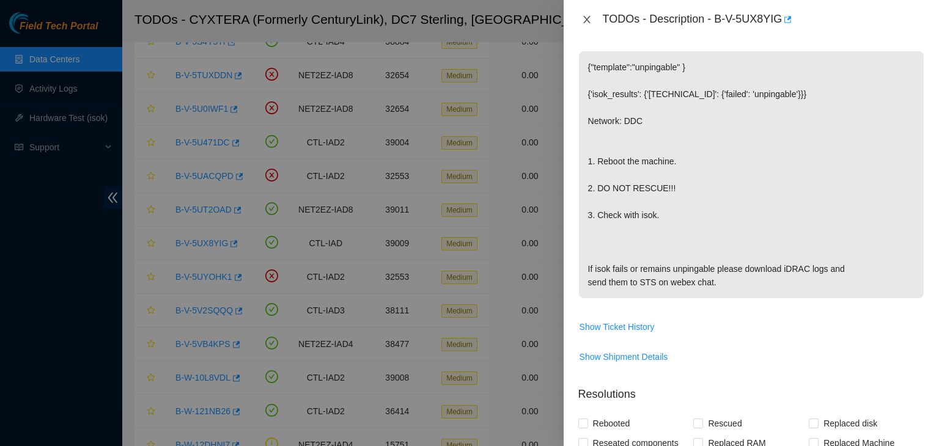
click at [587, 24] on button "Close" at bounding box center [586, 20] width 17 height 12
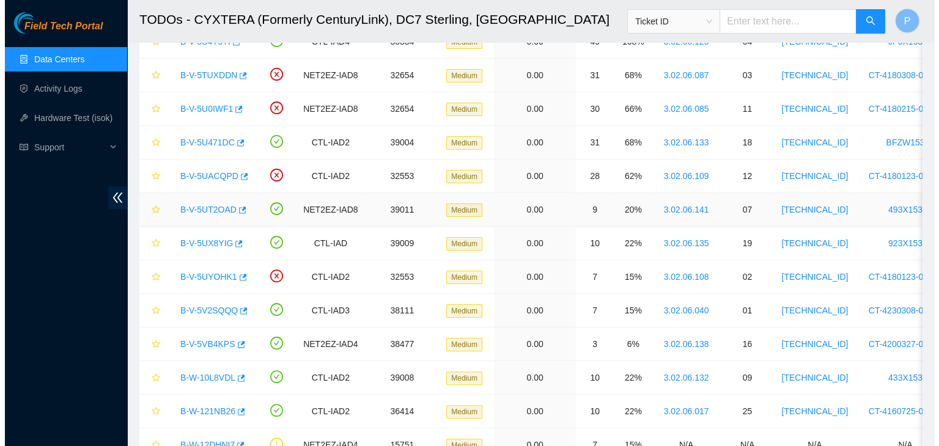
scroll to position [215, 0]
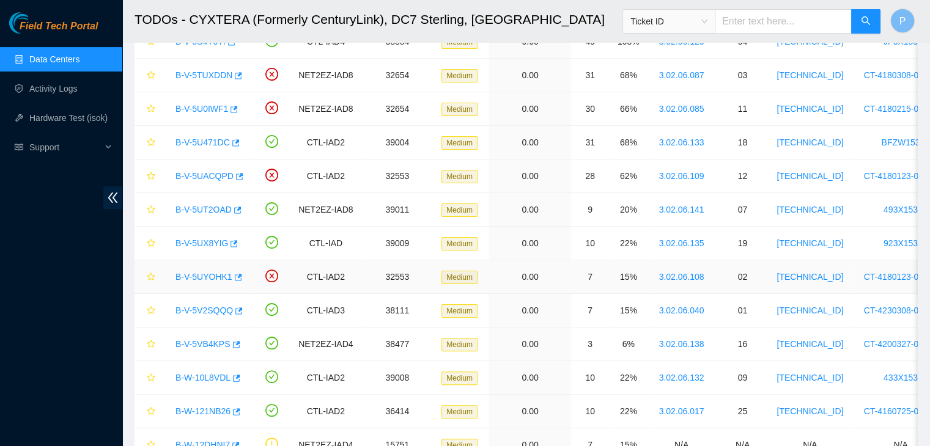
click at [195, 278] on link "B-V-5UYOHK1" at bounding box center [203, 277] width 57 height 10
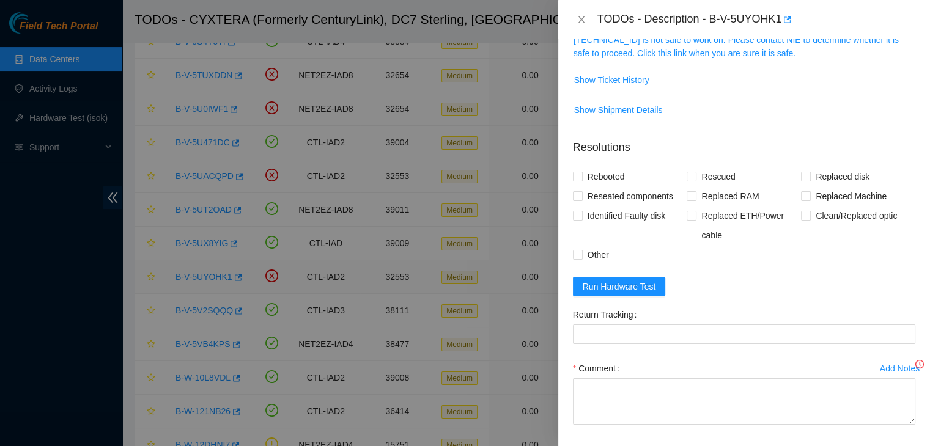
scroll to position [197, 0]
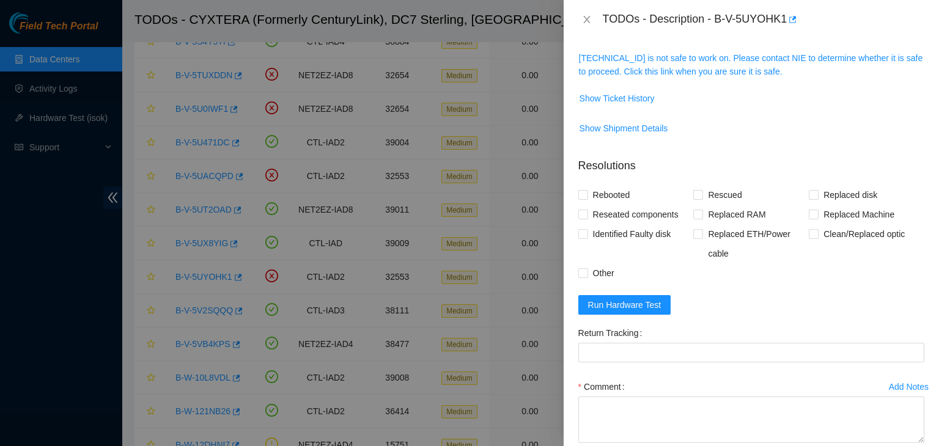
click at [680, 63] on span "23.217.116.5 is not safe to work on. Please contact NIE to determine whether it…" at bounding box center [751, 64] width 345 height 27
click at [679, 65] on link "23.217.116.5 is not safe to work on. Please contact NIE to determine whether it…" at bounding box center [751, 64] width 344 height 23
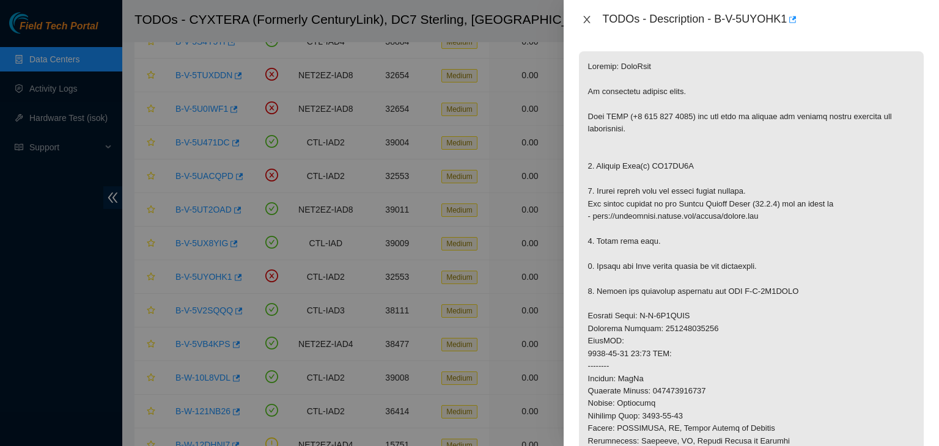
click at [589, 16] on icon "close" at bounding box center [587, 20] width 10 height 10
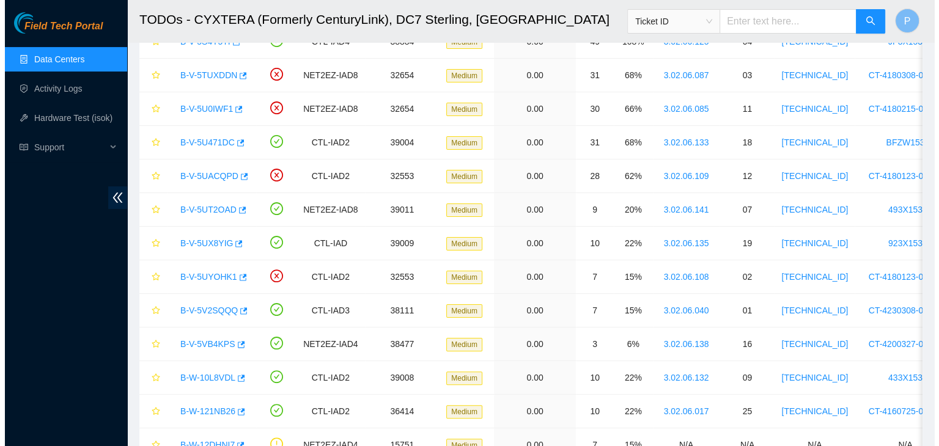
scroll to position [215, 0]
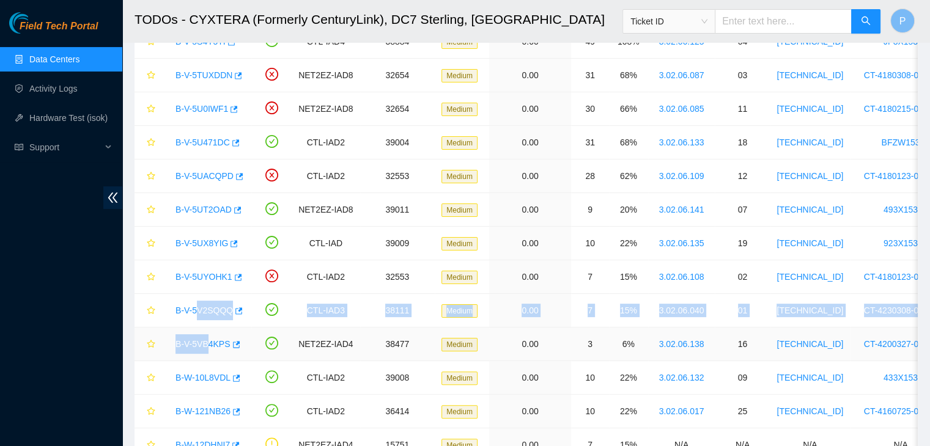
drag, startPoint x: 196, startPoint y: 301, endPoint x: 205, endPoint y: 343, distance: 42.6
click at [205, 343] on tbody "B-V-58RQLZJ CTL-IAD4 36664 Medium 0.00 55 122% N/A N/A N/A N/A N/A B-V-58RU439 …" at bounding box center [659, 395] width 1051 height 1008
click at [205, 343] on link "B-V-5VB4KPS" at bounding box center [202, 344] width 55 height 10
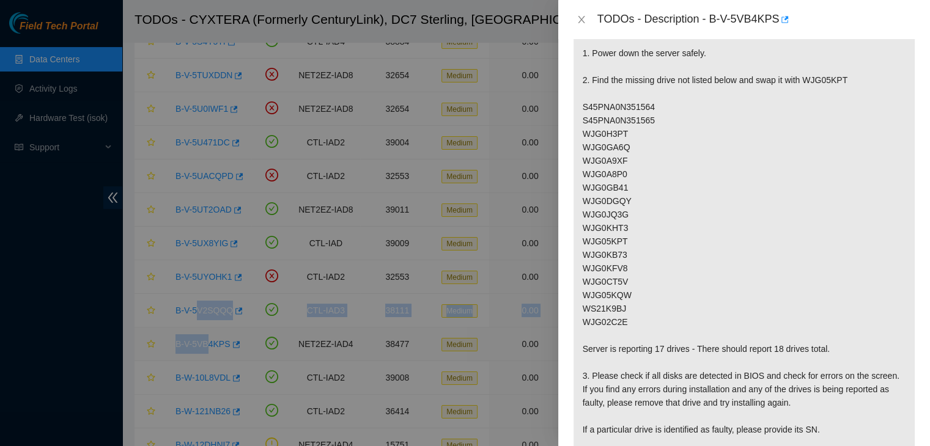
scroll to position [174, 0]
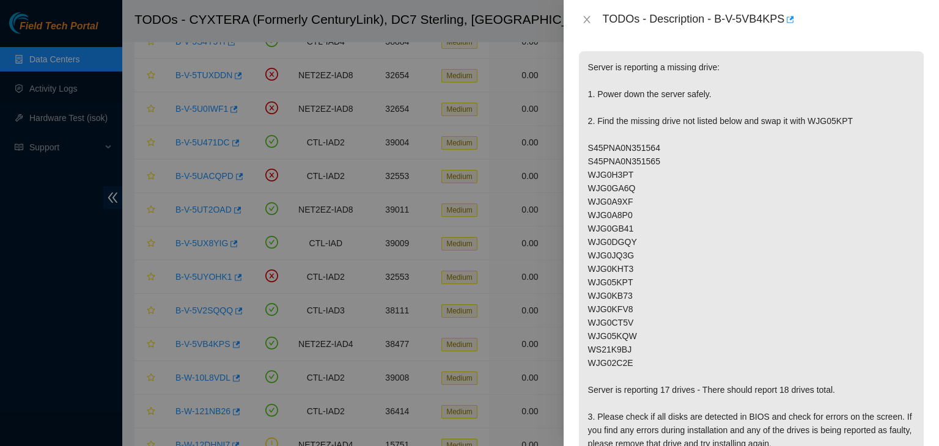
click at [604, 218] on p "Server is reporting a missing drive: 1. Power down the server safely. 2. Find t…" at bounding box center [751, 336] width 345 height 570
click at [588, 19] on icon "close" at bounding box center [587, 20] width 10 height 10
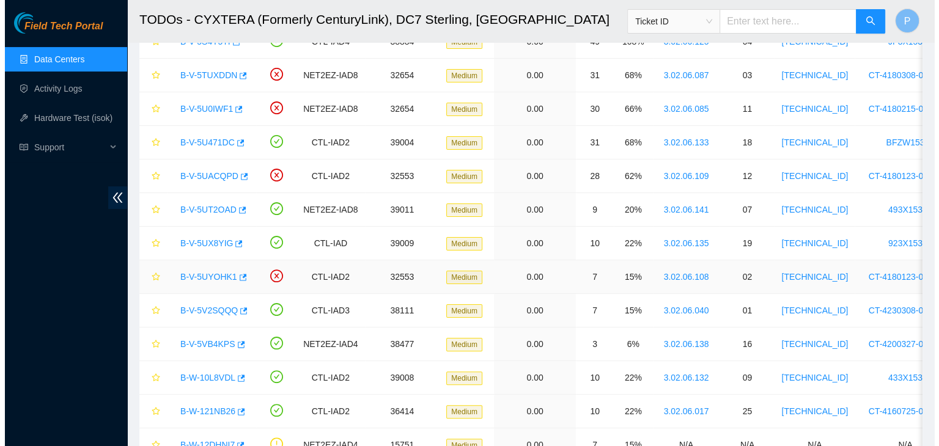
scroll to position [215, 0]
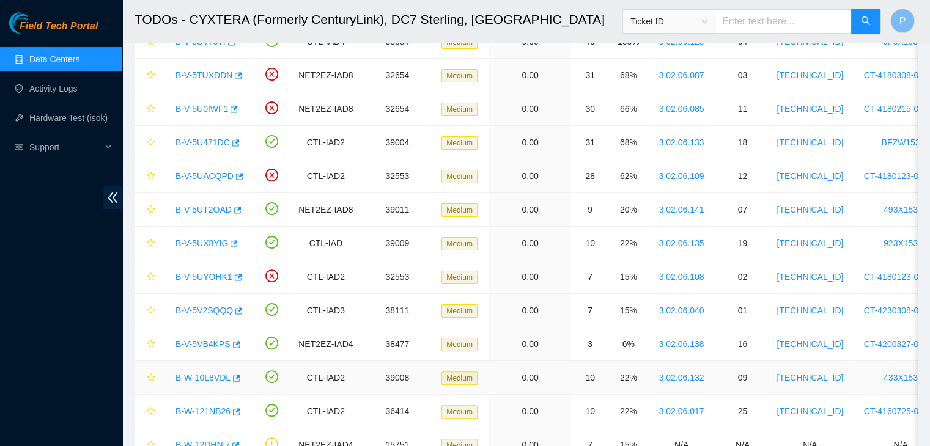
click at [213, 375] on link "B-W-10L8VDL" at bounding box center [202, 378] width 55 height 10
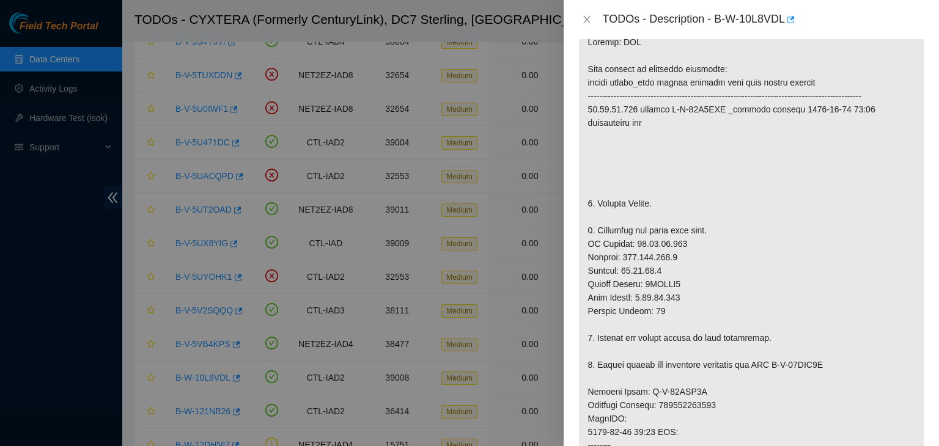
scroll to position [216, 0]
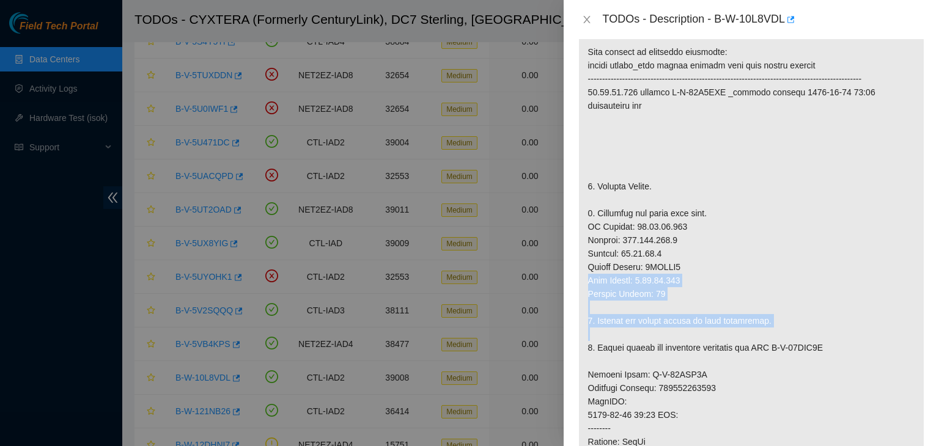
drag, startPoint x: 647, startPoint y: 353, endPoint x: 719, endPoint y: 282, distance: 101.1
click at [719, 282] on p at bounding box center [751, 367] width 345 height 717
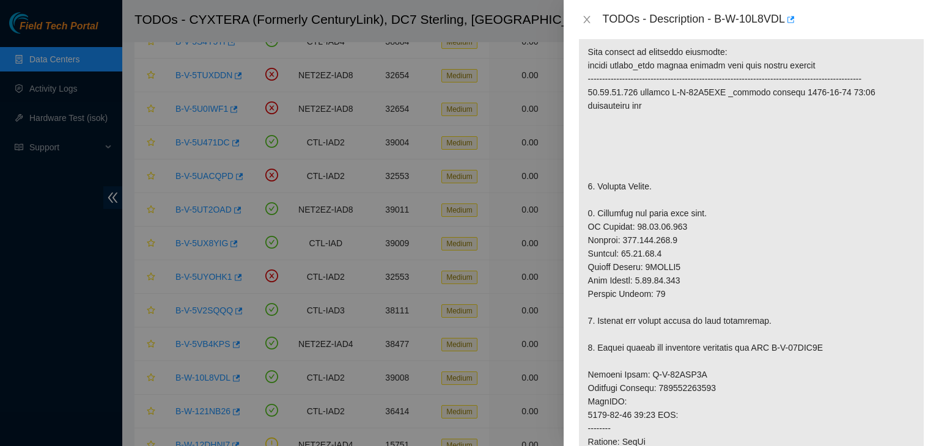
click at [719, 282] on p at bounding box center [751, 367] width 345 height 717
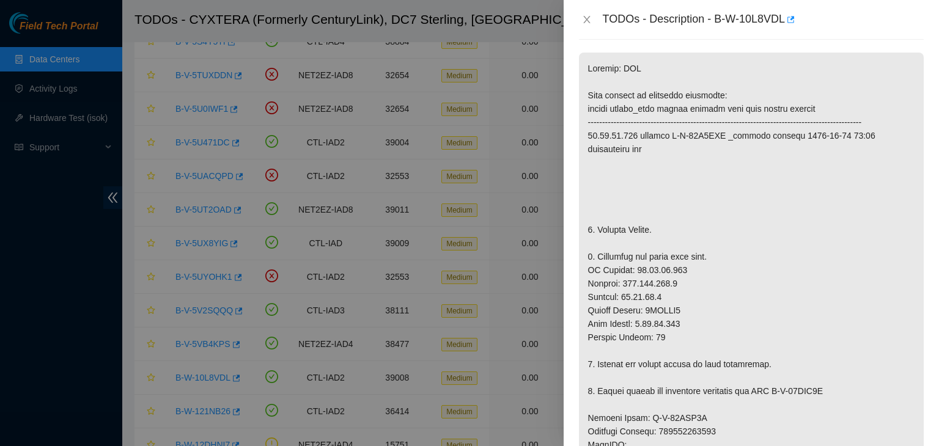
scroll to position [0, 0]
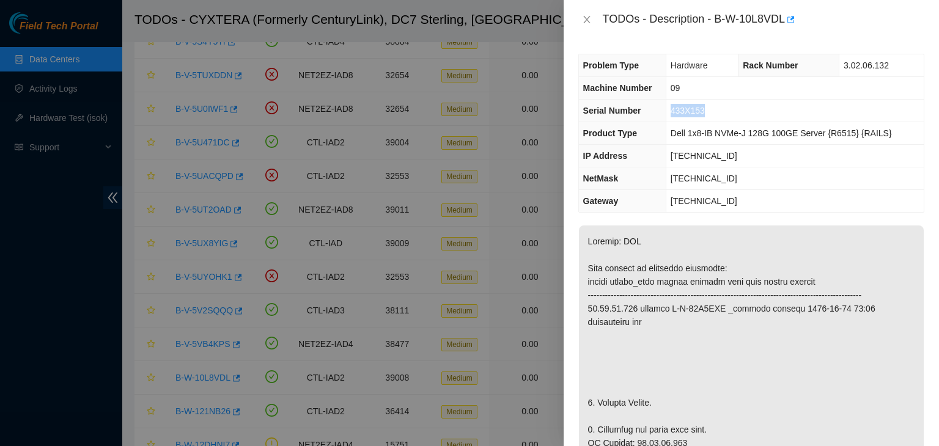
drag, startPoint x: 672, startPoint y: 110, endPoint x: 705, endPoint y: 112, distance: 33.1
click at [705, 112] on td "433X153" at bounding box center [795, 111] width 258 height 23
copy span "433X153"
drag, startPoint x: 717, startPoint y: 18, endPoint x: 783, endPoint y: 26, distance: 67.0
click at [783, 26] on div "TODOs - Description - B-W-10L8VDL" at bounding box center [763, 20] width 321 height 20
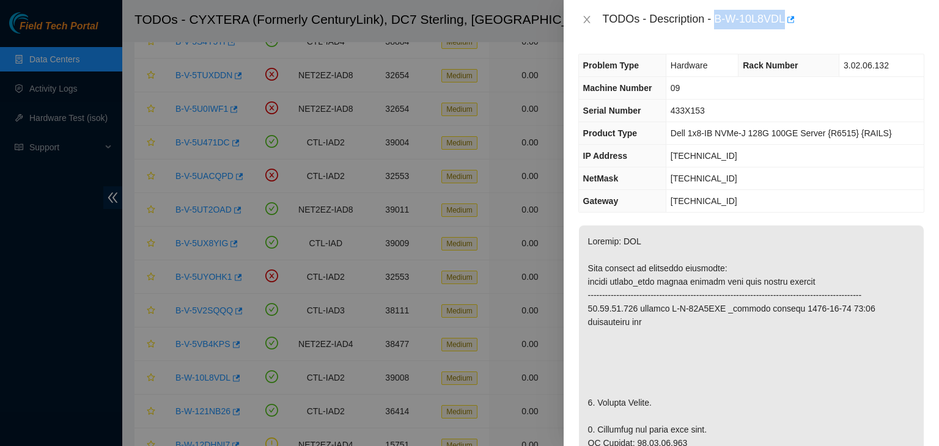
copy div "B-W-10L8VDL"
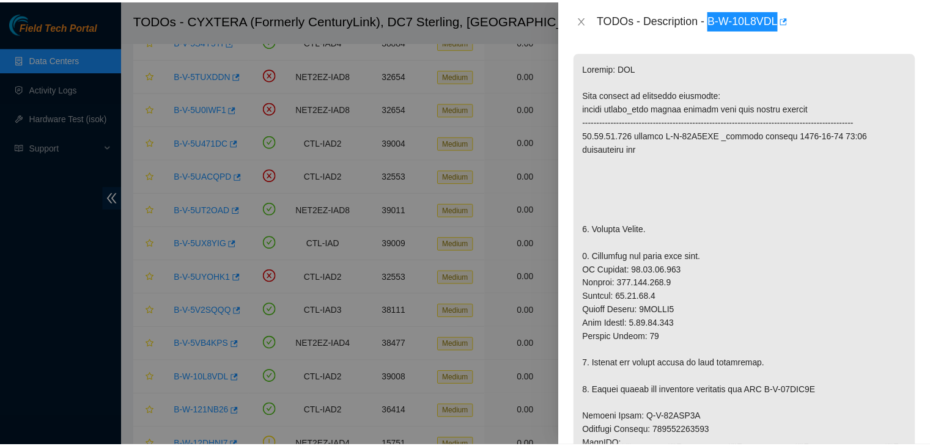
scroll to position [175, 0]
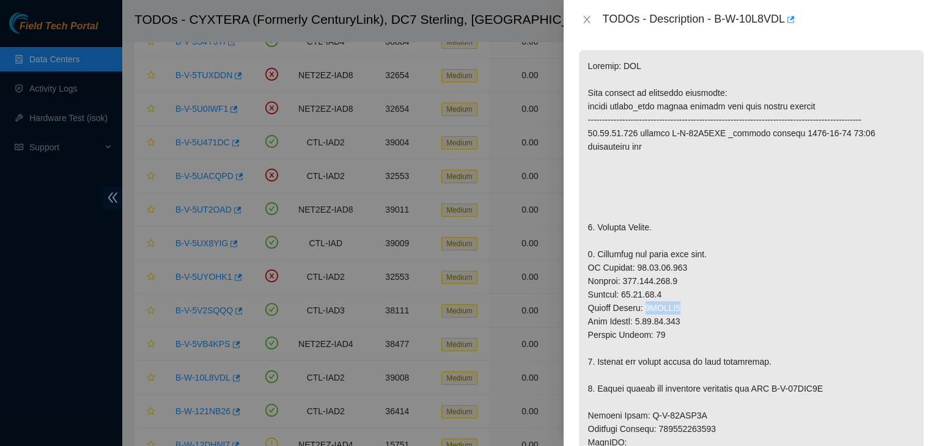
drag, startPoint x: 645, startPoint y: 318, endPoint x: 690, endPoint y: 318, distance: 44.6
click at [690, 318] on p at bounding box center [751, 408] width 345 height 717
copy p "3HBMZB3"
click at [675, 224] on p at bounding box center [751, 408] width 345 height 717
click at [585, 20] on icon "close" at bounding box center [587, 20] width 10 height 10
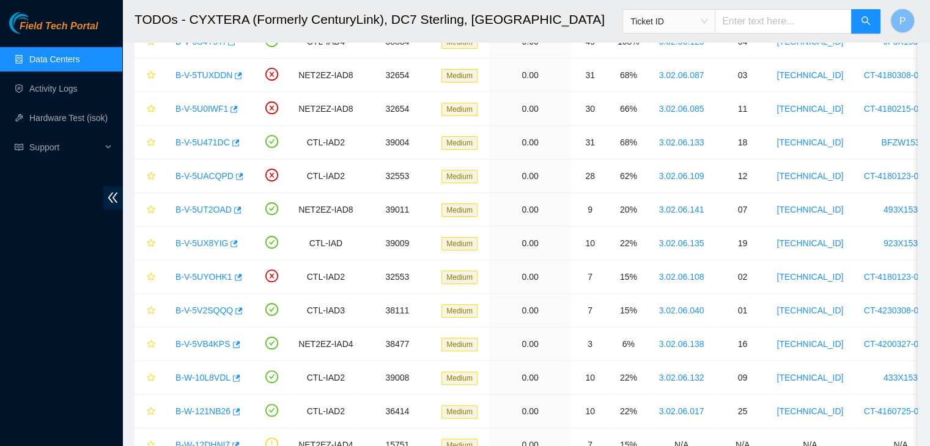
scroll to position [216, 0]
click at [57, 204] on div "Field Tech Portal Data Centers Activity Logs Hardware Test (isok) Support" at bounding box center [61, 229] width 122 height 434
click at [51, 302] on div "Field Tech Portal Data Centers Activity Logs Hardware Test (isok) Support" at bounding box center [61, 229] width 122 height 434
click at [125, 303] on main "TODOs - CYXTERA (Formerly CenturyLink), DC7 Sterling, VA Ticket ID P Data shown…" at bounding box center [525, 335] width 807 height 1152
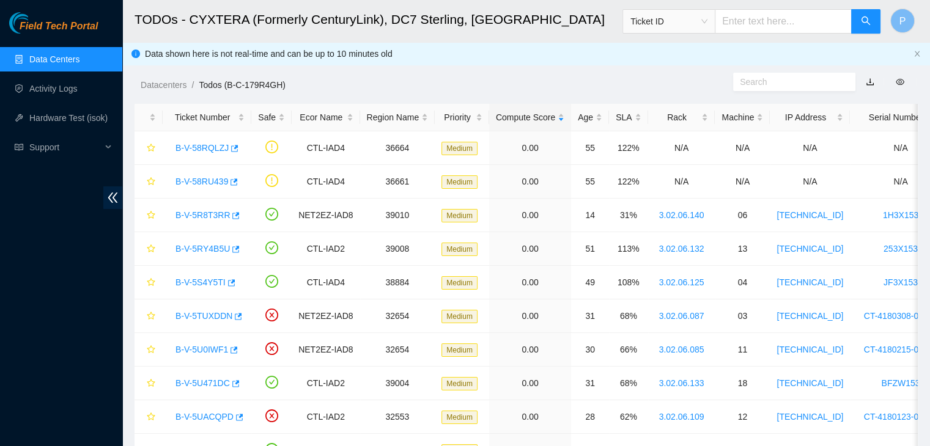
click at [63, 284] on div "Field Tech Portal Data Centers Activity Logs Hardware Test (isok) Support" at bounding box center [61, 229] width 122 height 434
click at [0, 344] on div "Field Tech Portal Data Centers Activity Logs Hardware Test (isok) Support" at bounding box center [61, 229] width 122 height 434
click at [40, 333] on div "Field Tech Portal Data Centers Activity Logs Hardware Test (isok) Support" at bounding box center [61, 229] width 122 height 434
click at [78, 384] on div "Field Tech Portal Data Centers Activity Logs Hardware Test (isok) Support" at bounding box center [61, 229] width 122 height 434
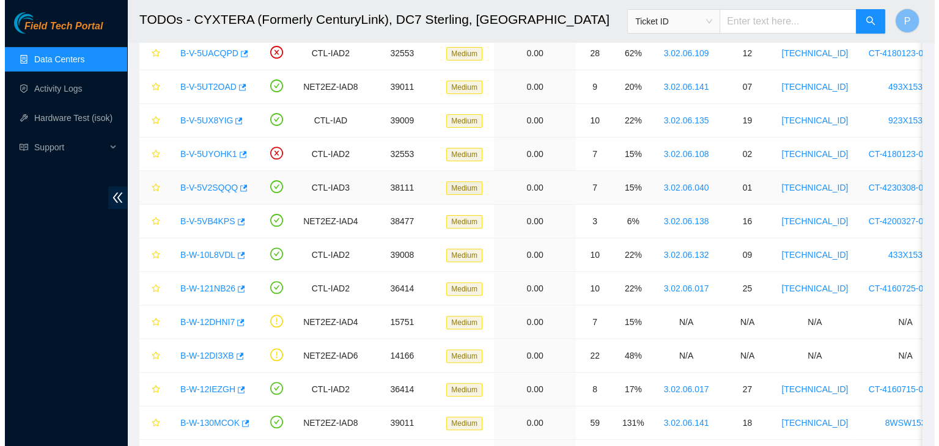
scroll to position [365, 0]
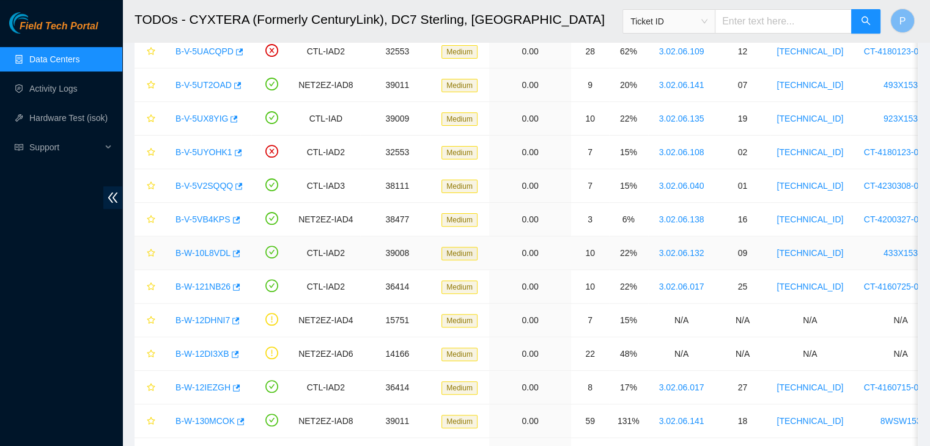
click at [205, 254] on link "B-W-10L8VDL" at bounding box center [202, 253] width 55 height 10
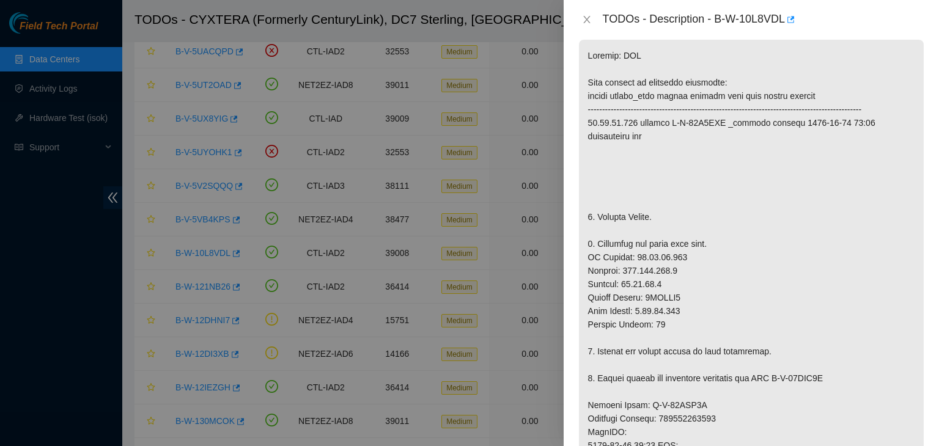
scroll to position [0, 0]
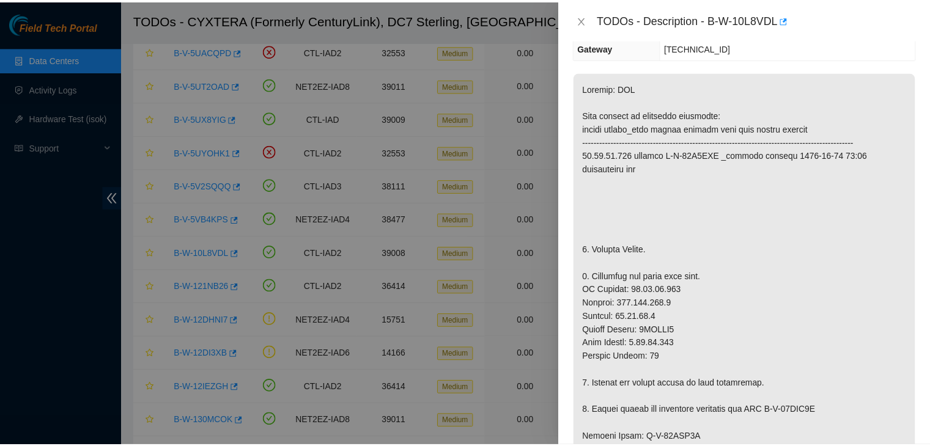
scroll to position [154, 0]
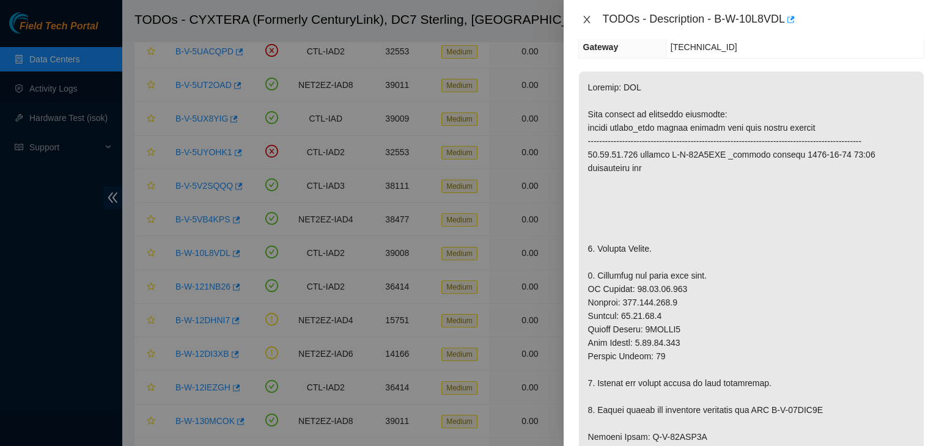
click at [586, 18] on icon "close" at bounding box center [587, 20] width 10 height 10
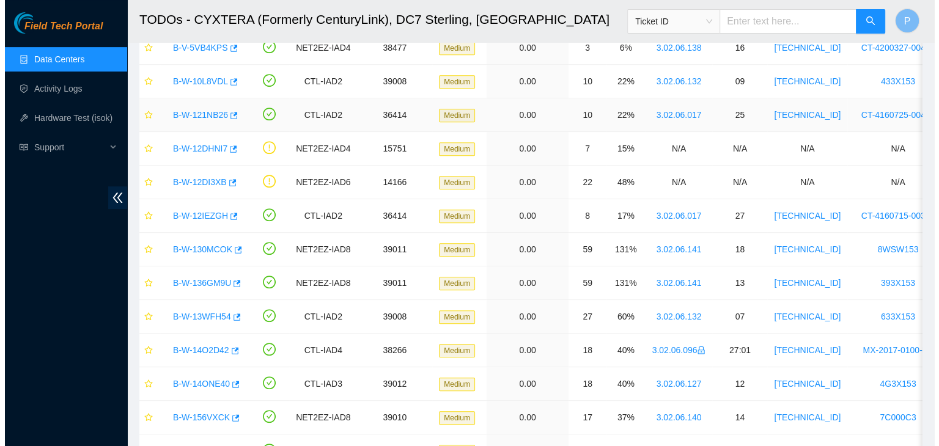
scroll to position [0, 0]
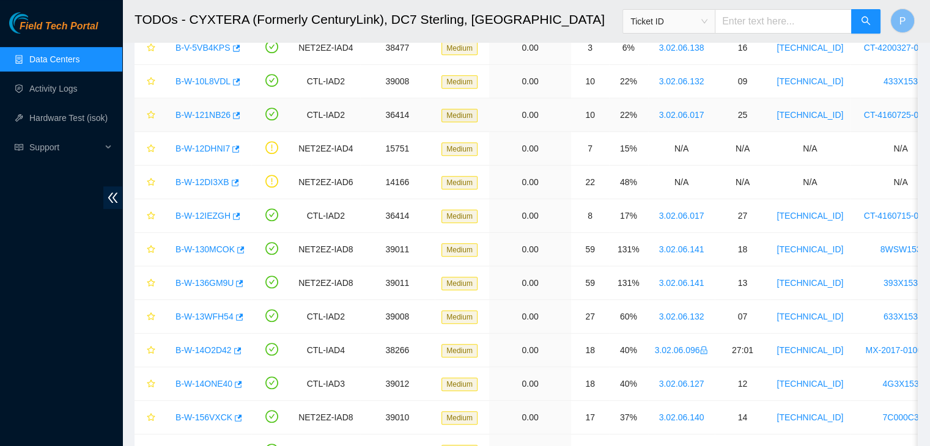
click at [188, 110] on link "B-W-121NB26" at bounding box center [202, 115] width 55 height 10
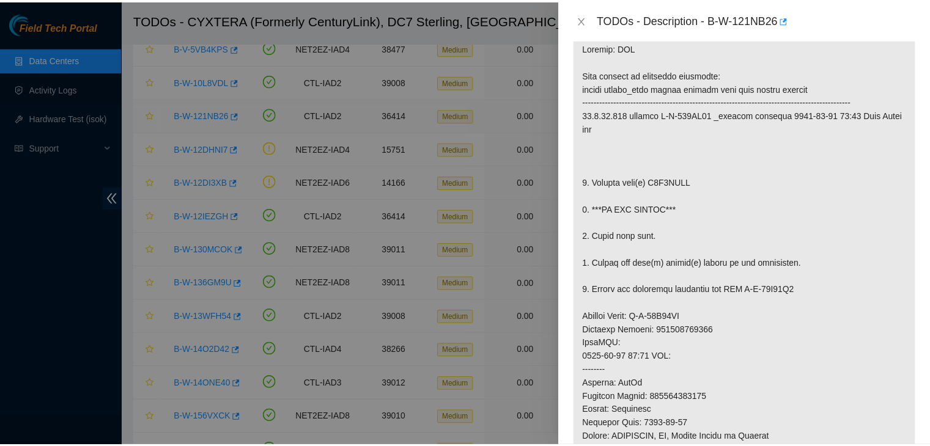
scroll to position [154, 0]
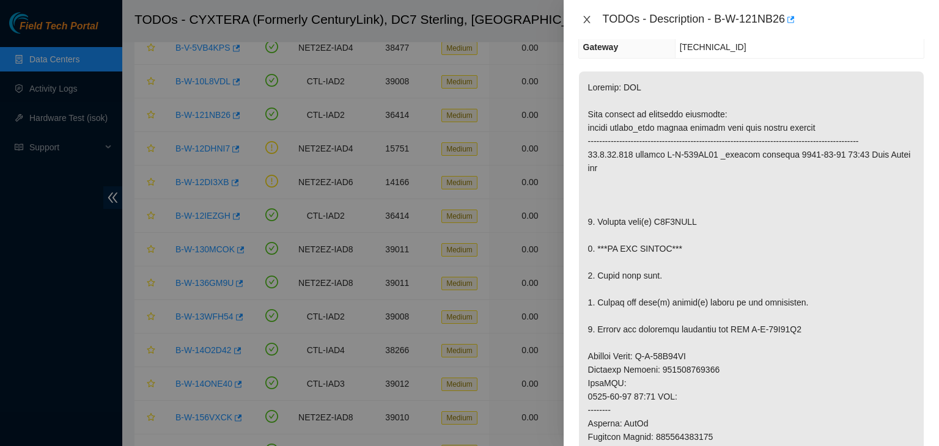
click at [587, 24] on button "Close" at bounding box center [586, 20] width 17 height 12
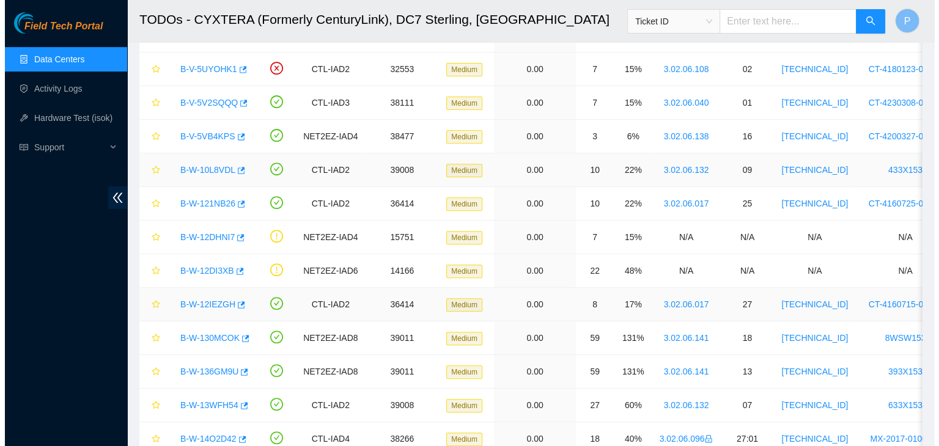
scroll to position [444, 0]
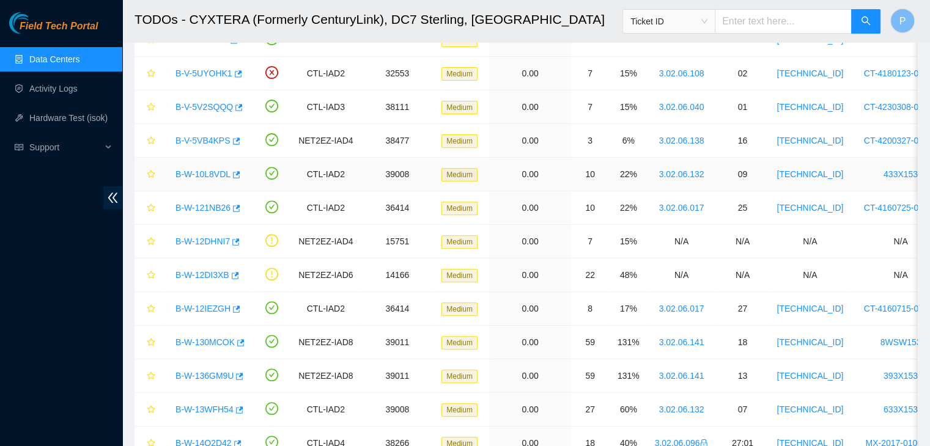
click at [199, 174] on link "B-W-10L8VDL" at bounding box center [202, 174] width 55 height 10
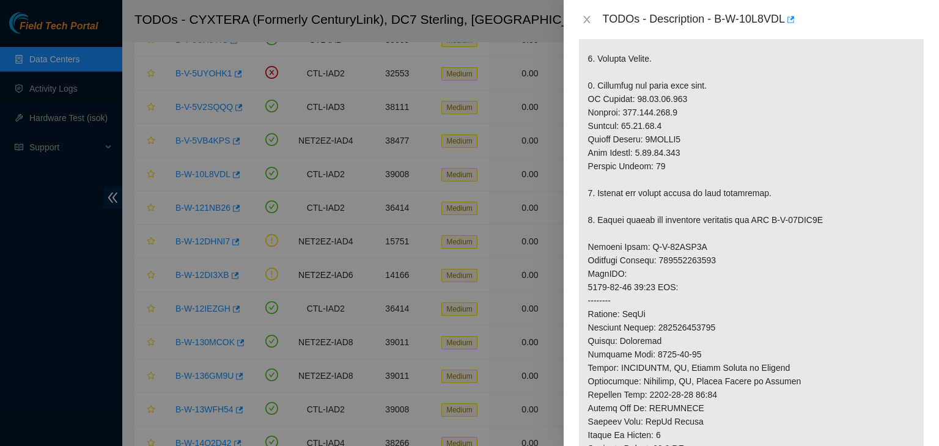
scroll to position [345, 0]
click at [65, 277] on div at bounding box center [469, 223] width 939 height 446
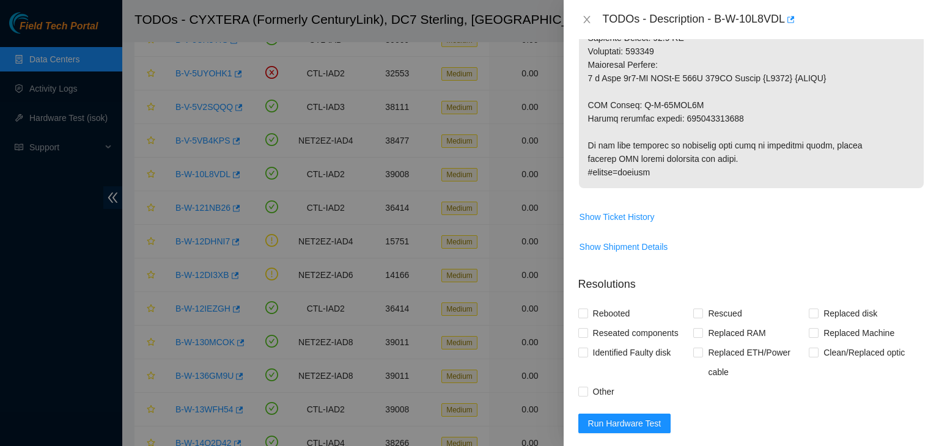
scroll to position [1022, 0]
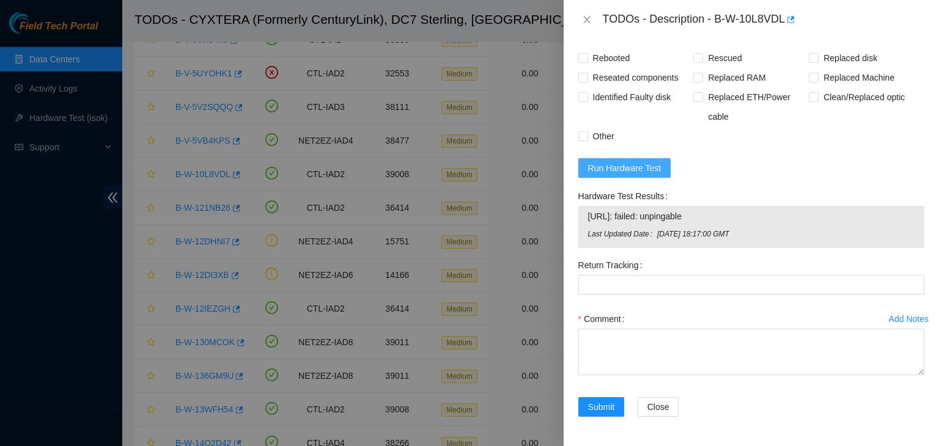
click at [647, 172] on span "Run Hardware Test" at bounding box center [624, 167] width 73 height 13
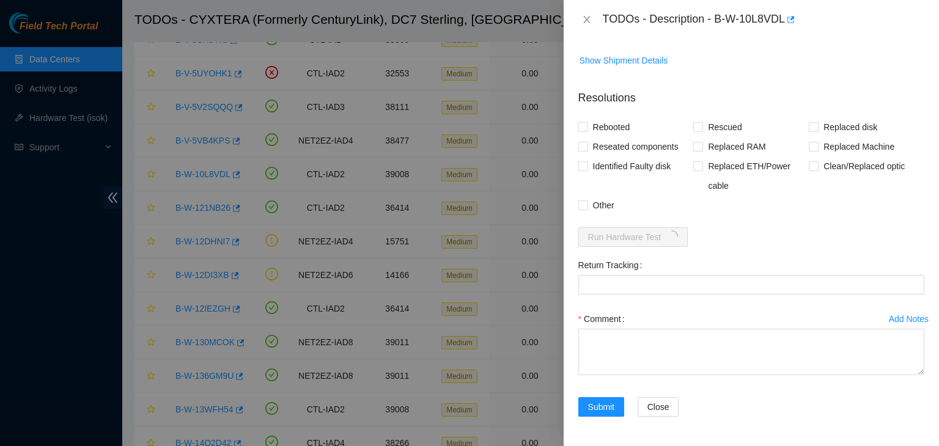
scroll to position [1005, 0]
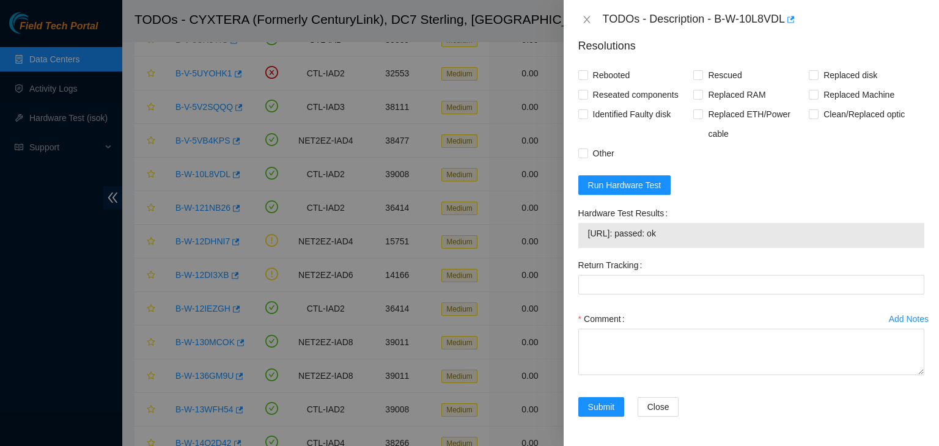
click at [692, 435] on div "Problem Type Hardware Rack Number 3.02.06.132 Machine Number 09 Serial Number 4…" at bounding box center [750, 242] width 375 height 407
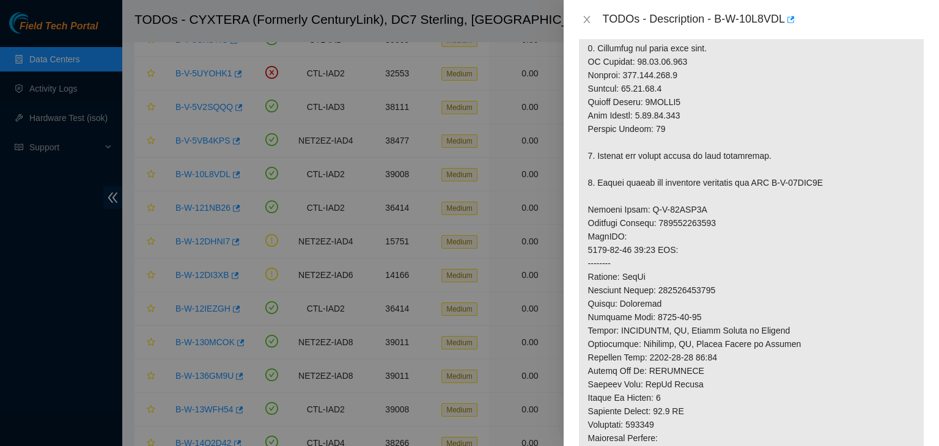
scroll to position [381, 0]
drag, startPoint x: 632, startPoint y: 76, endPoint x: 681, endPoint y: 78, distance: 49.5
click at [681, 78] on p at bounding box center [751, 202] width 345 height 717
copy p "23.59.22.167"
click at [729, 230] on p at bounding box center [751, 202] width 345 height 717
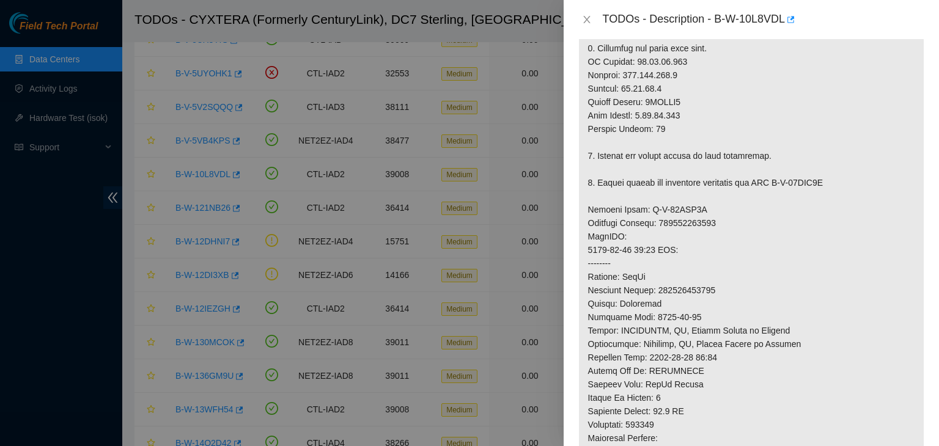
click at [687, 439] on p at bounding box center [751, 202] width 345 height 717
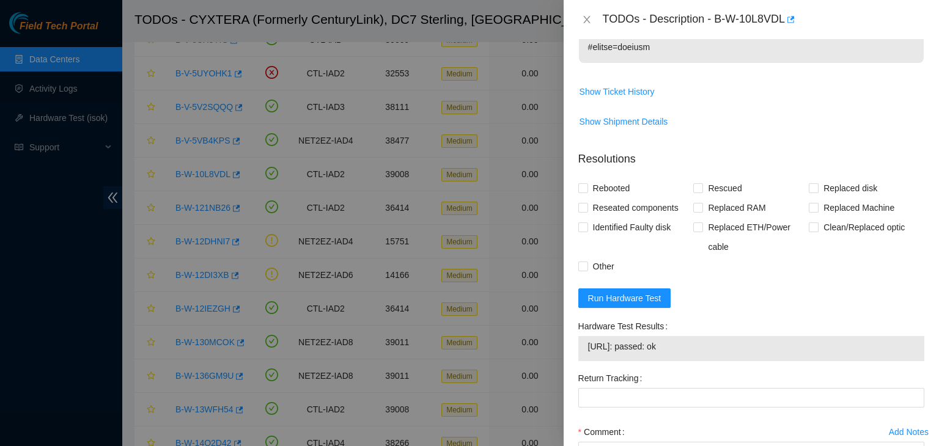
scroll to position [1005, 0]
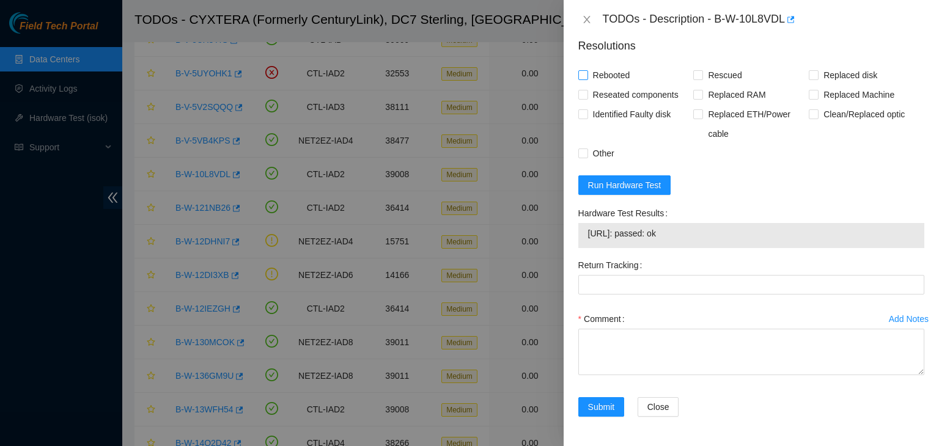
click at [585, 79] on span at bounding box center [583, 75] width 10 height 10
click at [585, 79] on input "Rebooted" at bounding box center [582, 74] width 9 height 9
checkbox input "true"
click at [699, 74] on span at bounding box center [698, 75] width 10 height 10
click at [699, 74] on input "Rescued" at bounding box center [697, 74] width 9 height 9
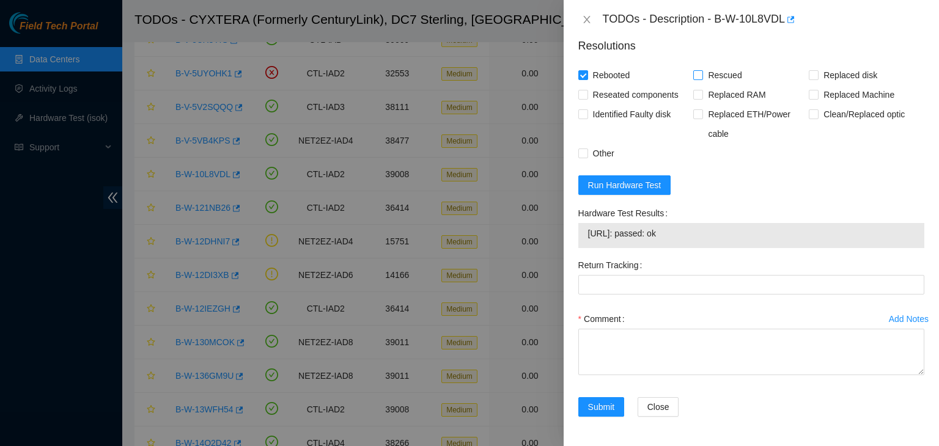
checkbox input "true"
click at [809, 98] on input "Replaced Machine" at bounding box center [813, 94] width 9 height 9
checkbox input "true"
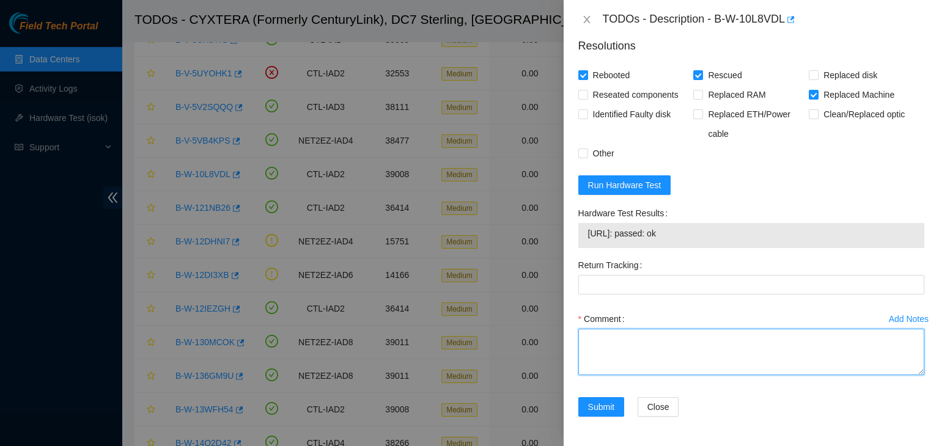
click at [606, 340] on textarea "Comment" at bounding box center [751, 352] width 346 height 46
type textarea "- verified rack and machine sn - power down and unracked faulty server - replac…"
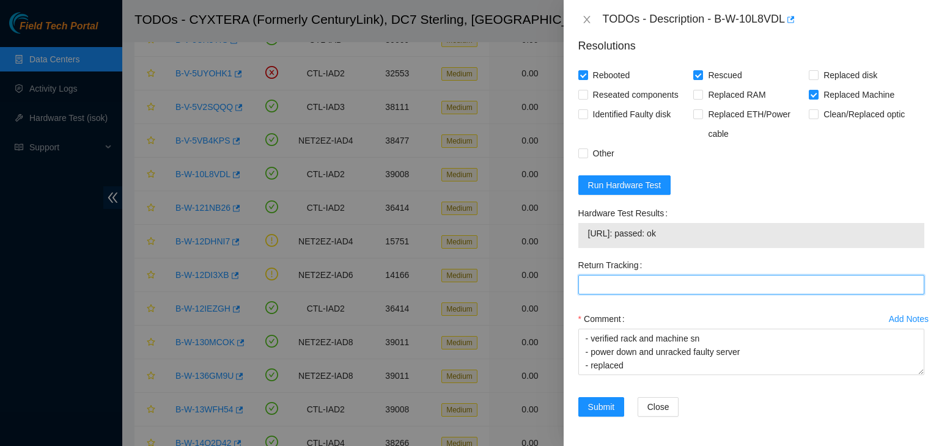
click at [637, 282] on Tracking "Return Tracking" at bounding box center [751, 285] width 346 height 20
paste Tracking "417328425491"
type Tracking "417328425491"
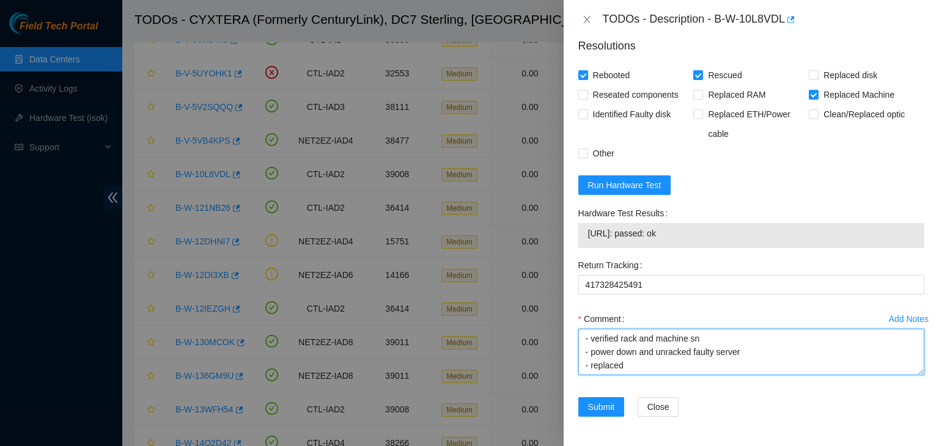
click at [649, 368] on textarea "- verified rack and machine sn - power down and unracked faulty server - replac…" at bounding box center [751, 352] width 346 height 46
paste textarea "old 433X153"
paste textarea "new 3HBMZB3"
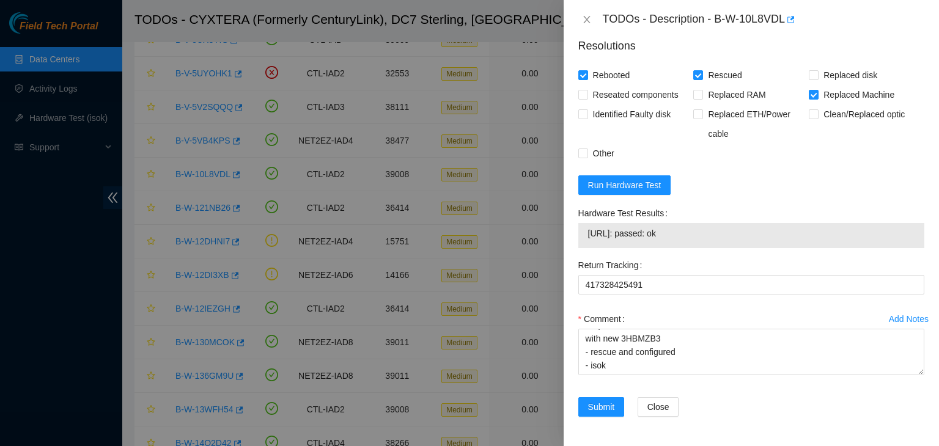
drag, startPoint x: 694, startPoint y: 230, endPoint x: 584, endPoint y: 241, distance: 109.9
click at [584, 241] on div "23.59.22.167: passed: ok" at bounding box center [751, 235] width 346 height 25
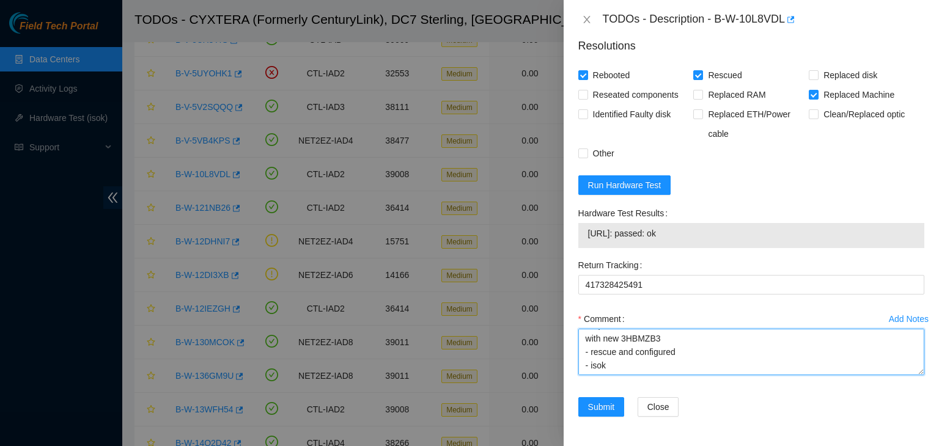
click at [590, 366] on textarea "- verified rack and machine sn - power down and unracked faulty server - replac…" at bounding box center [751, 352] width 346 height 46
paste textarea "23.59.22.167: passed: ok"
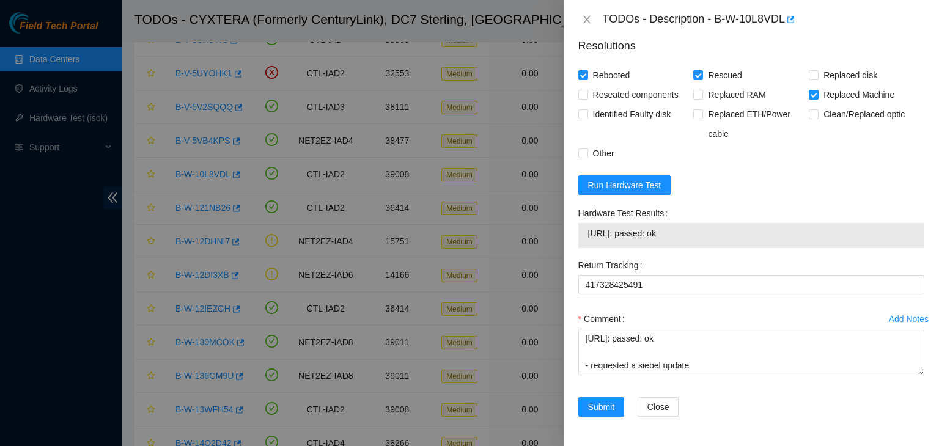
click at [675, 435] on div "Problem Type Hardware Rack Number 3.02.06.132 Machine Number 09 Serial Number 4…" at bounding box center [750, 242] width 375 height 407
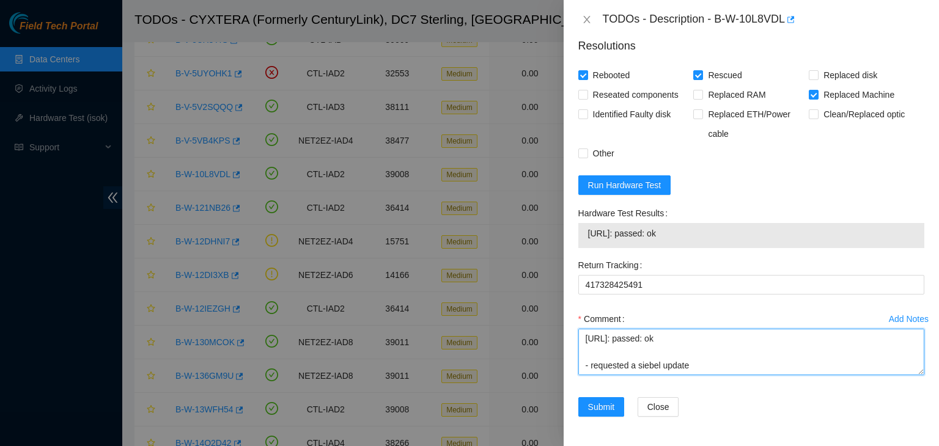
click at [708, 365] on textarea "- verified rack and machine sn - power down and unracked faulty server - replac…" at bounding box center [751, 352] width 346 height 46
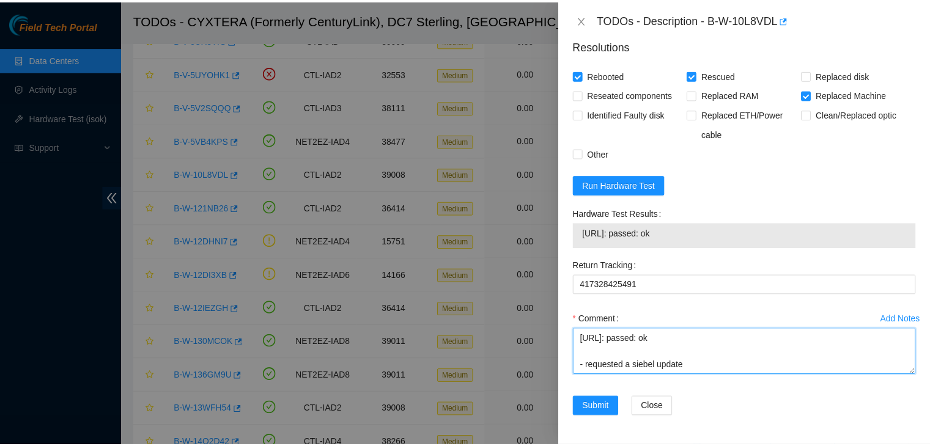
scroll to position [158, 0]
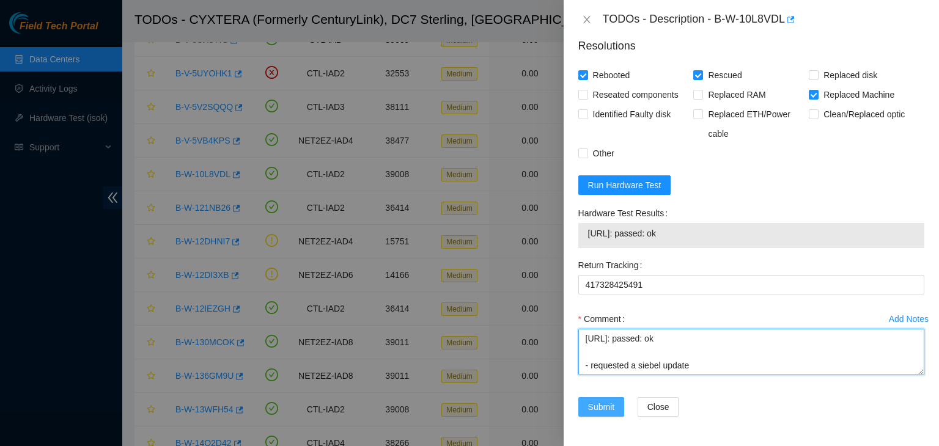
type textarea "- verified rack and machine sn - power down and unracked faulty server - replac…"
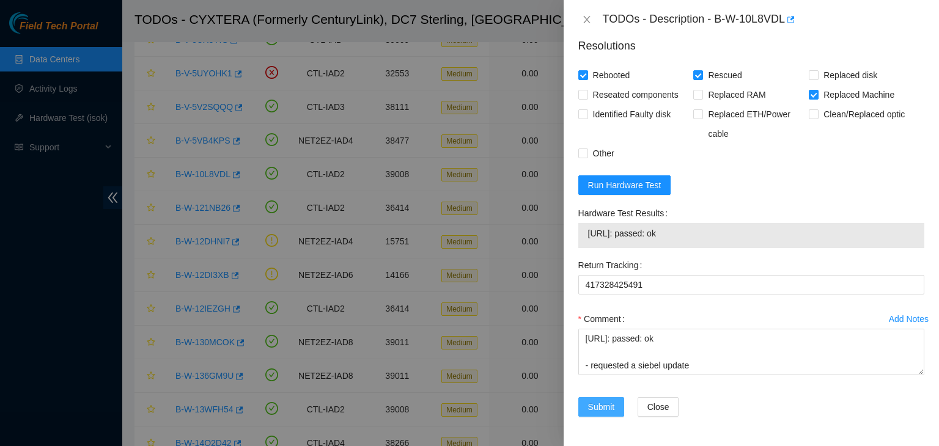
click at [600, 404] on span "Submit" at bounding box center [601, 406] width 27 height 13
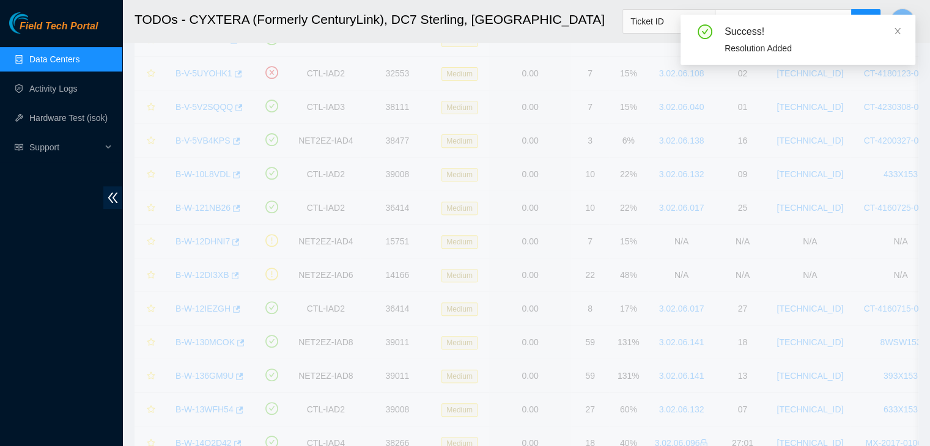
scroll to position [333, 0]
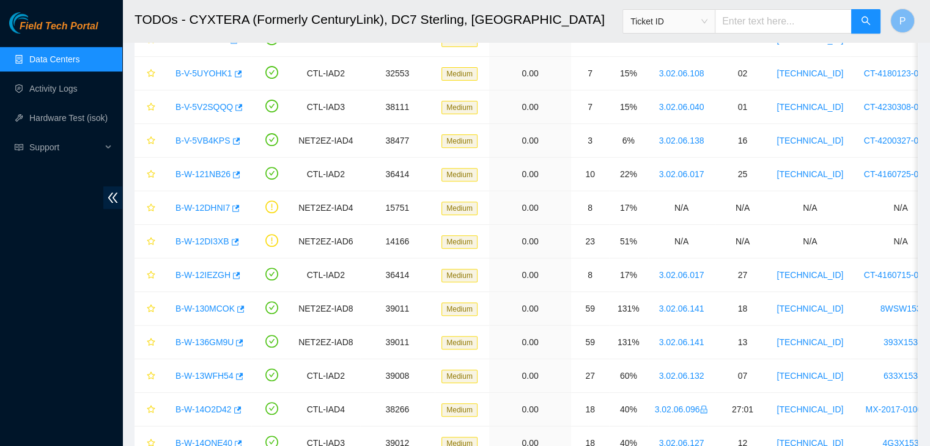
click at [67, 295] on div "Field Tech Portal Data Centers Activity Logs Hardware Test (isok) Support" at bounding box center [61, 229] width 122 height 434
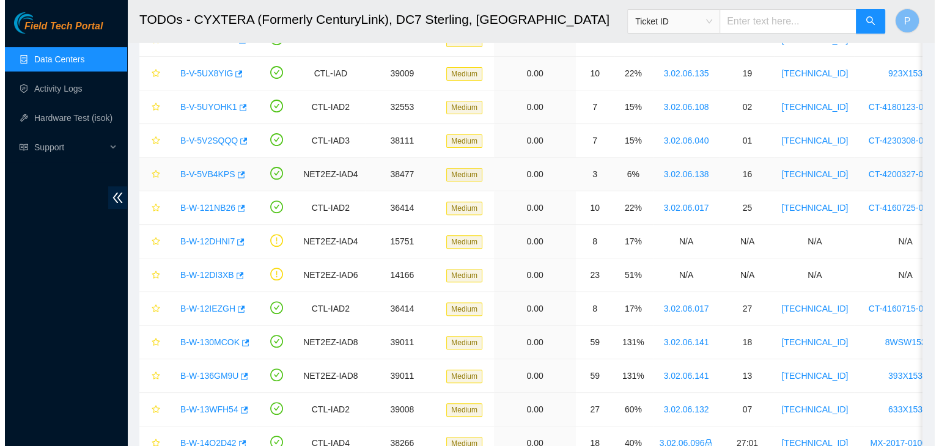
scroll to position [410, 0]
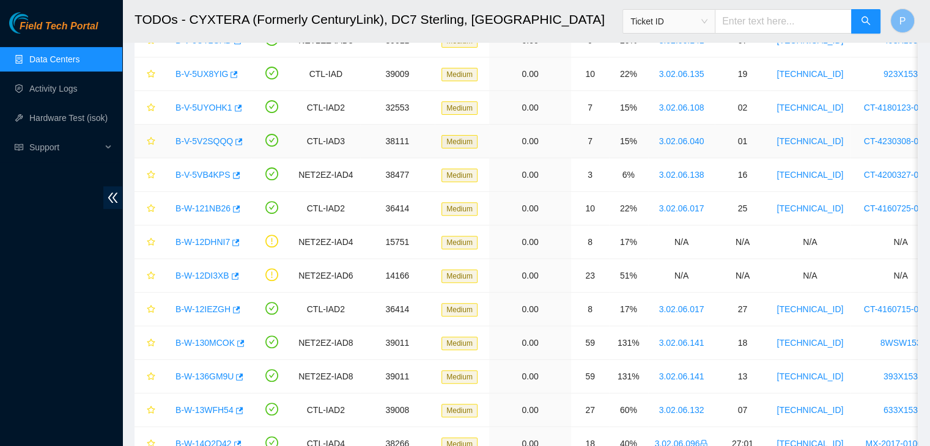
click at [205, 141] on link "B-V-5V2SQQQ" at bounding box center [203, 141] width 57 height 10
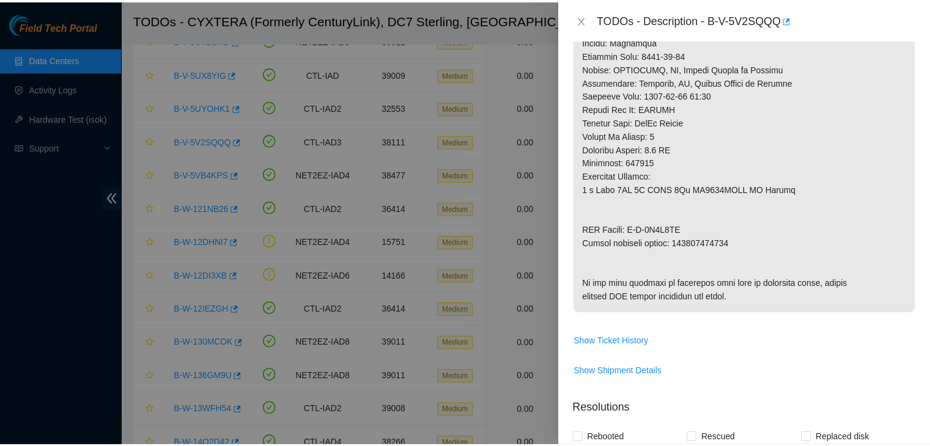
scroll to position [604, 0]
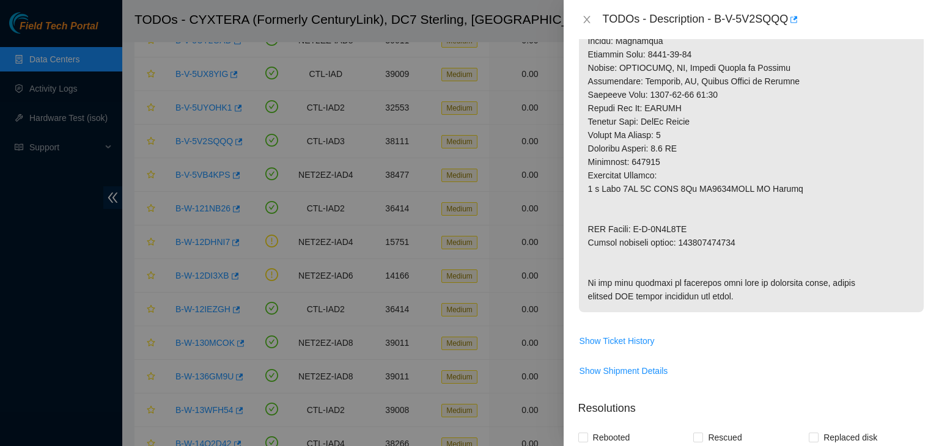
click at [72, 243] on div at bounding box center [469, 223] width 939 height 446
click at [584, 23] on icon "close" at bounding box center [586, 19] width 7 height 7
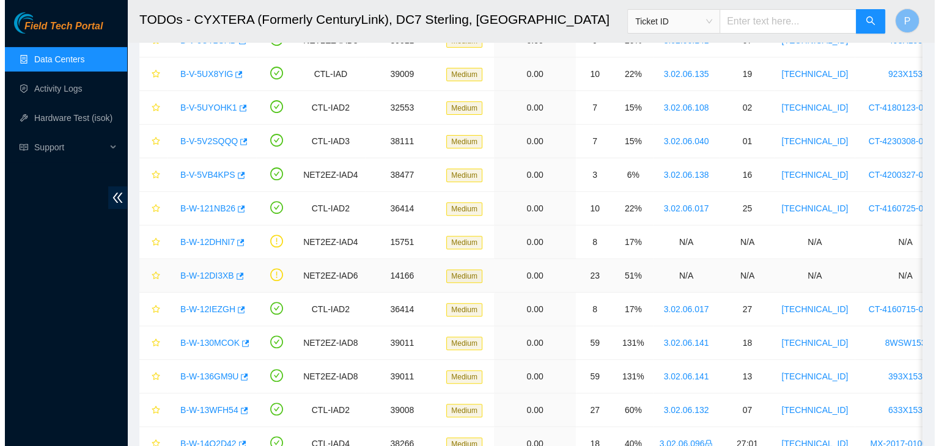
scroll to position [359, 0]
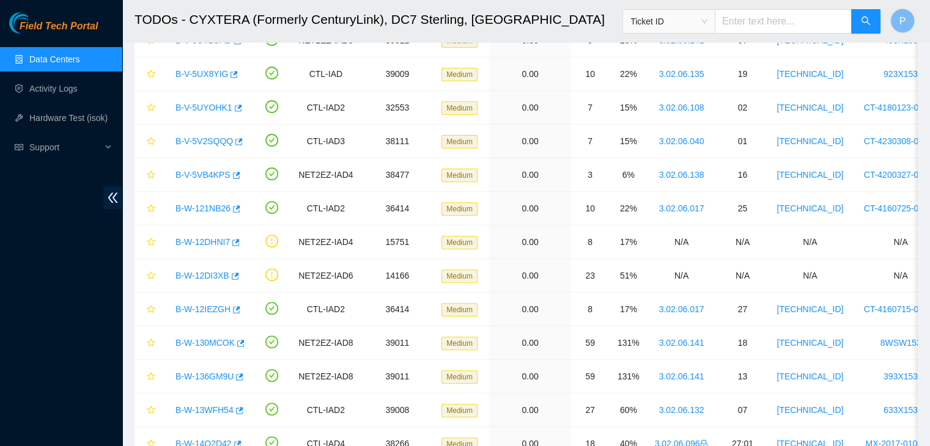
click at [15, 303] on div "Field Tech Portal Data Centers Activity Logs Hardware Test (isok) Support" at bounding box center [61, 229] width 122 height 434
click at [205, 211] on link "B-W-121NB26" at bounding box center [202, 209] width 55 height 10
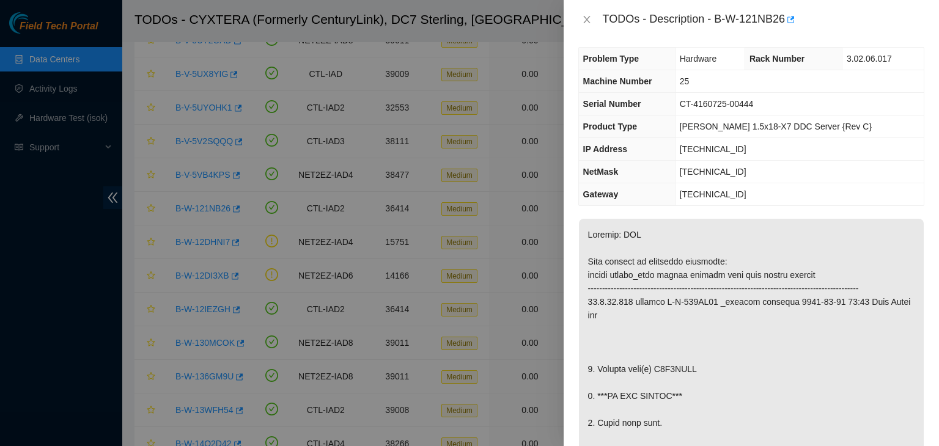
scroll to position [0, 0]
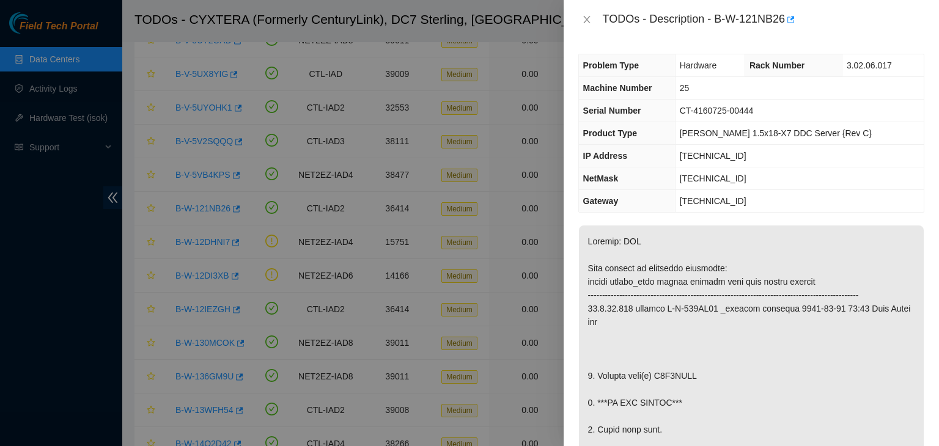
click at [669, 142] on th "Product Type" at bounding box center [627, 133] width 97 height 23
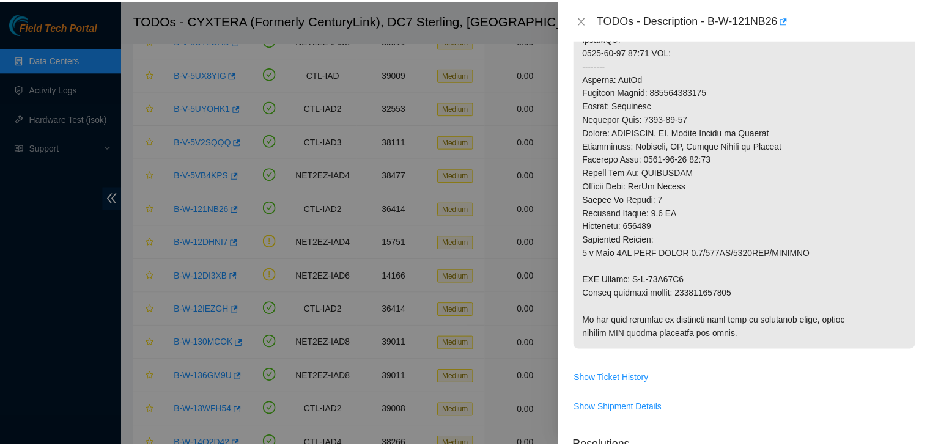
scroll to position [505, 0]
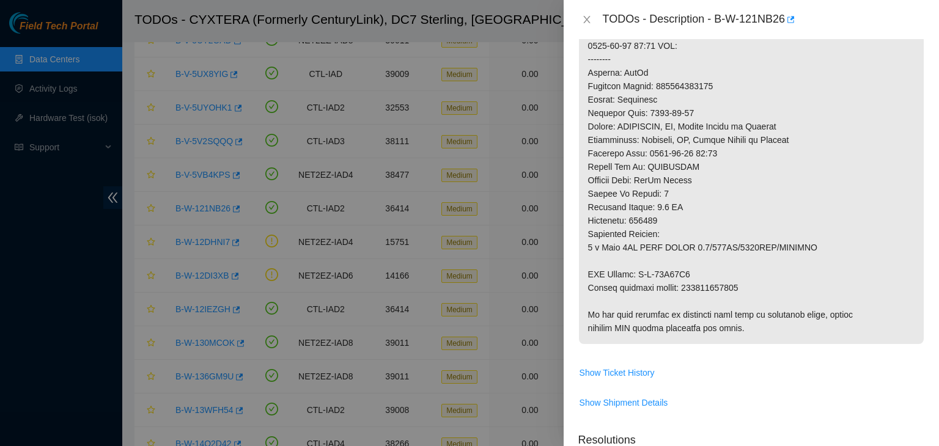
click at [671, 281] on p at bounding box center [751, 32] width 345 height 623
click at [594, 23] on button "Close" at bounding box center [586, 20] width 17 height 12
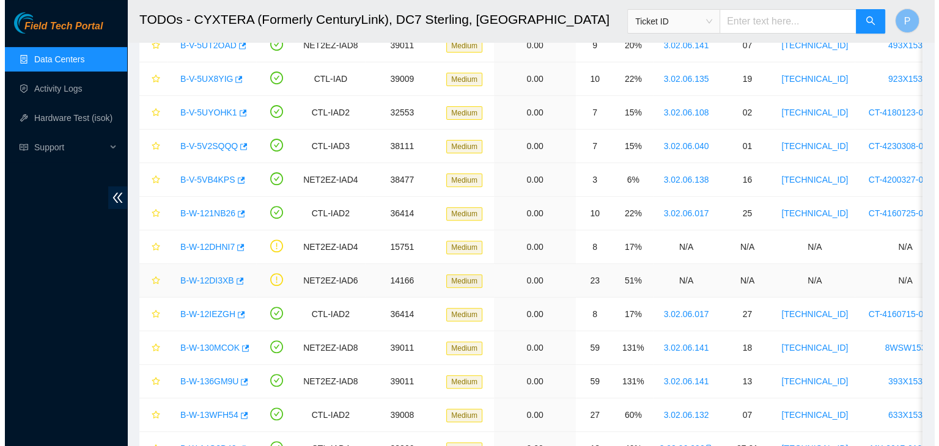
scroll to position [406, 0]
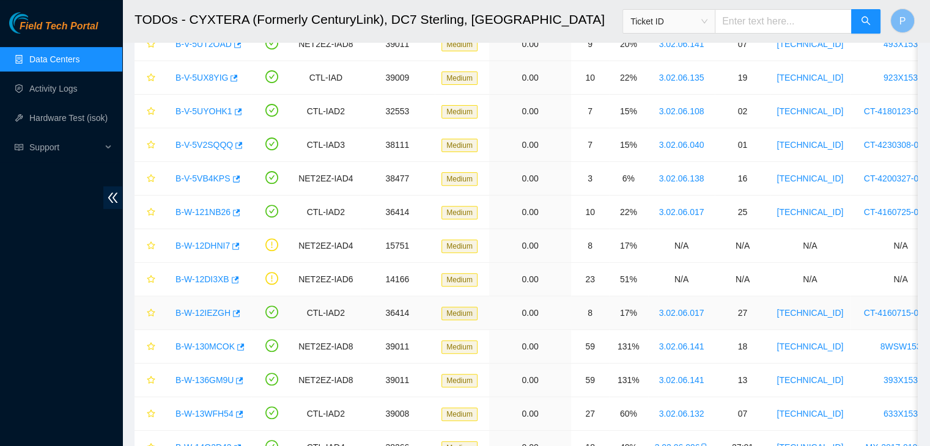
click at [202, 313] on link "B-W-12IEZGH" at bounding box center [202, 313] width 55 height 10
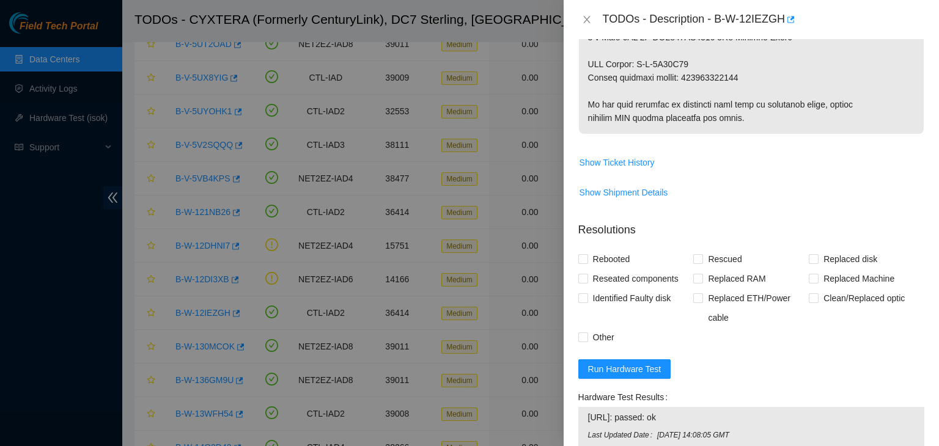
scroll to position [768, 0]
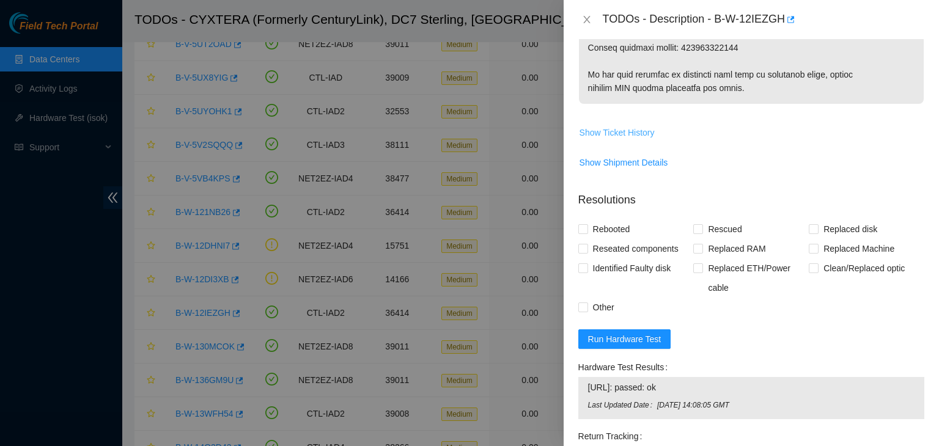
click at [628, 139] on span "Show Ticket History" at bounding box center [616, 132] width 75 height 13
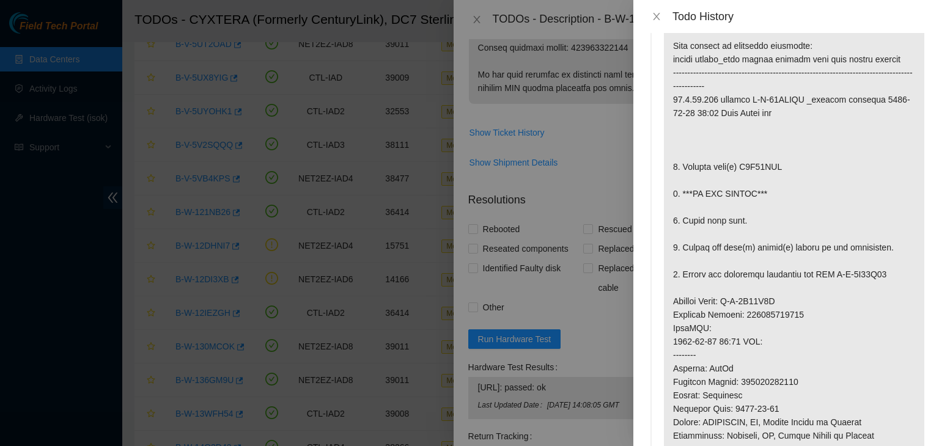
scroll to position [0, 0]
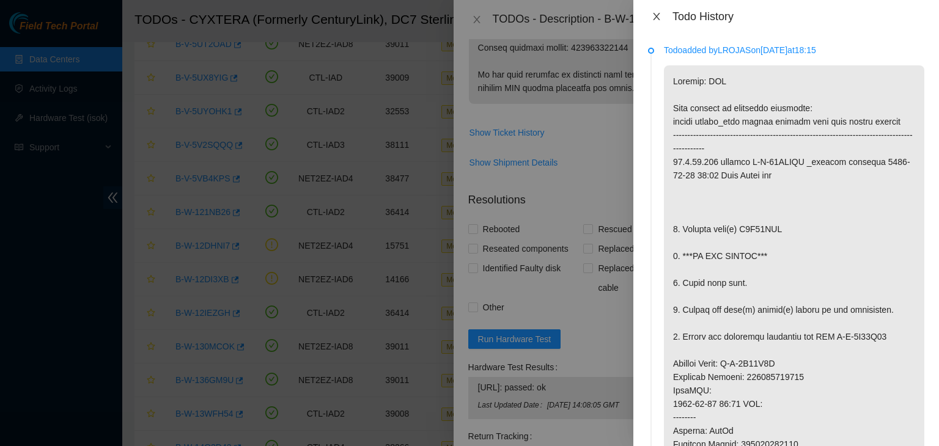
click at [653, 18] on icon "close" at bounding box center [656, 17] width 10 height 10
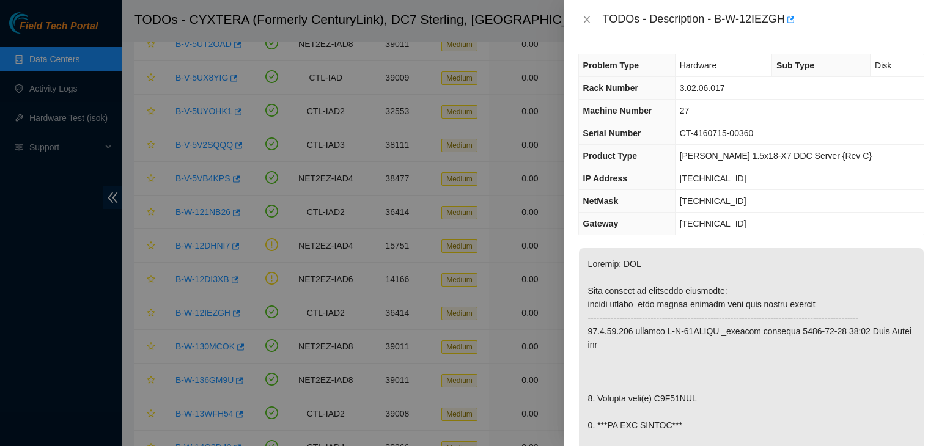
click at [584, 20] on icon "close" at bounding box center [587, 20] width 10 height 10
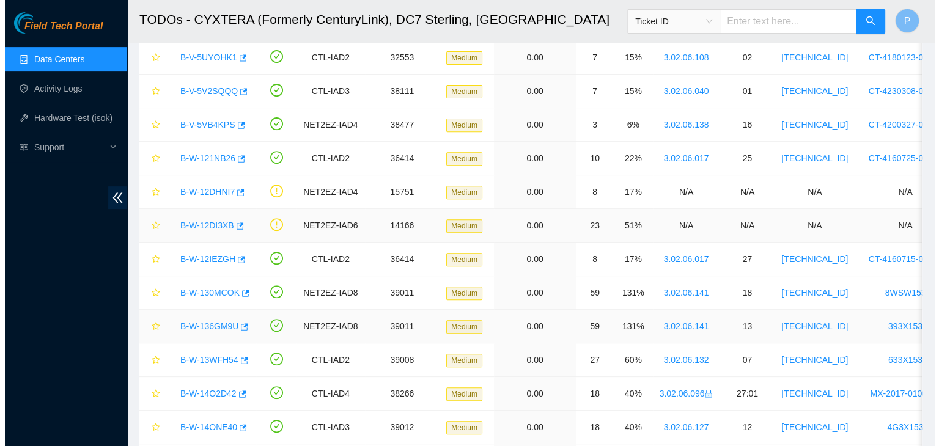
scroll to position [457, 0]
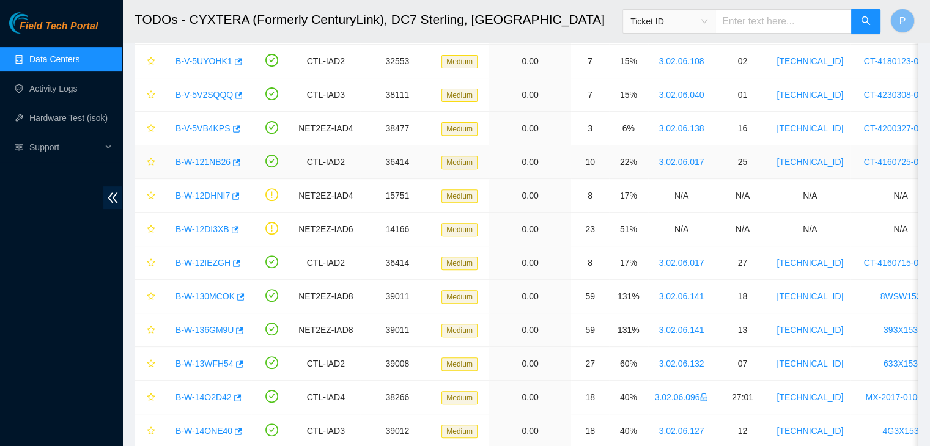
click at [206, 160] on link "B-W-121NB26" at bounding box center [202, 162] width 55 height 10
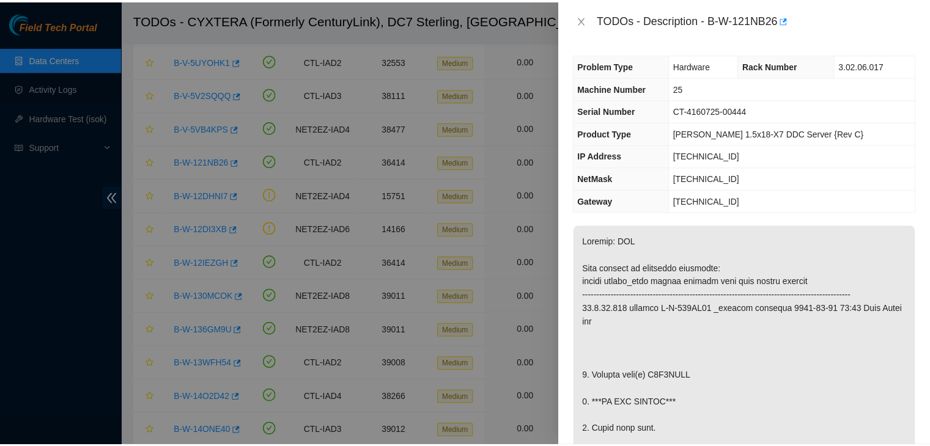
scroll to position [62, 0]
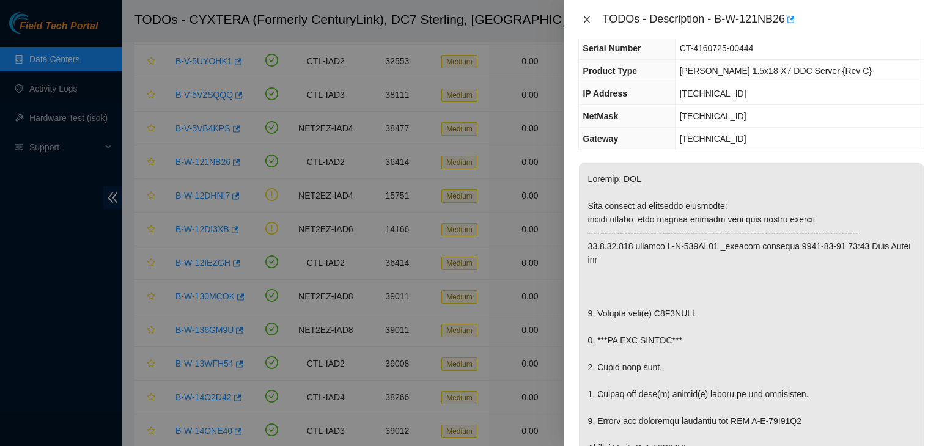
click at [589, 23] on icon "close" at bounding box center [586, 19] width 7 height 7
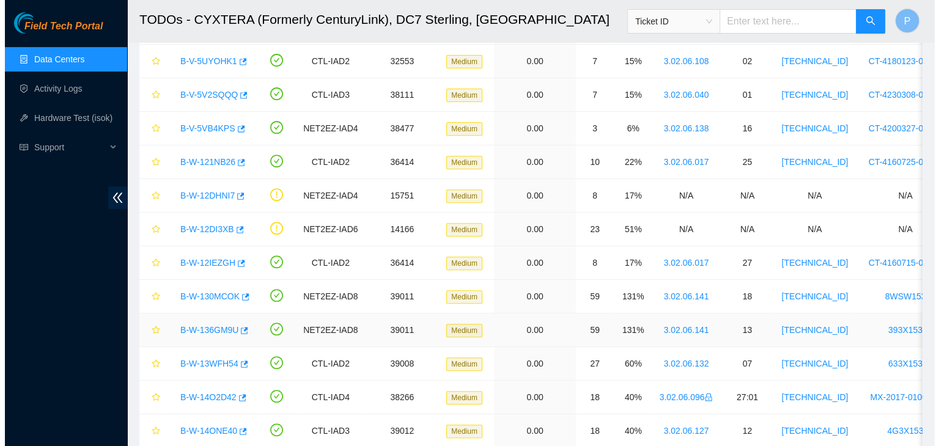
scroll to position [89, 0]
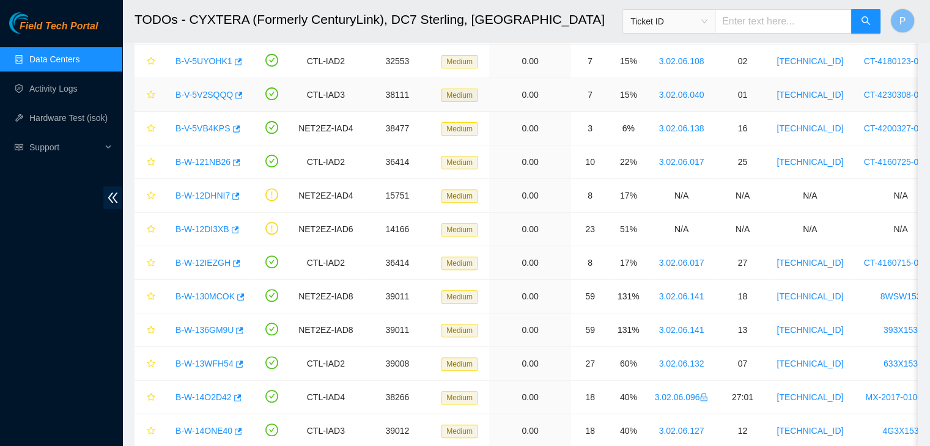
click at [214, 98] on div "B-V-5V2SQQQ" at bounding box center [206, 95] width 75 height 20
click at [214, 95] on link "B-V-5V2SQQQ" at bounding box center [203, 95] width 57 height 10
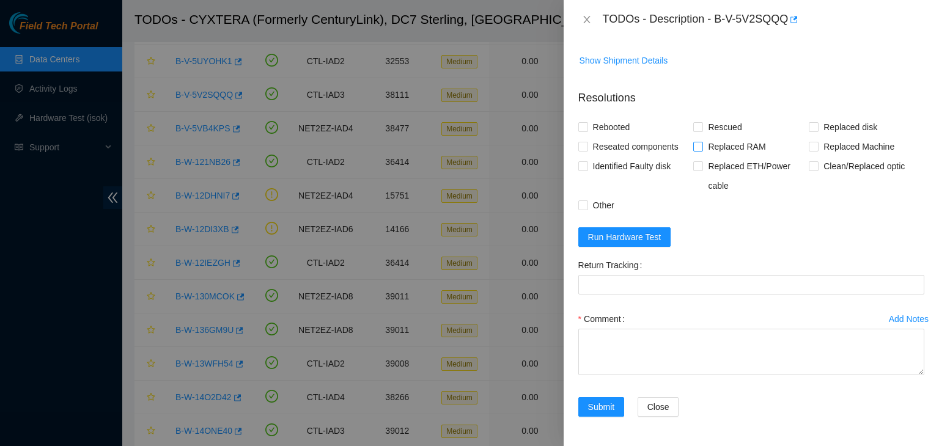
scroll to position [994, 0]
click at [662, 242] on button "Run Hardware Test" at bounding box center [624, 237] width 93 height 20
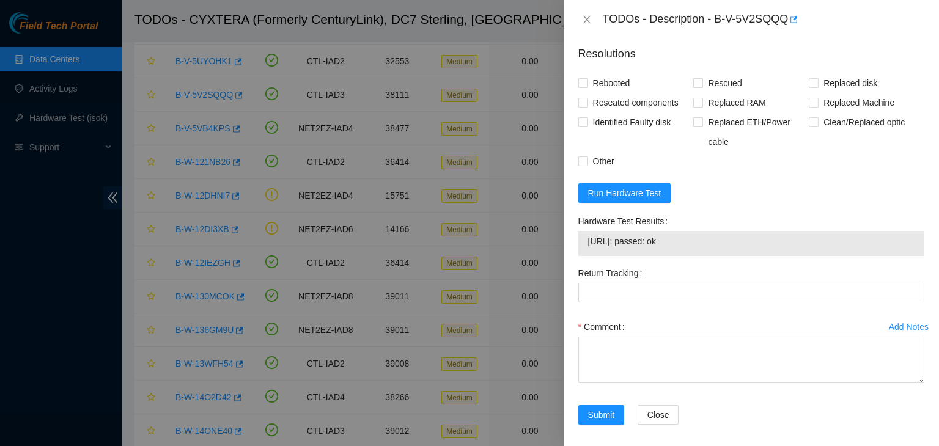
scroll to position [968, 0]
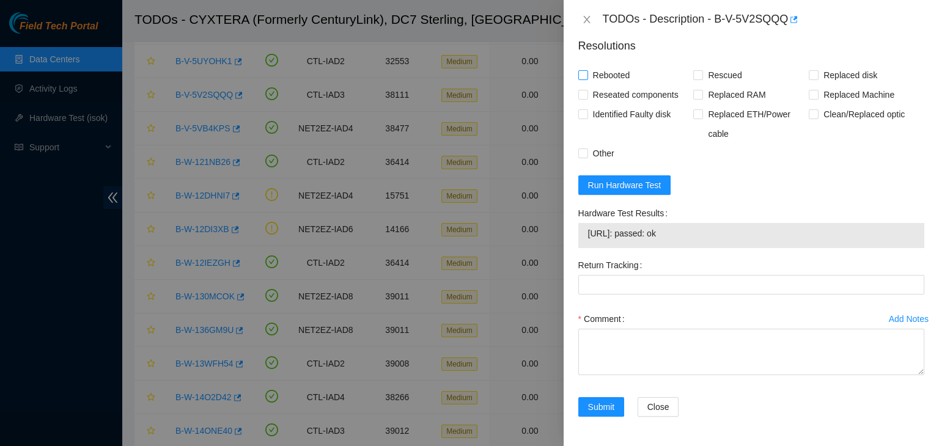
click at [584, 79] on input "Rebooted" at bounding box center [582, 74] width 9 height 9
checkbox input "true"
click at [818, 85] on span "Replaced disk" at bounding box center [850, 75] width 64 height 20
click at [812, 79] on input "Replaced disk" at bounding box center [813, 74] width 9 height 9
checkbox input "true"
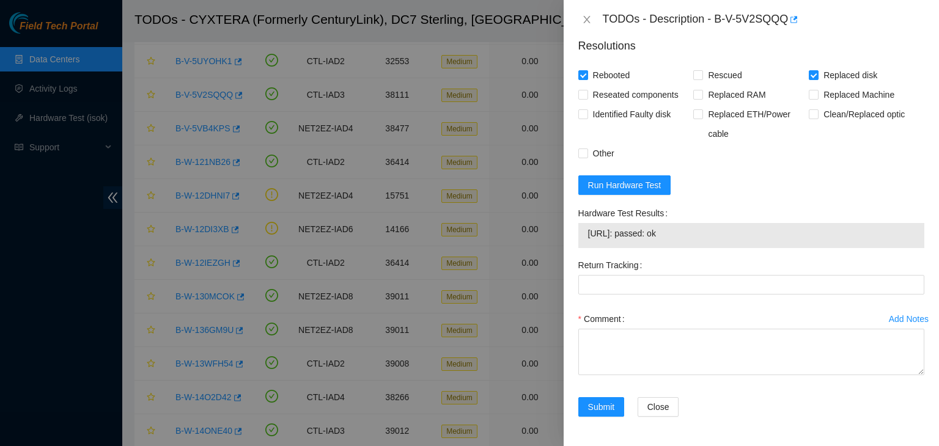
scroll to position [1046, 0]
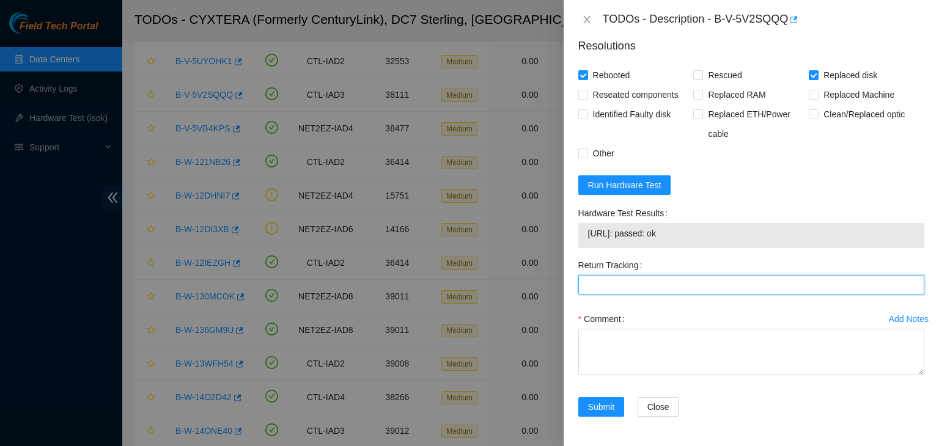
click at [651, 293] on Tracking "Return Tracking" at bounding box center [751, 285] width 346 height 20
paste Tracking "463470052011"
type Tracking "463470052011"
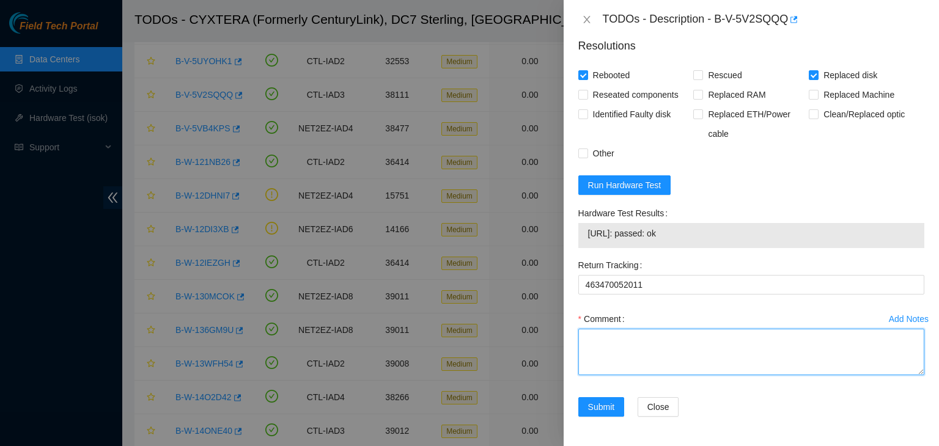
click at [629, 340] on textarea "Comment" at bounding box center [751, 352] width 346 height 46
paste textarea "old WJG0R4JK and WJG0CDED"
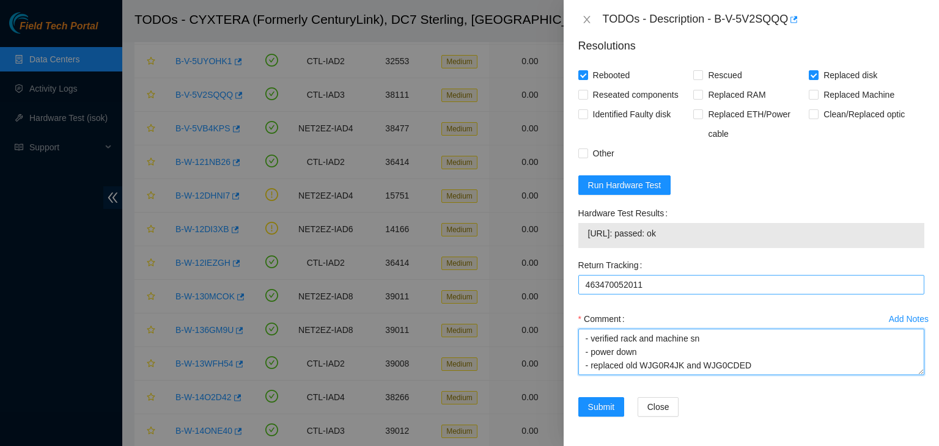
scroll to position [50, 0]
paste textarea "new WMC130395471 and WMC130D5PDZ2"
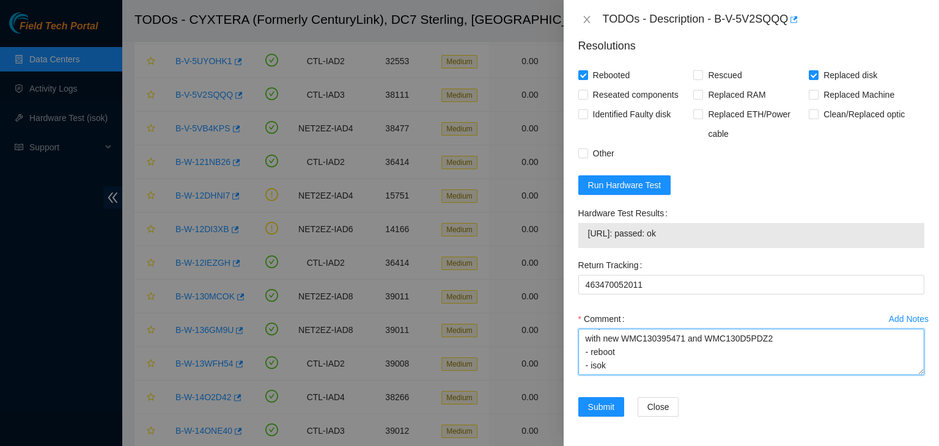
scroll to position [90, 0]
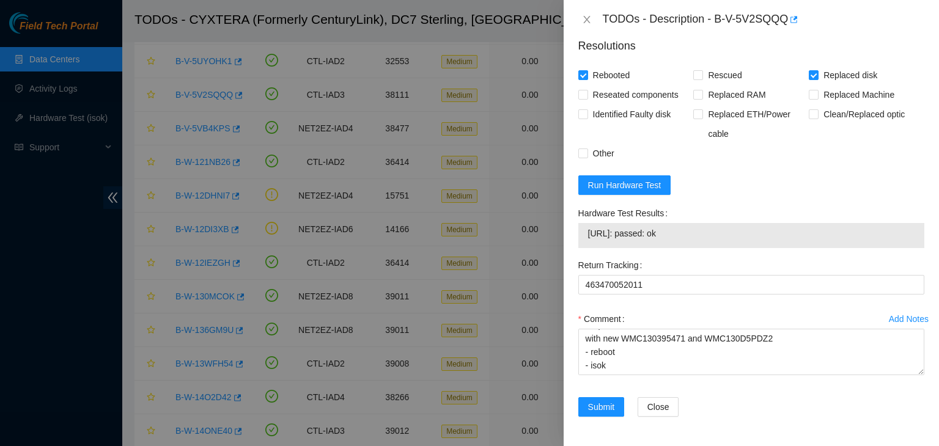
drag, startPoint x: 678, startPoint y: 234, endPoint x: 565, endPoint y: 236, distance: 113.7
click at [565, 236] on div "Problem Type Hardware Rack Number 3.02.06.040 Machine Number 01 Serial Number C…" at bounding box center [750, 242] width 375 height 407
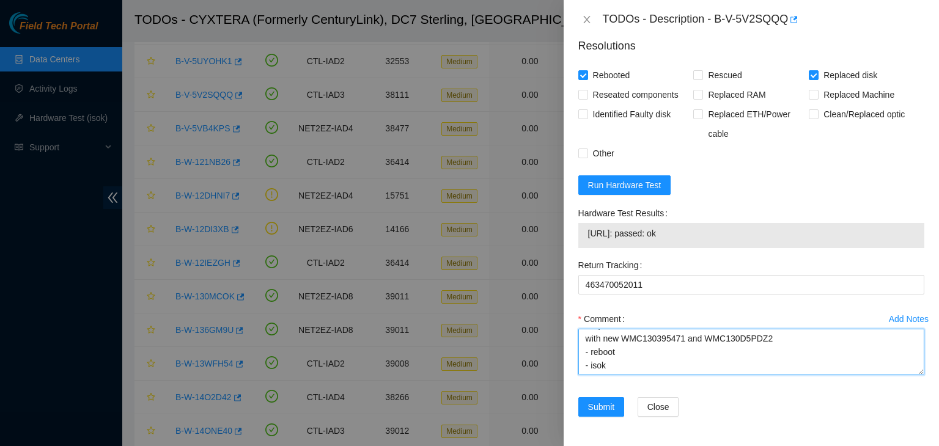
click at [583, 365] on textarea "- verified rack and machine sn - power down - replaced old WJG0R4JK and WJG0CDE…" at bounding box center [751, 352] width 346 height 46
paste textarea "23.46.150.4: passed: ok"
type textarea "- verified rack and machine sn - power down - replaced old WJG0R4JK and WJG0CDE…"
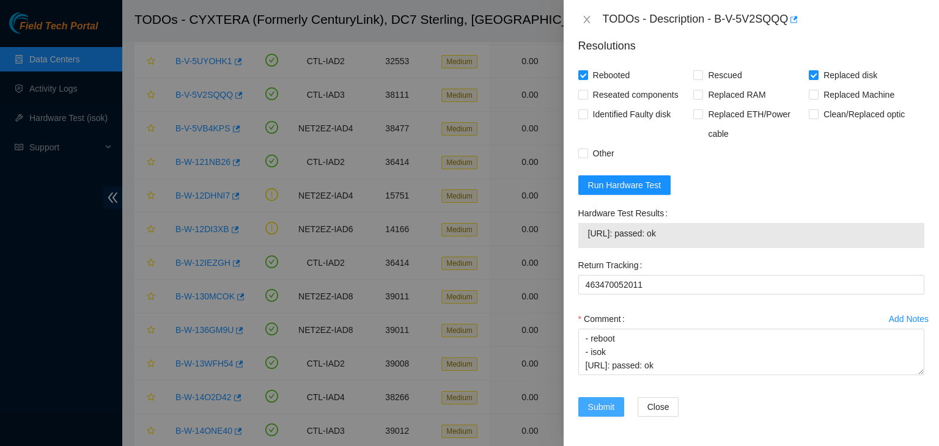
click at [593, 402] on span "Submit" at bounding box center [601, 406] width 27 height 13
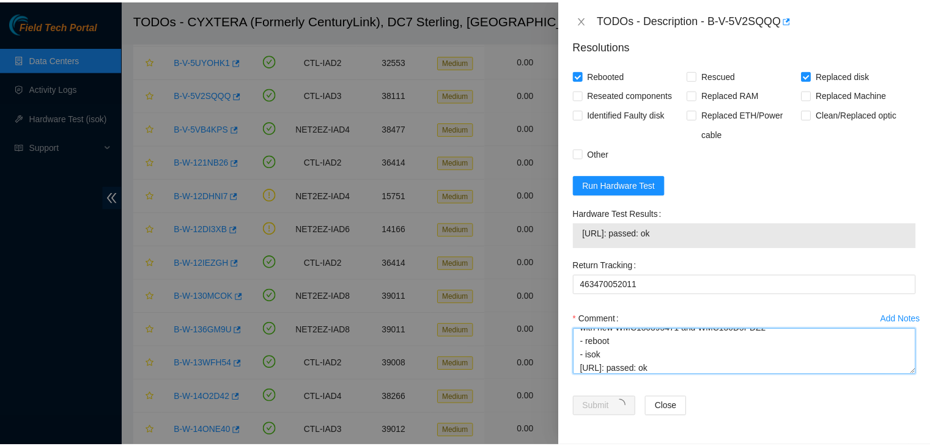
scroll to position [0, 0]
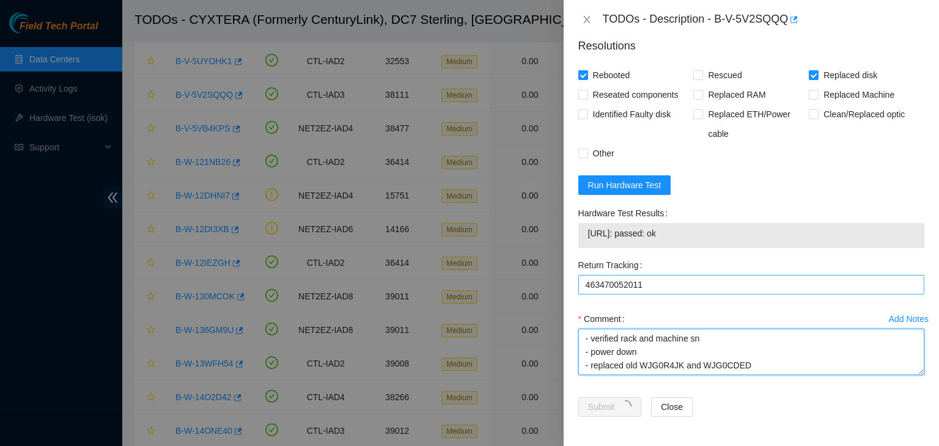
drag, startPoint x: 636, startPoint y: 372, endPoint x: 587, endPoint y: 294, distance: 92.6
click at [587, 294] on form "Resolutions Rebooted Rescued Replaced disk Reseated components Replaced RAM Rep…" at bounding box center [751, 229] width 346 height 403
click at [757, 360] on textarea "- verified rack and machine sn - power down - replaced old WJG0R4JK and WJG0CDE…" at bounding box center [751, 352] width 346 height 46
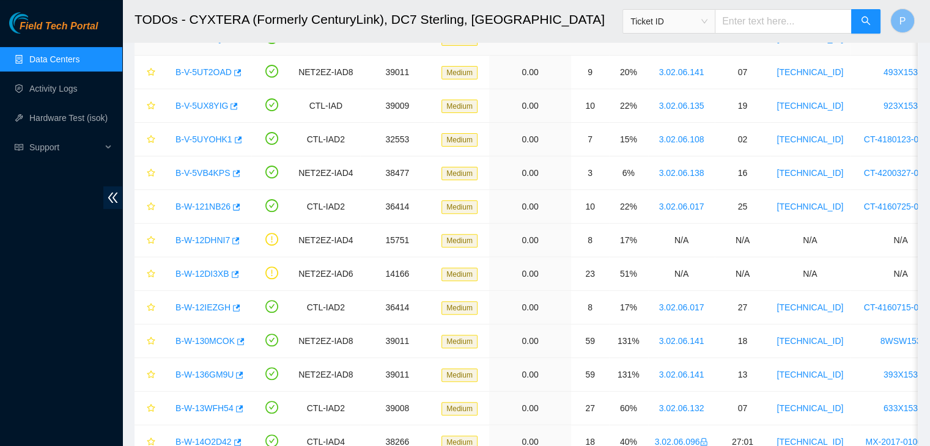
scroll to position [345, 0]
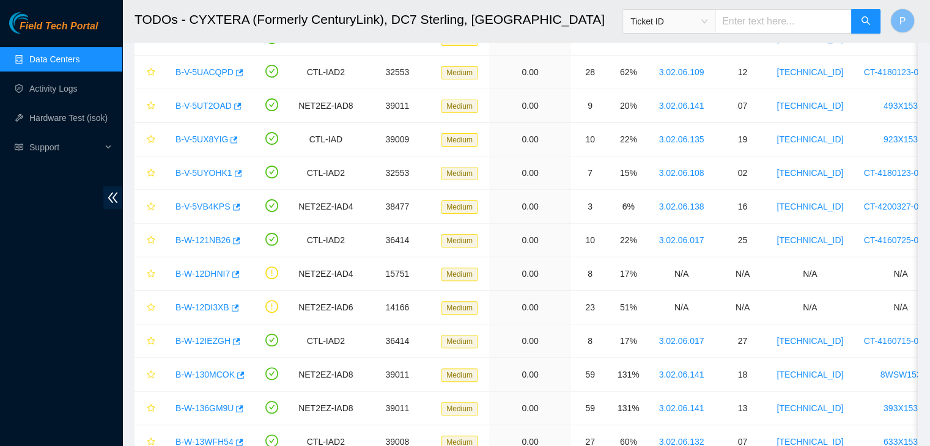
click at [79, 64] on link "Data Centers" at bounding box center [54, 59] width 50 height 10
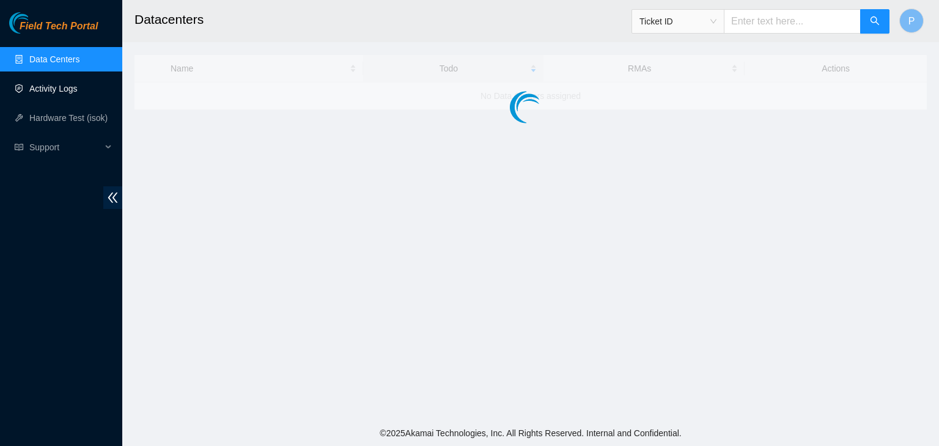
click at [62, 88] on link "Activity Logs" at bounding box center [53, 89] width 48 height 10
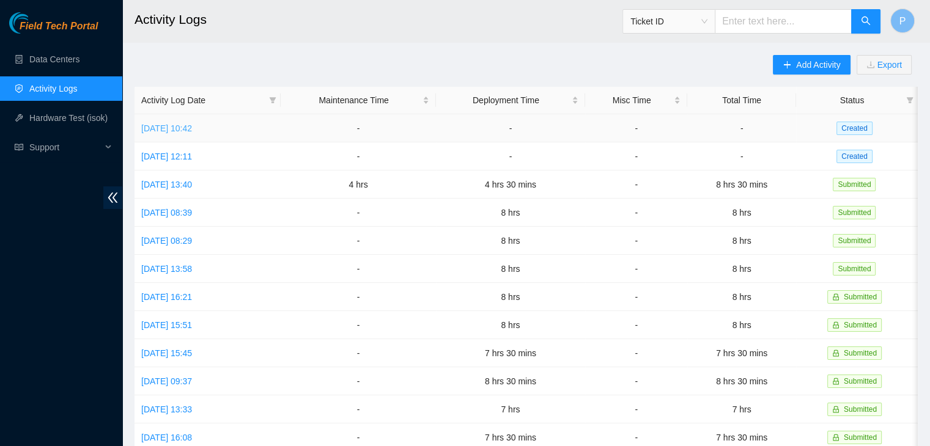
click at [192, 127] on link "Fri, 19 Sep 2025 10:42" at bounding box center [166, 128] width 51 height 10
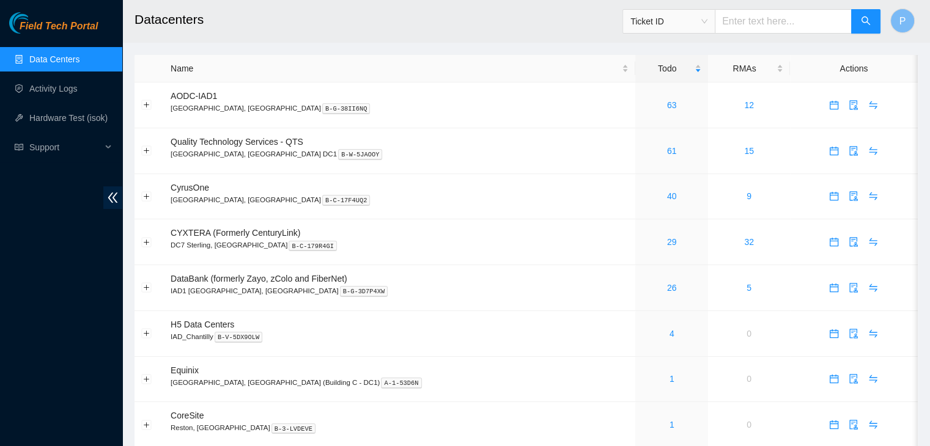
click at [65, 282] on div "Field Tech Portal Data Centers Activity Logs Hardware Test (isok) Support" at bounding box center [61, 229] width 122 height 434
click at [69, 87] on link "Activity Logs" at bounding box center [53, 89] width 48 height 10
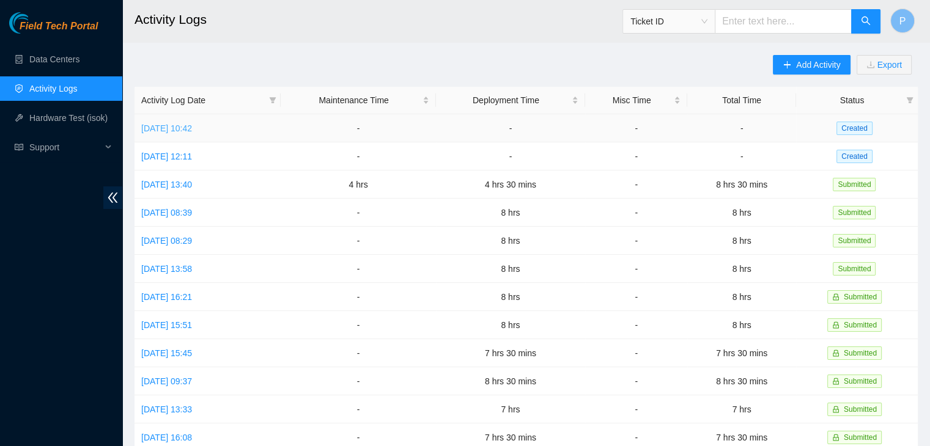
click at [183, 133] on link "[DATE] 10:42" at bounding box center [166, 128] width 51 height 10
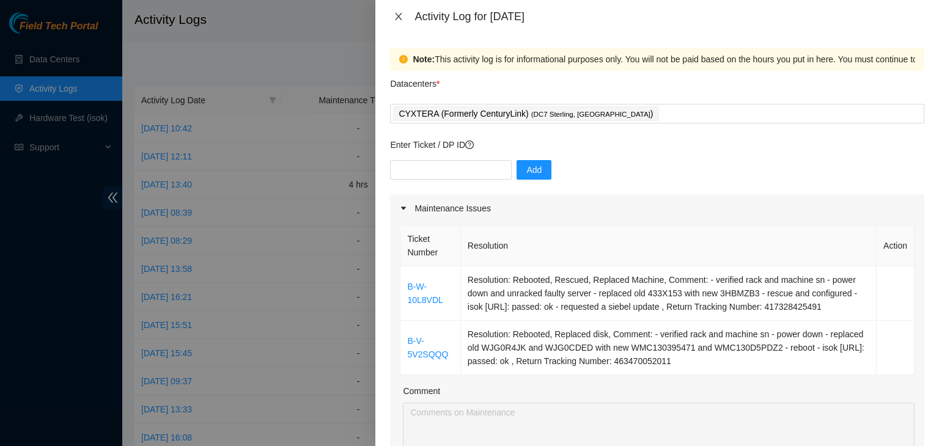
click at [398, 18] on icon "close" at bounding box center [399, 17] width 10 height 10
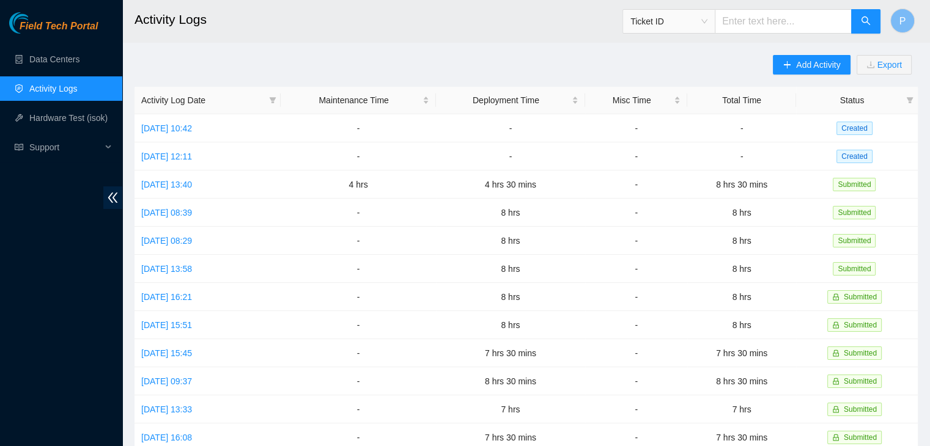
click at [53, 72] on ul "Data Centers Activity Logs Hardware Test (isok) Support" at bounding box center [61, 103] width 122 height 117
click at [57, 58] on link "Data Centers" at bounding box center [54, 59] width 50 height 10
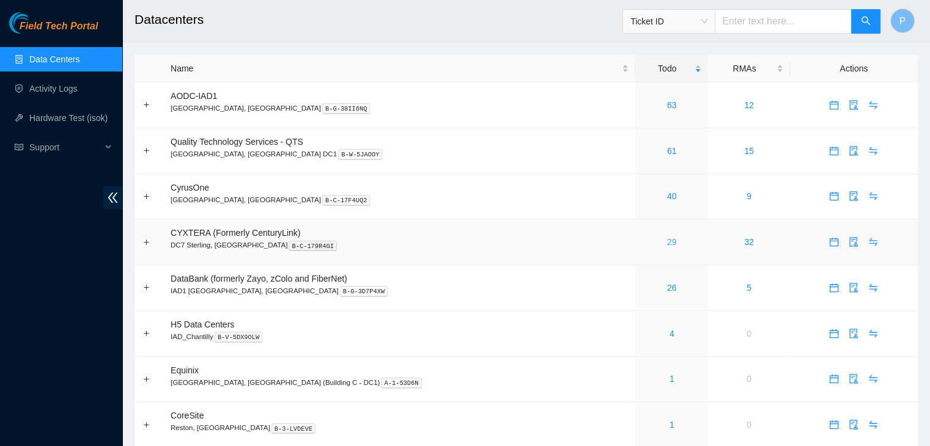
click at [667, 245] on link "29" at bounding box center [672, 242] width 10 height 10
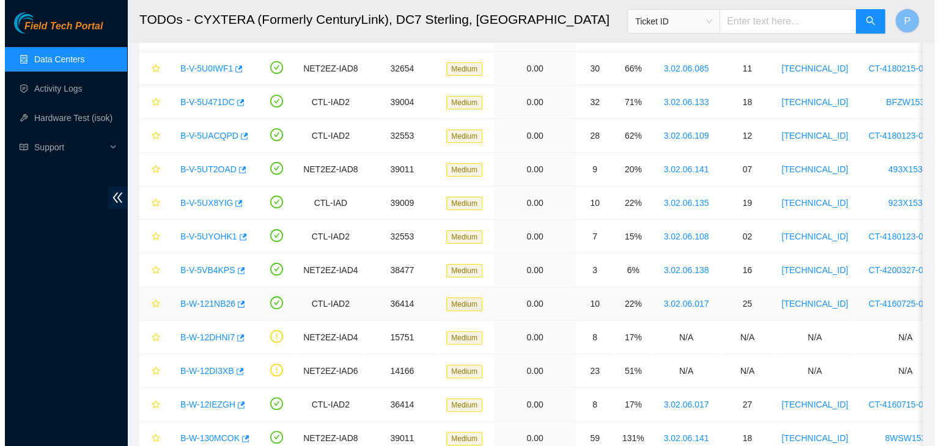
scroll to position [282, 0]
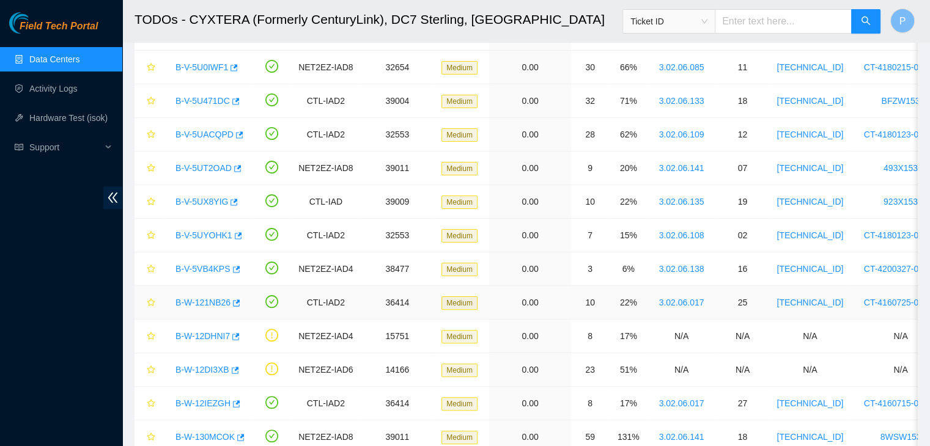
click at [197, 302] on link "B-W-121NB26" at bounding box center [202, 303] width 55 height 10
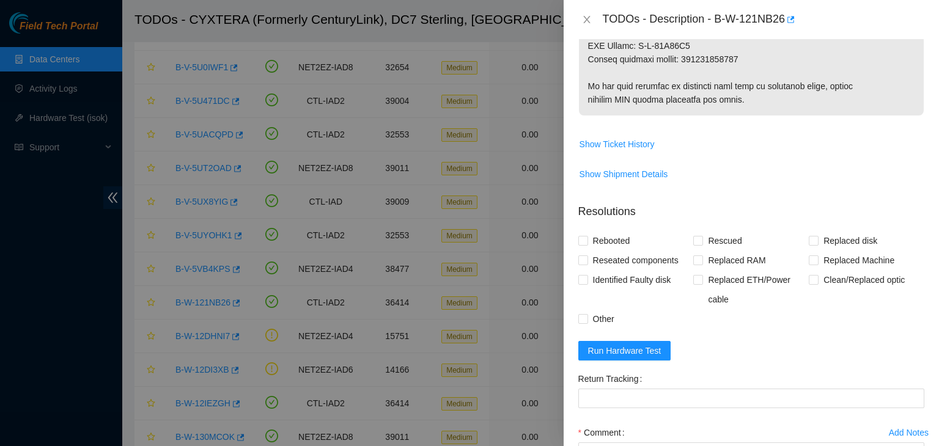
scroll to position [859, 0]
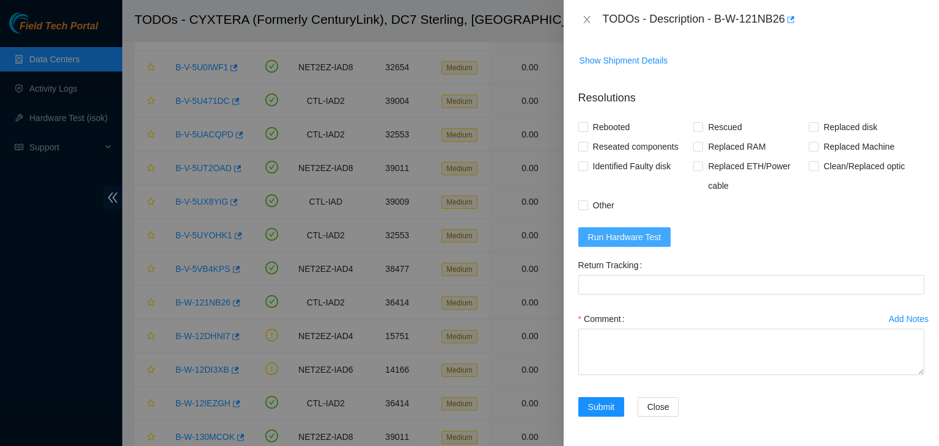
click at [660, 246] on button "Run Hardware Test" at bounding box center [624, 237] width 93 height 20
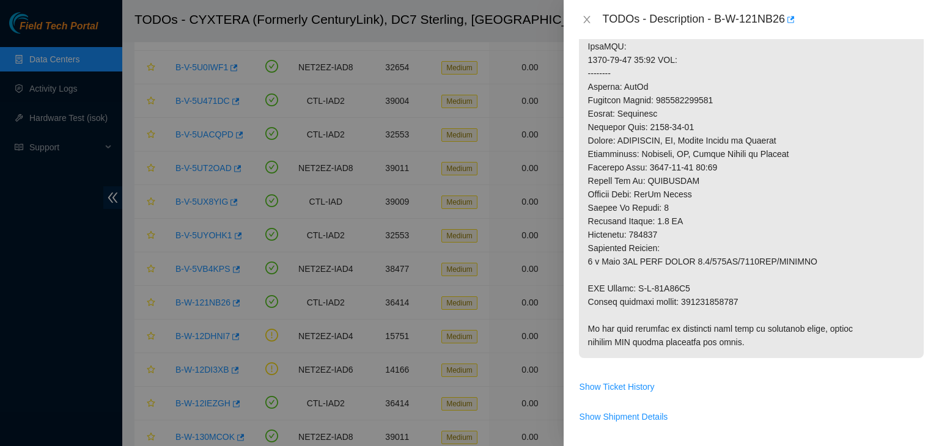
scroll to position [912, 0]
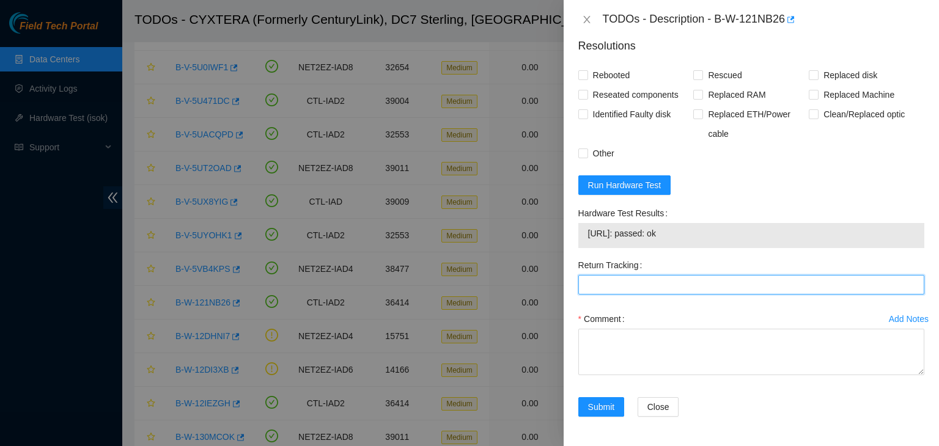
click at [644, 279] on Tracking "Return Tracking" at bounding box center [751, 285] width 346 height 20
paste Tracking "463470051059"
type Tracking "463470051059"
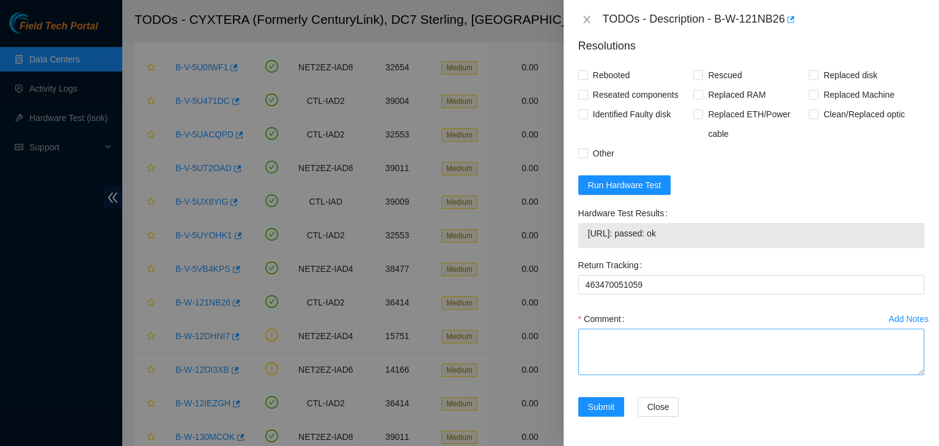
drag, startPoint x: 614, startPoint y: 327, endPoint x: 609, endPoint y: 350, distance: 23.6
click at [609, 350] on div "Comment" at bounding box center [751, 345] width 346 height 73
click at [609, 350] on textarea "Comment" at bounding box center [751, 352] width 346 height 46
paste textarea "old Z1X7DBQF"
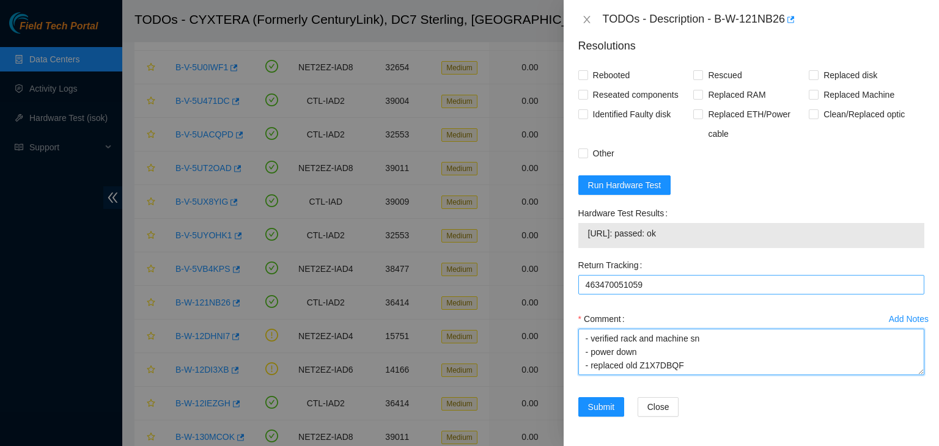
scroll to position [50, 0]
paste textarea "new Z4H0852P"
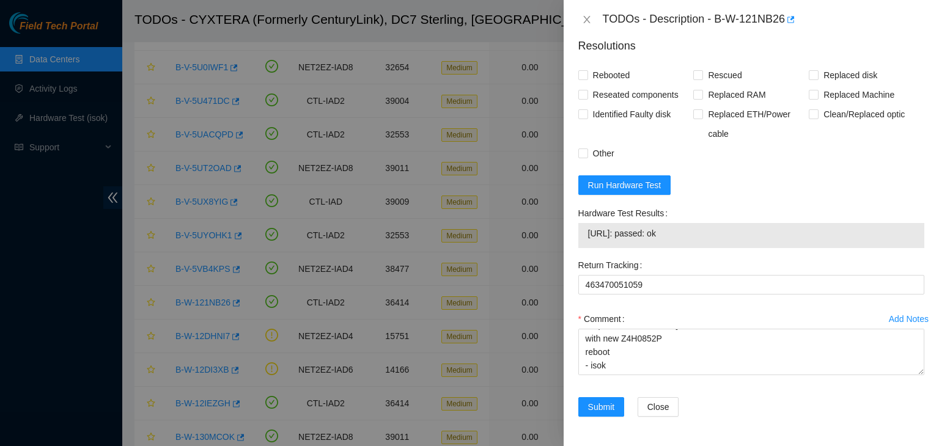
drag, startPoint x: 684, startPoint y: 229, endPoint x: 582, endPoint y: 248, distance: 103.7
click at [582, 248] on div "Hardware Test Results 96.7.74.236: passed: ok" at bounding box center [751, 230] width 356 height 52
copy tbody "96.7.74.236: passed: ok"
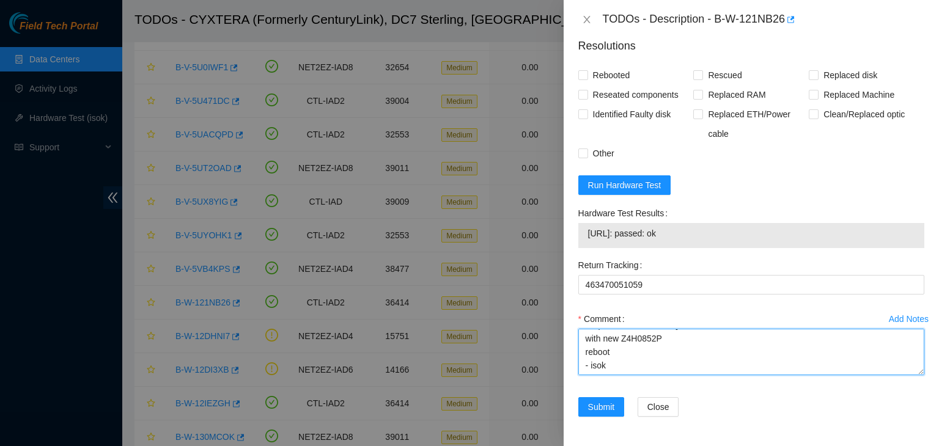
click at [582, 372] on textarea "- verified rack and machine sn - power down - replaced old Z1X7DBQF with new Z4…" at bounding box center [751, 352] width 346 height 46
paste textarea "96.7.74.236: passed: ok"
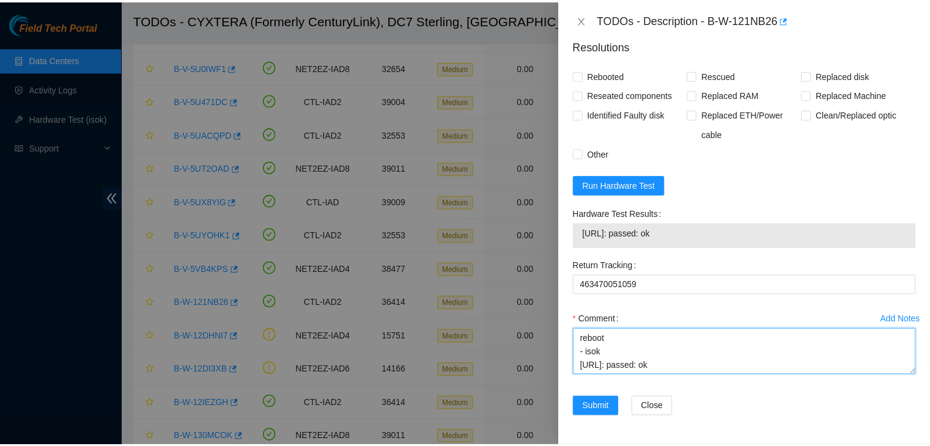
scroll to position [131, 0]
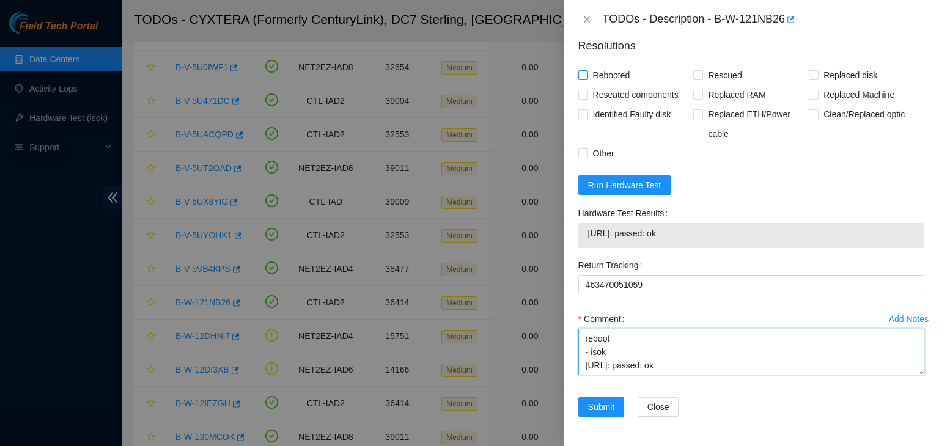
type textarea "- verified rack and machine sn - power down - replaced old Z1X7DBQF with new Z4…"
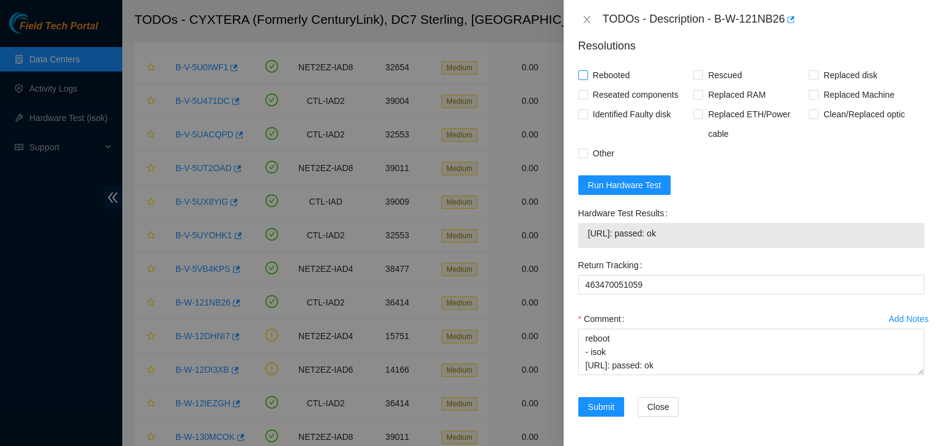
click at [582, 77] on input "Rebooted" at bounding box center [582, 74] width 9 height 9
checkbox input "true"
click at [809, 73] on input "Replaced disk" at bounding box center [813, 74] width 9 height 9
checkbox input "true"
click at [603, 411] on span "Submit" at bounding box center [601, 406] width 27 height 13
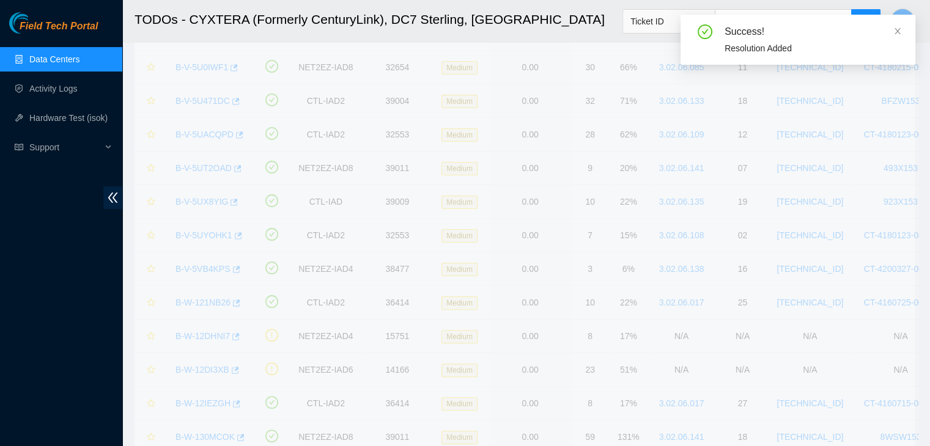
scroll to position [333, 0]
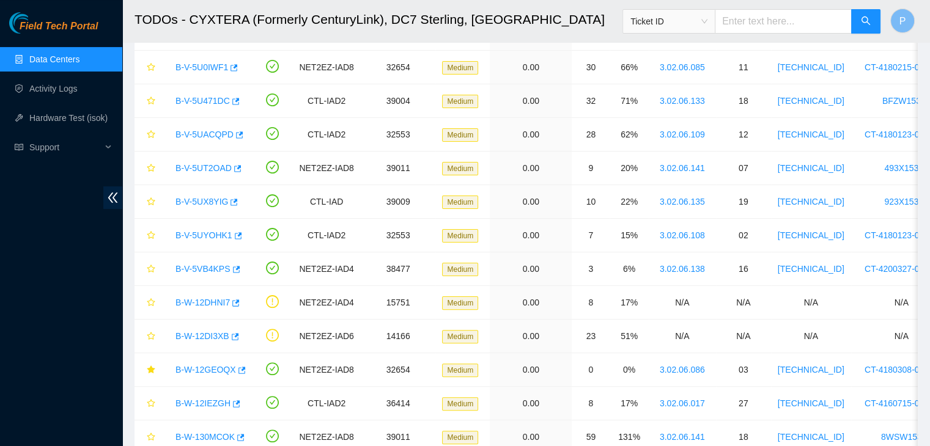
click at [81, 391] on div "Field Tech Portal Data Centers Activity Logs Hardware Test (isok) Support" at bounding box center [61, 229] width 122 height 434
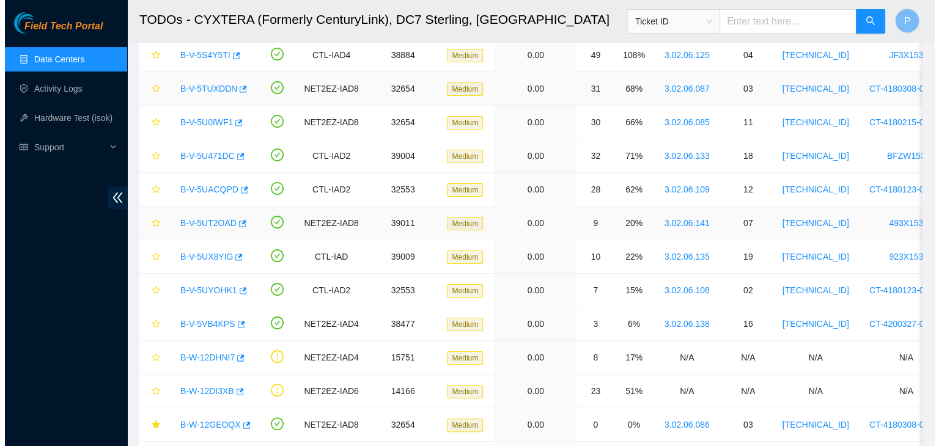
scroll to position [233, 0]
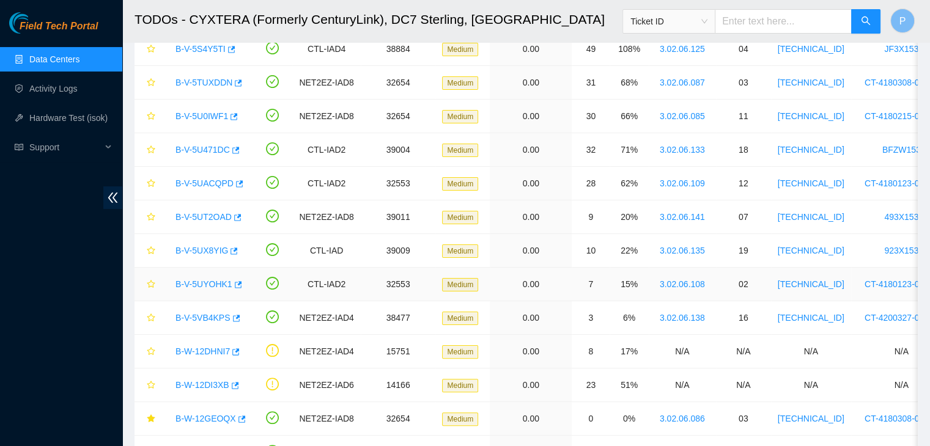
click at [205, 280] on link "B-V-5UYOHK1" at bounding box center [203, 284] width 57 height 10
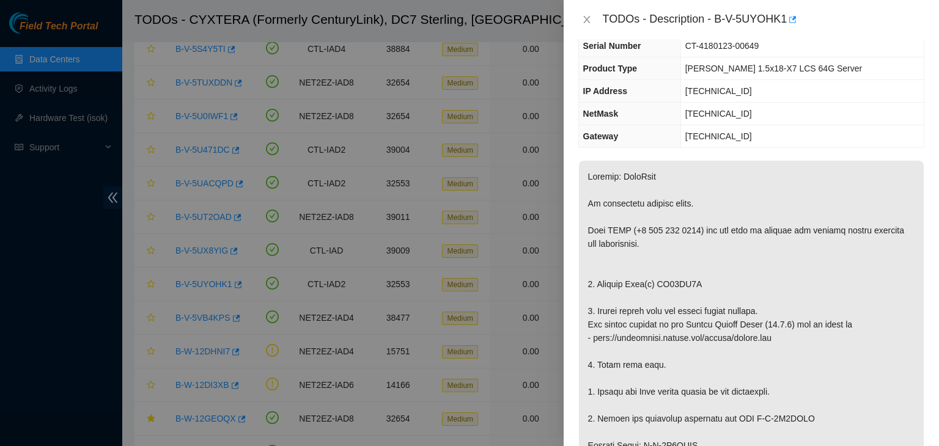
scroll to position [88, 0]
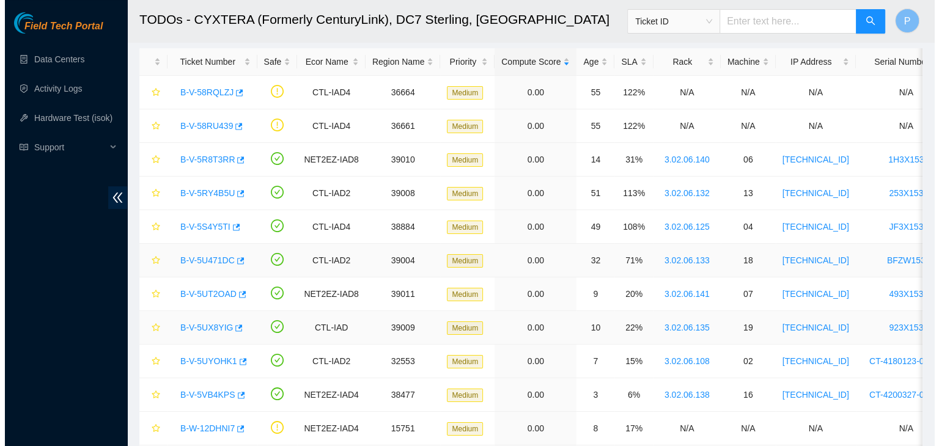
scroll to position [56, 0]
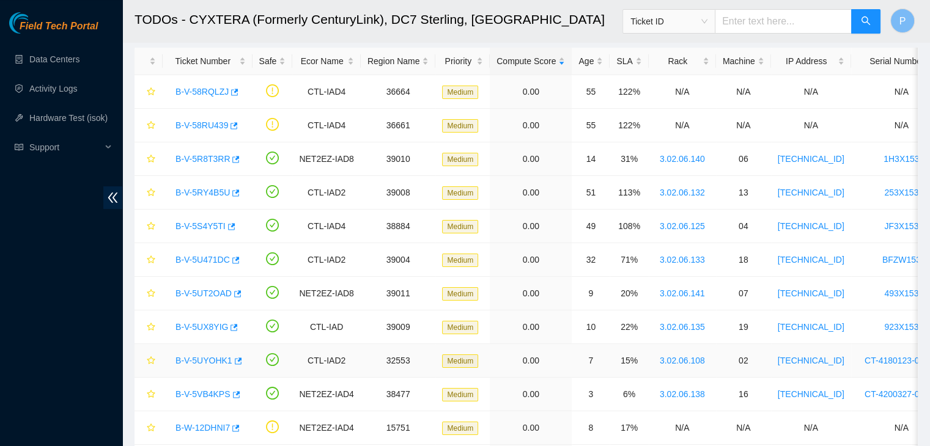
click at [204, 363] on link "B-V-5UYOHK1" at bounding box center [203, 361] width 57 height 10
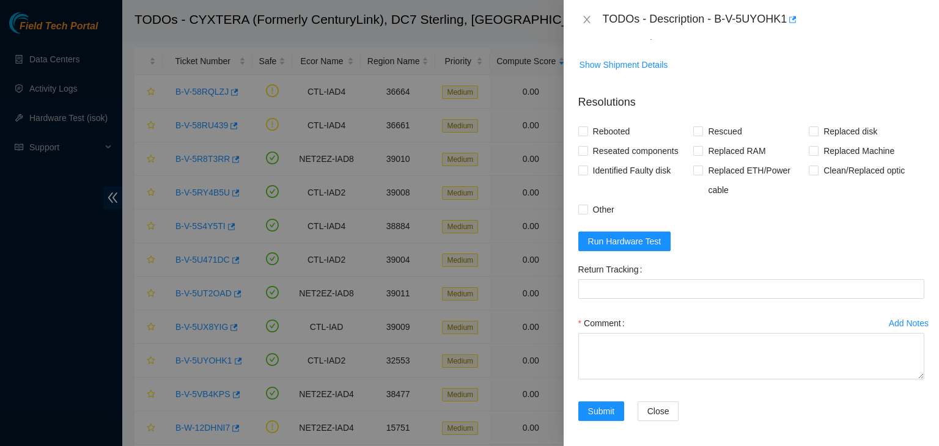
scroll to position [868, 0]
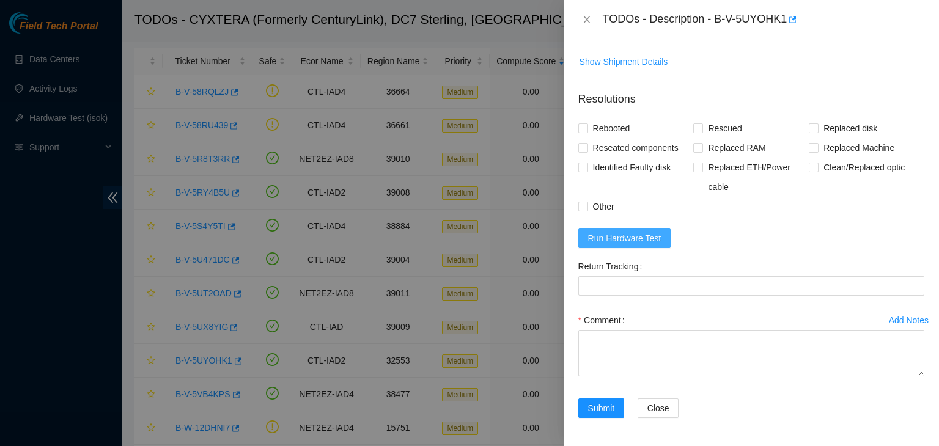
click at [649, 241] on span "Run Hardware Test" at bounding box center [624, 238] width 73 height 13
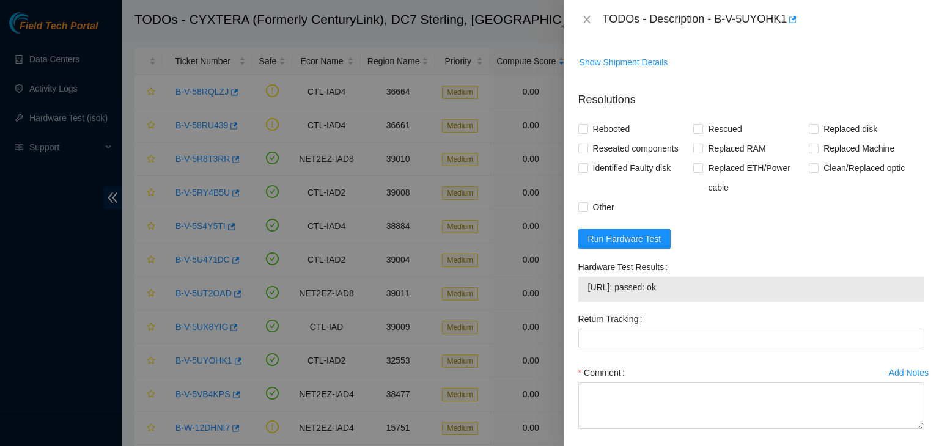
scroll to position [920, 0]
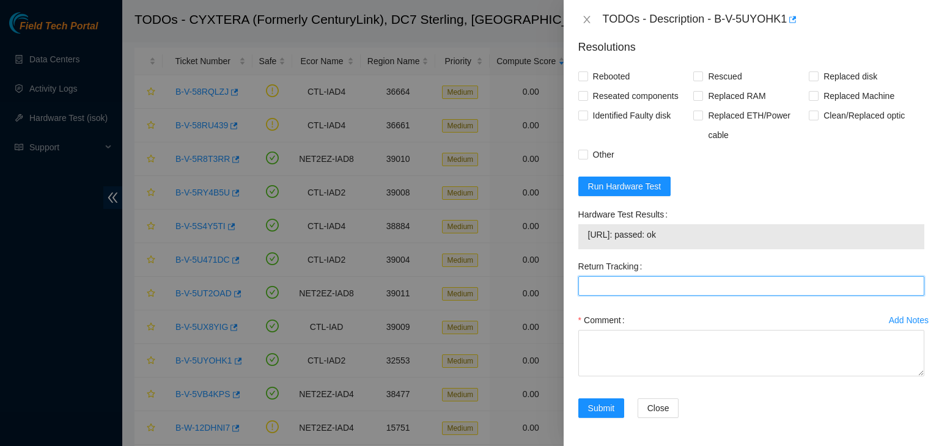
click at [692, 282] on Tracking "Return Tracking" at bounding box center [751, 286] width 346 height 20
paste Tracking "463470051953"
type Tracking "463470051953"
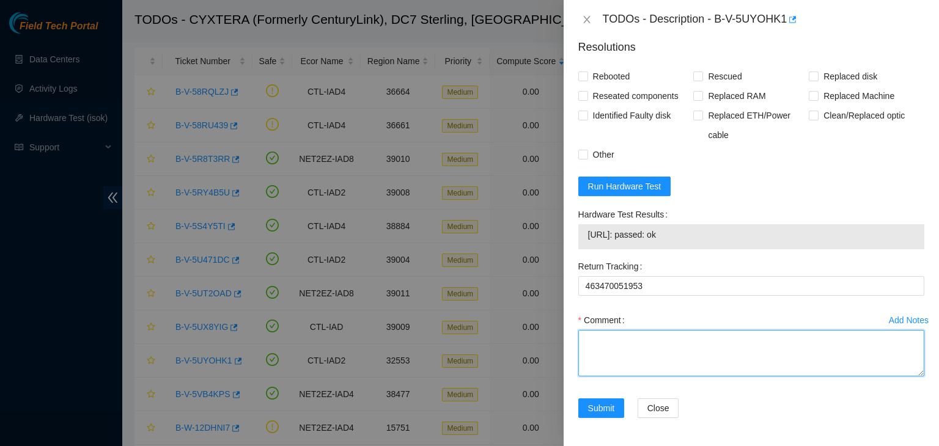
click at [651, 355] on textarea "Comment" at bounding box center [751, 353] width 346 height 46
paste textarea "sind has completed your request (B-V-5UYOHK1) Message from sind: B-V-5UYOHK1:Sa…"
paste textarea "old ZC14ZH7B"
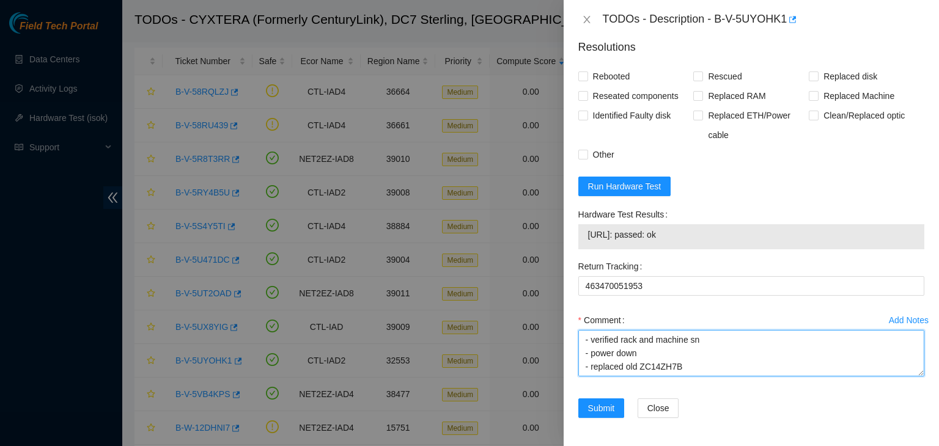
scroll to position [117, 0]
paste textarea "new WCC135HS5JC7"
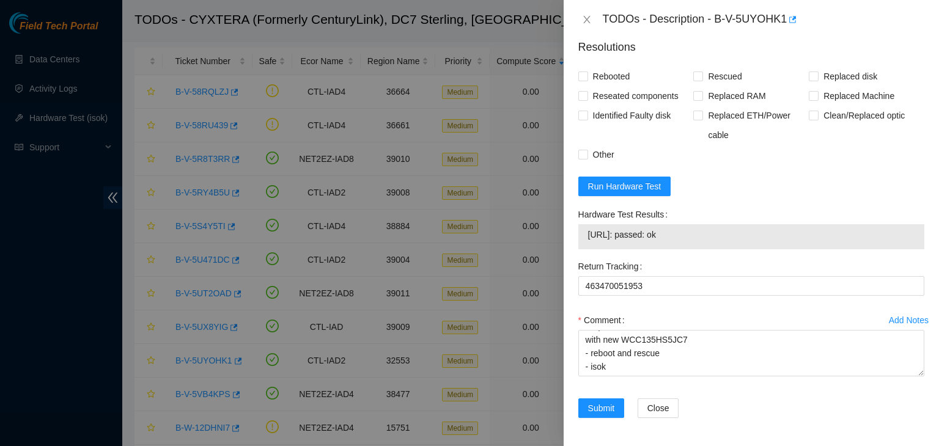
drag, startPoint x: 689, startPoint y: 230, endPoint x: 586, endPoint y: 240, distance: 103.1
click at [586, 240] on div "[URL]: passed: ok" at bounding box center [751, 236] width 346 height 25
copy tbody "[URL]: passed: ok"
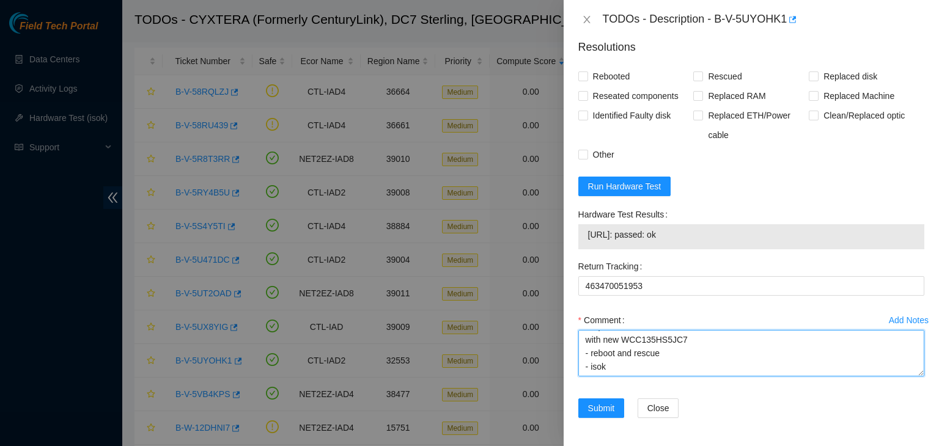
click at [592, 375] on textarea "- contacted nocc sind has completed your request (B-V-5UYOHK1) Message from sin…" at bounding box center [751, 353] width 346 height 46
paste textarea "[URL]: passed: ok"
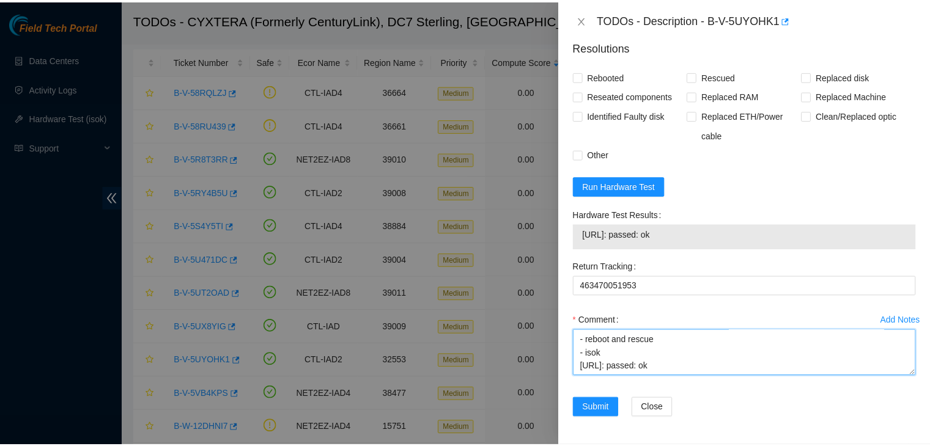
scroll to position [198, 0]
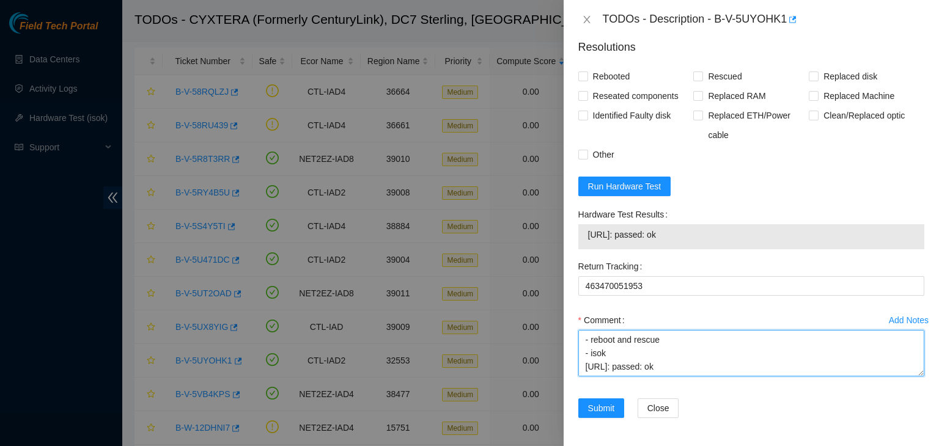
type textarea "- contacted nocc sind has completed your request (B-V-5UYOHK1) Message from sin…"
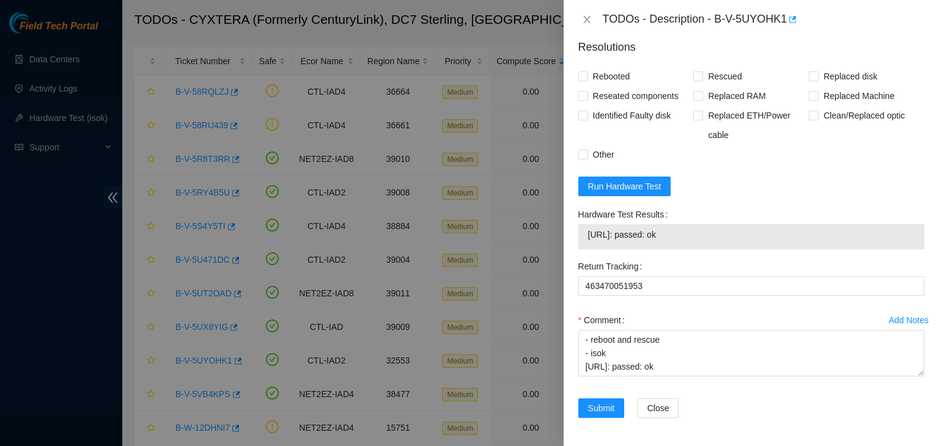
click at [592, 395] on div "Add Notes Comment - contacted nocc sind has completed your request (B-V-5UYOHK1…" at bounding box center [751, 354] width 356 height 88
click at [592, 402] on span "Submit" at bounding box center [601, 408] width 27 height 13
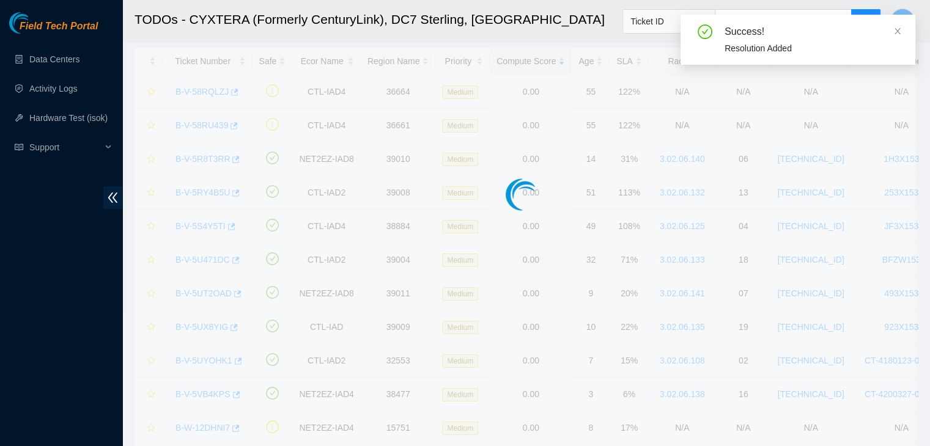
scroll to position [333, 0]
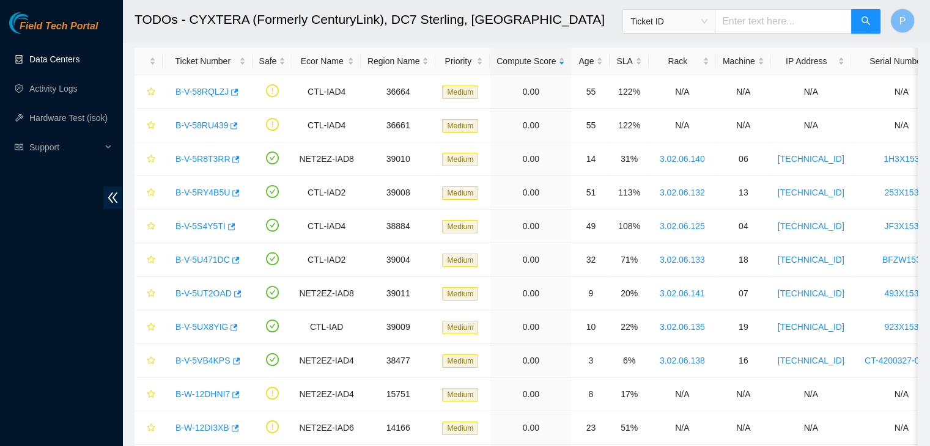
click at [72, 64] on link "Data Centers" at bounding box center [54, 59] width 50 height 10
